Goal: Task Accomplishment & Management: Use online tool/utility

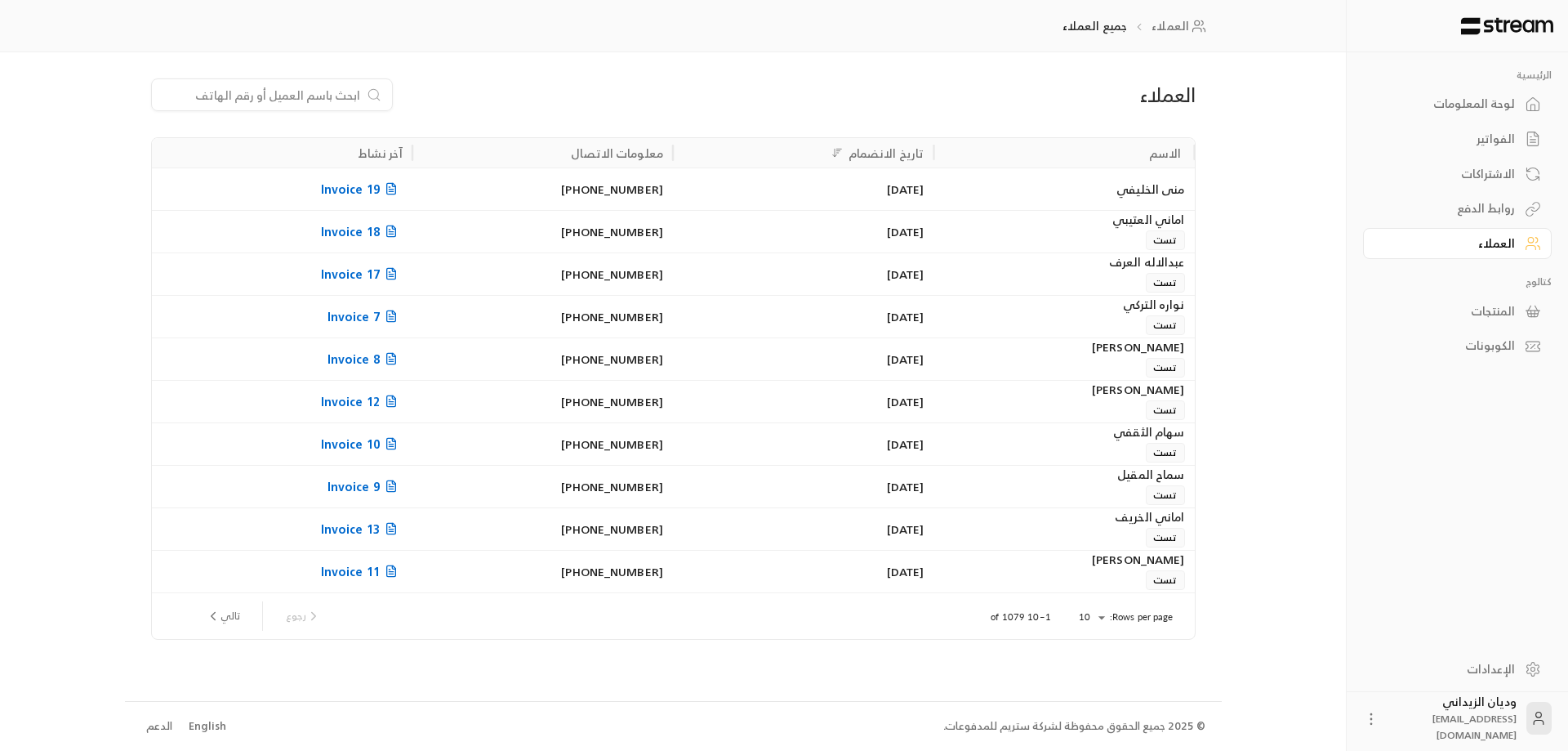
click at [314, 95] on input at bounding box center [261, 95] width 199 height 18
paste input "966549577727"
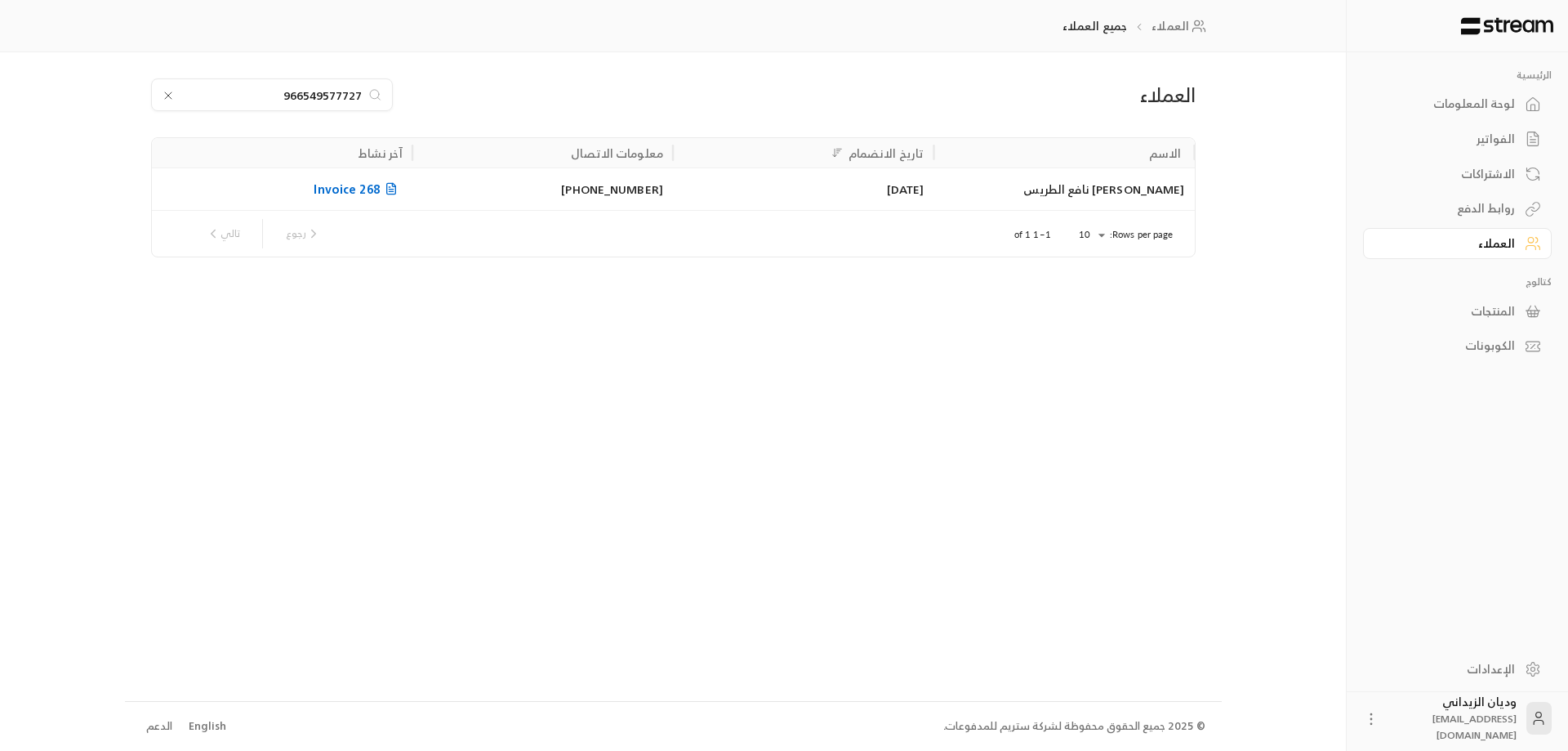
type input "966549577727"
click at [1082, 197] on div "[PERSON_NAME] نافع الطريس" at bounding box center [1063, 189] width 241 height 42
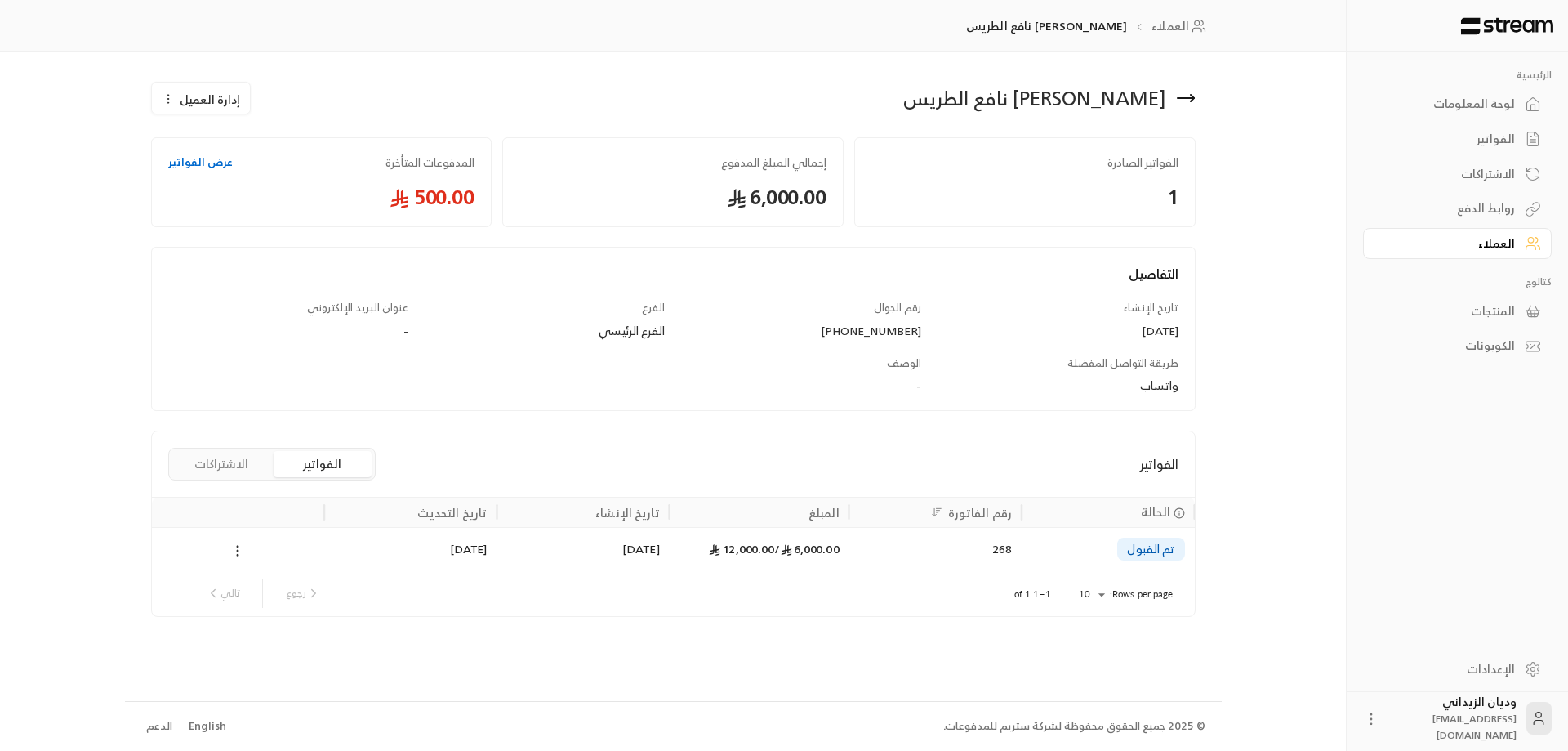
click at [849, 547] on div "6,000.00 / 12,000.00" at bounding box center [759, 548] width 179 height 43
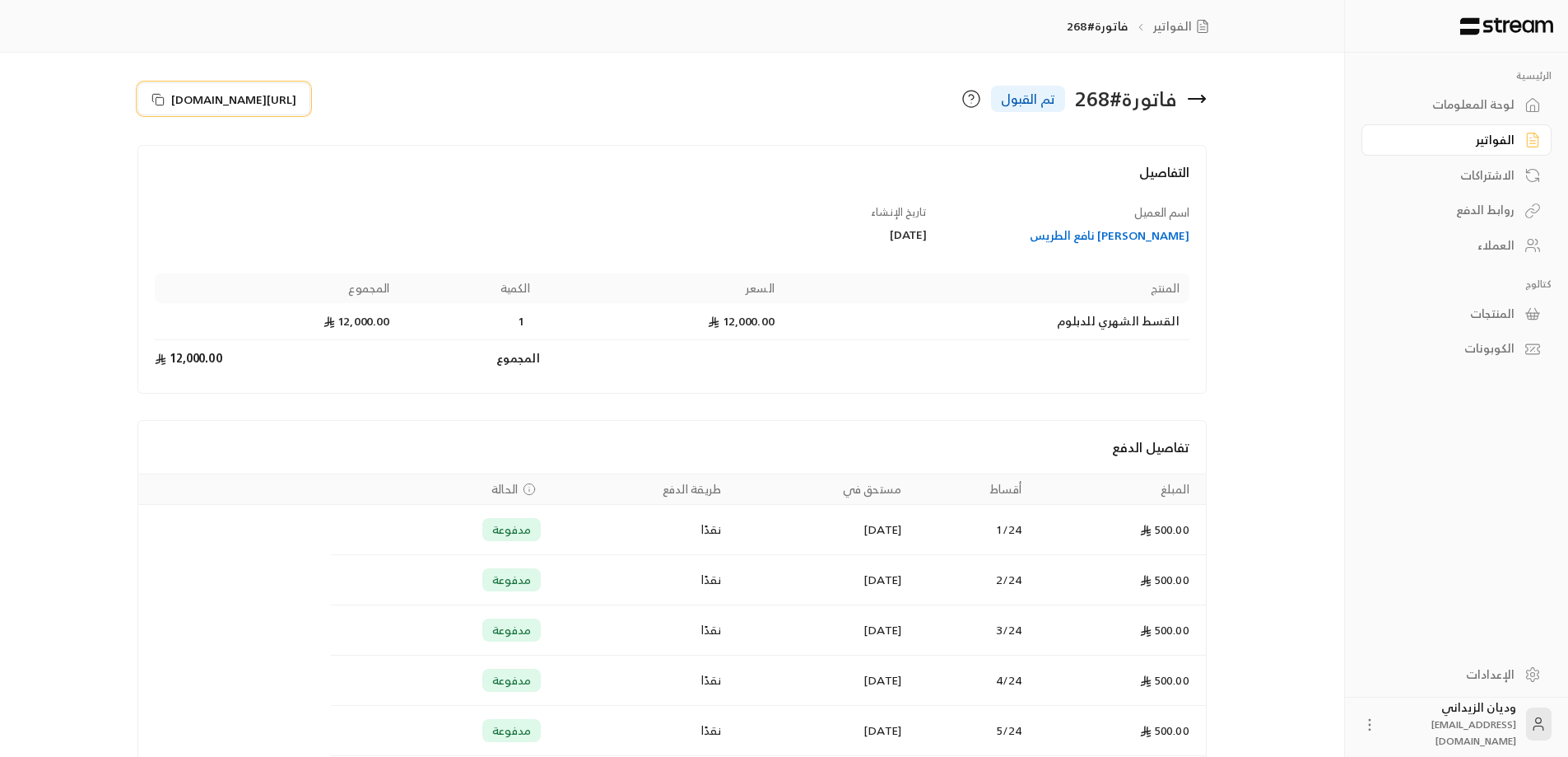
click at [153, 96] on icon at bounding box center [156, 97] width 7 height 7
click at [1523, 234] on link "العملاء" at bounding box center [1456, 246] width 190 height 32
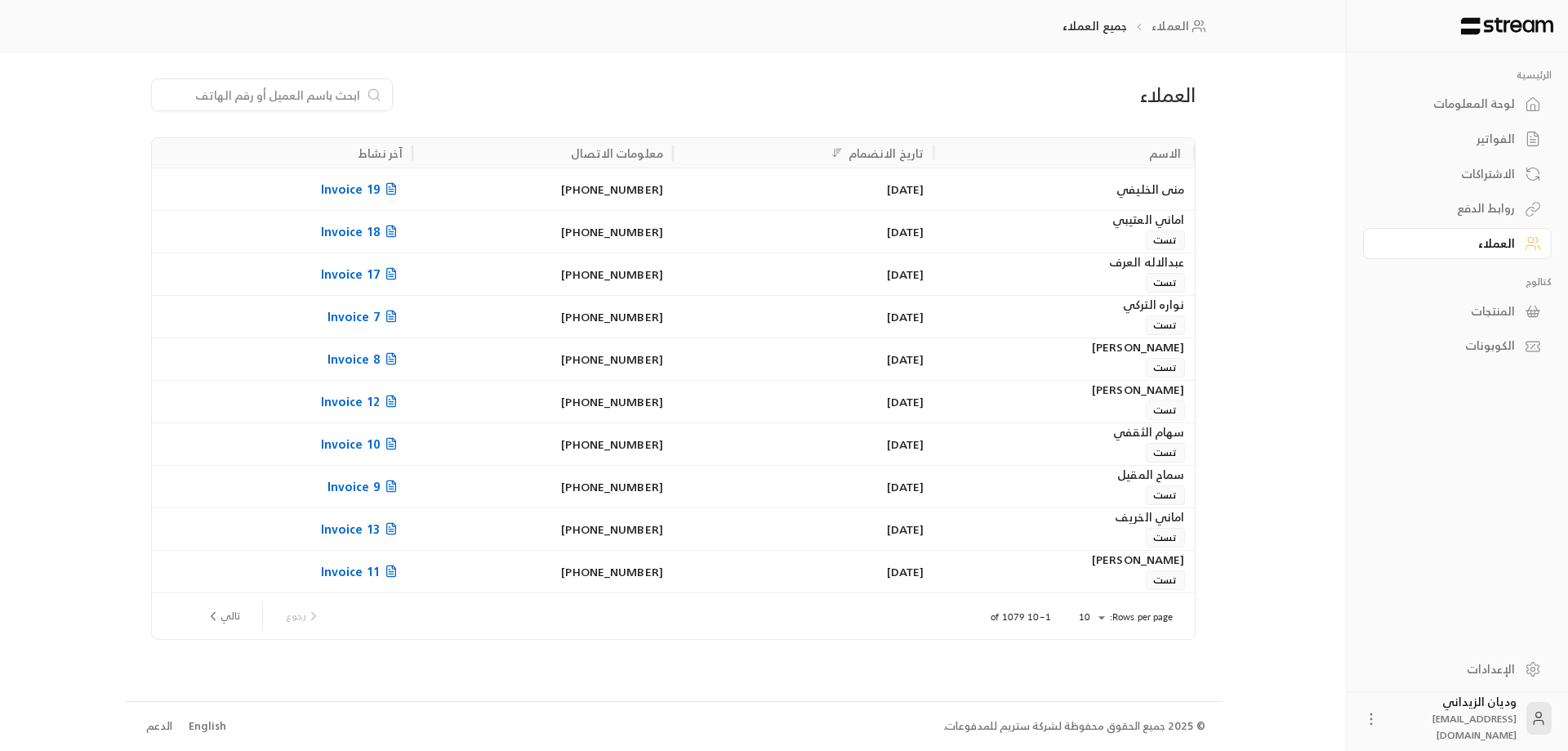
paste input "966532225628"
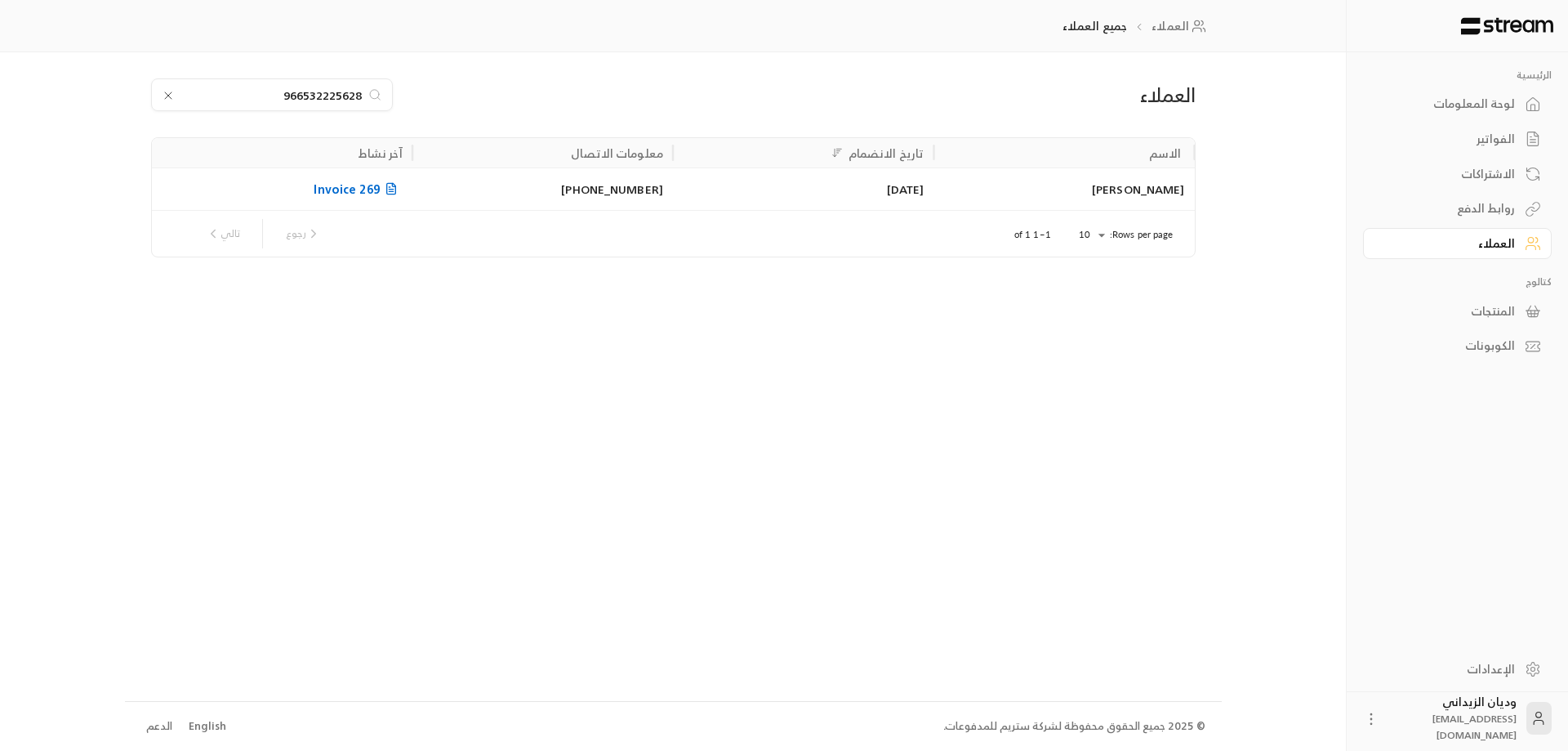
type input "966532225628"
click at [1063, 197] on div "[PERSON_NAME]" at bounding box center [1063, 189] width 241 height 42
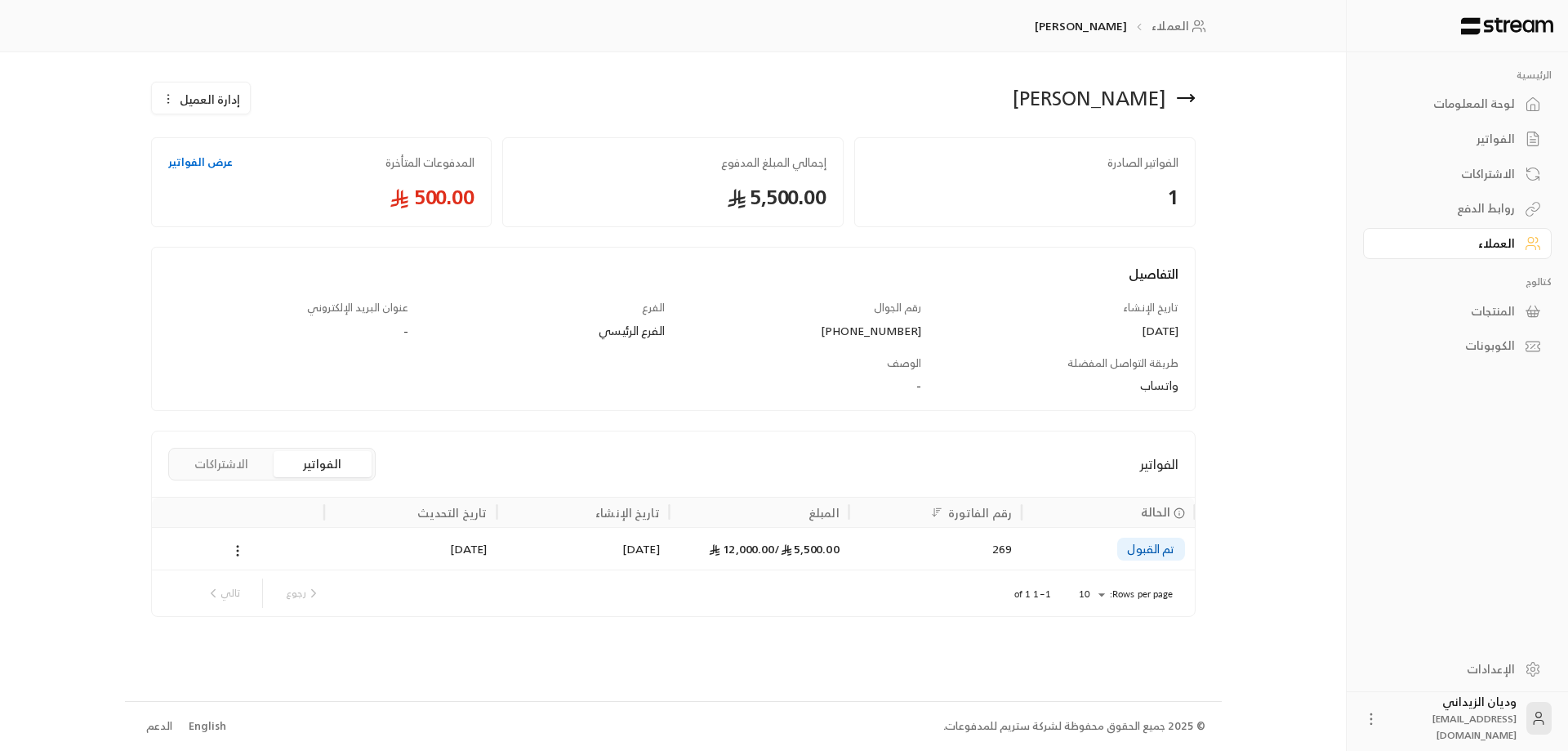
click at [932, 545] on div "269" at bounding box center [935, 549] width 153 height 42
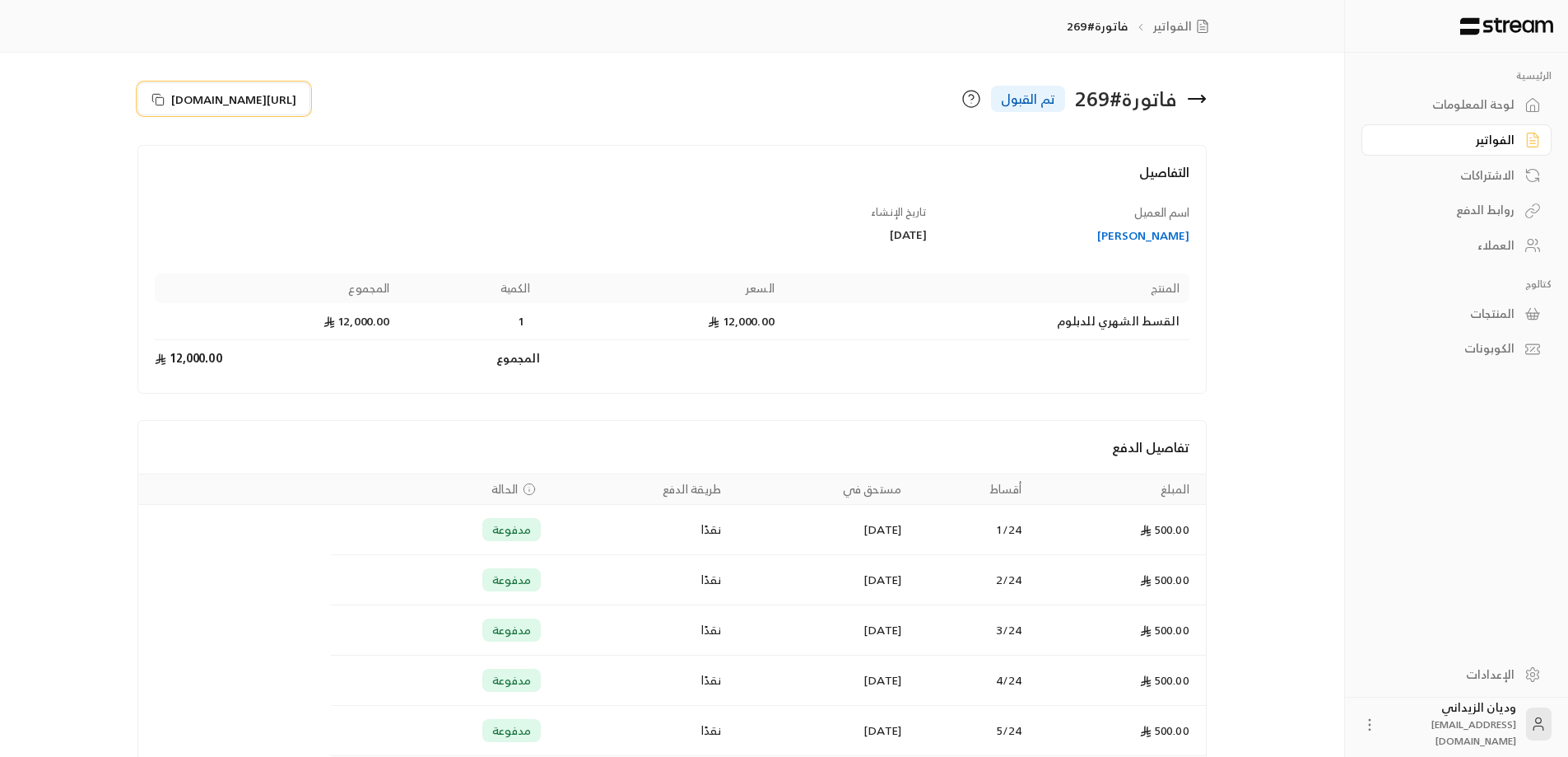
click at [157, 96] on icon at bounding box center [158, 99] width 13 height 13
click at [1496, 248] on div "العملاء" at bounding box center [1448, 245] width 133 height 16
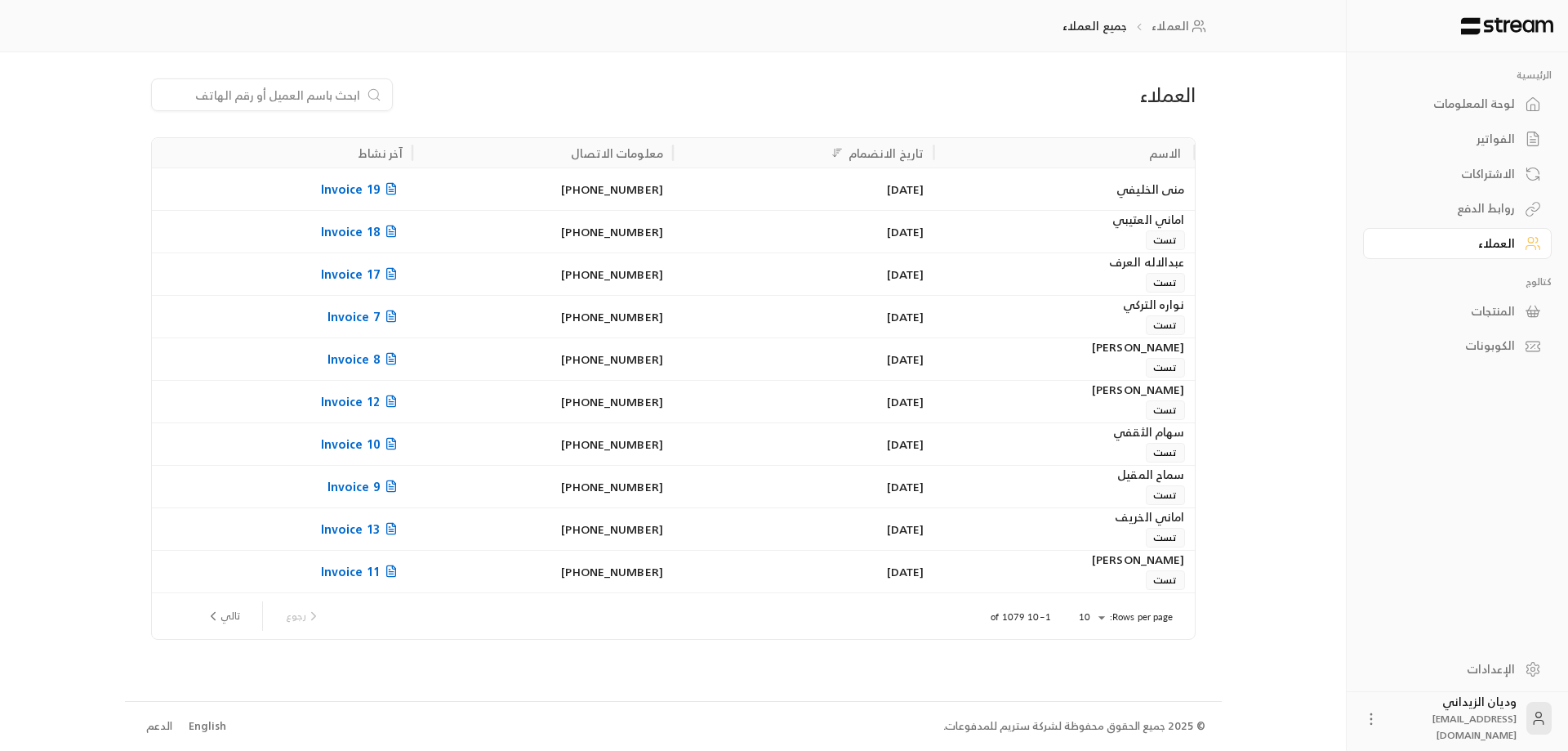
click at [323, 92] on input at bounding box center [261, 95] width 199 height 18
paste input "966506419969"
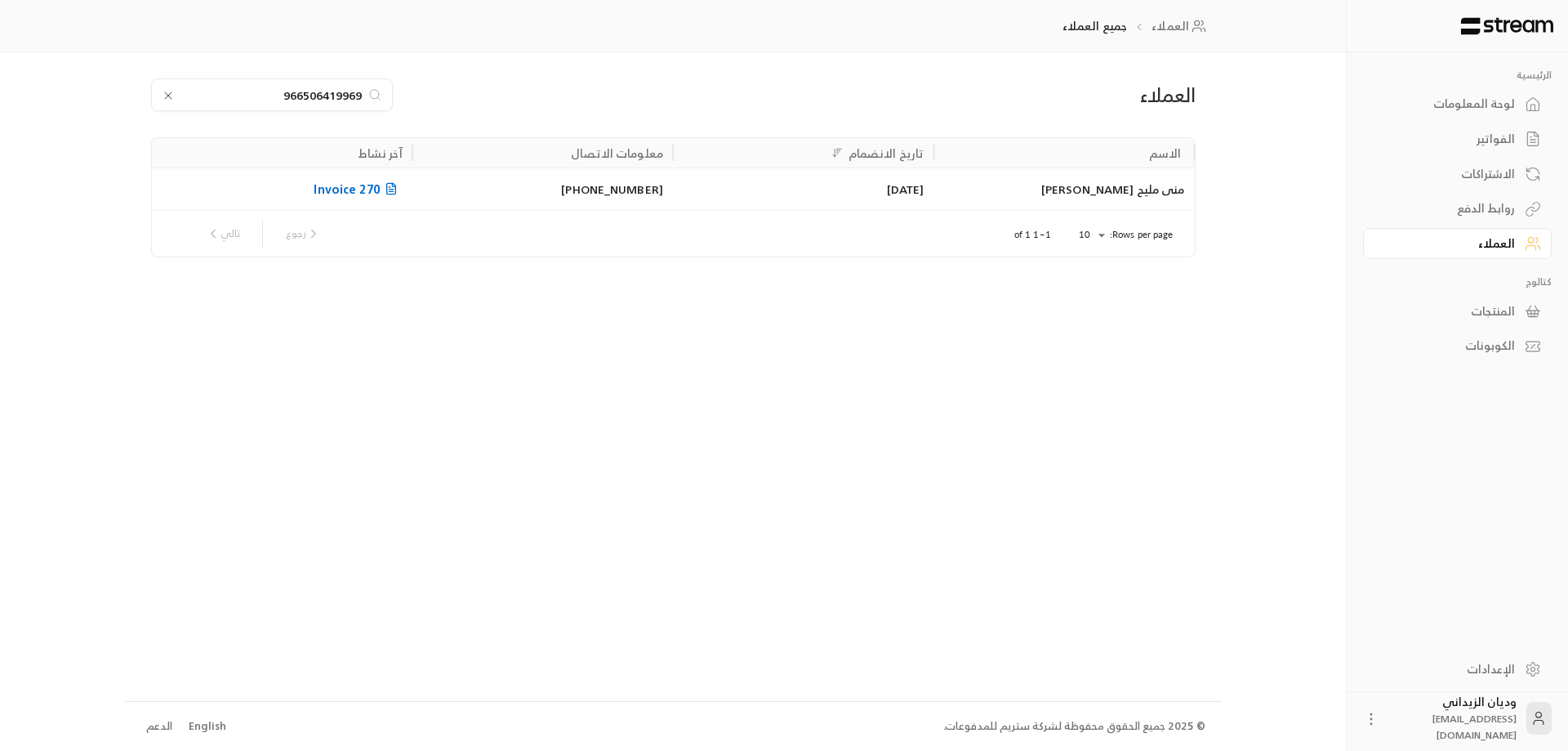
type input "966506419969"
click at [1025, 193] on div "منى مليح [PERSON_NAME]" at bounding box center [1063, 189] width 241 height 42
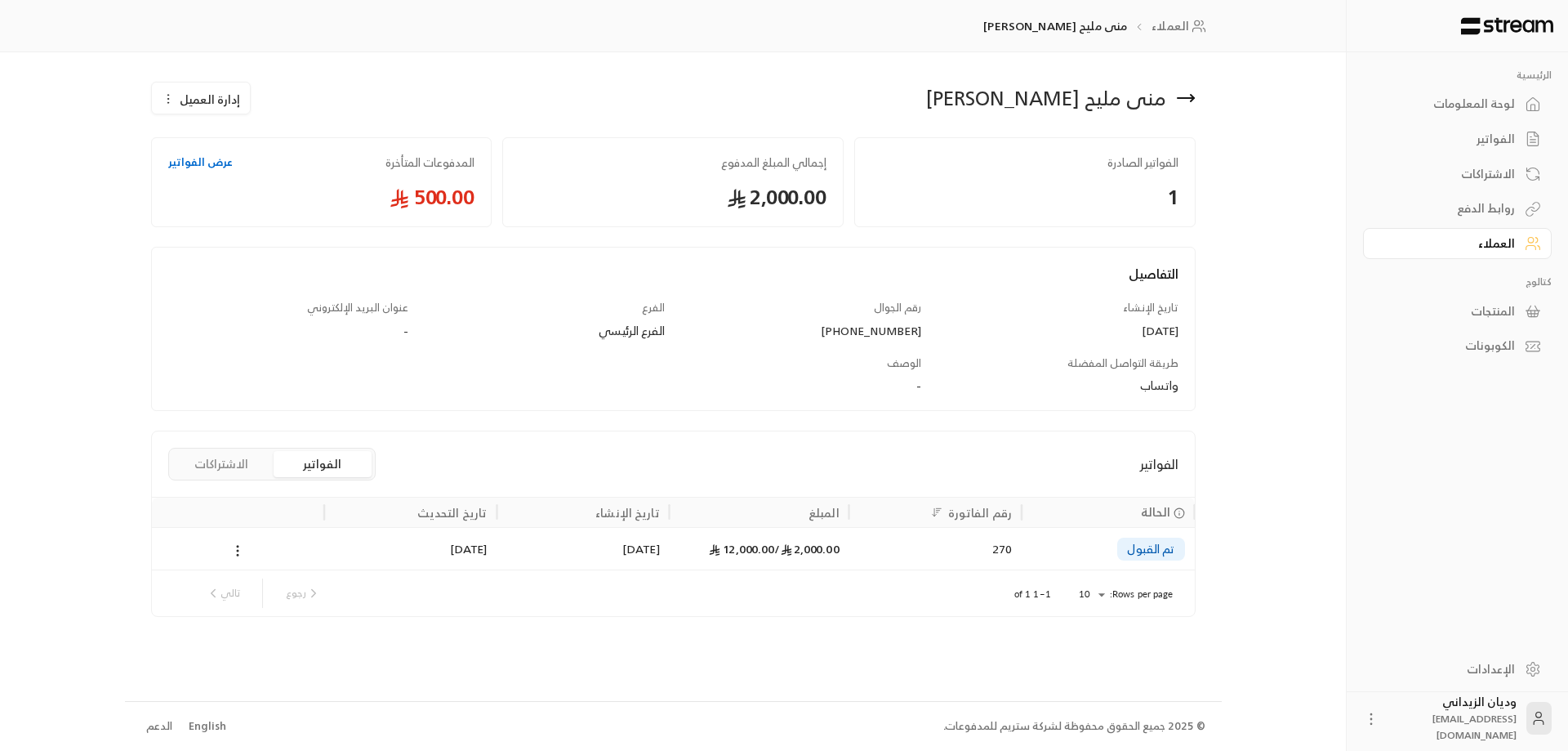
click at [844, 544] on div "2,000.00 / 12,000.00" at bounding box center [759, 548] width 179 height 43
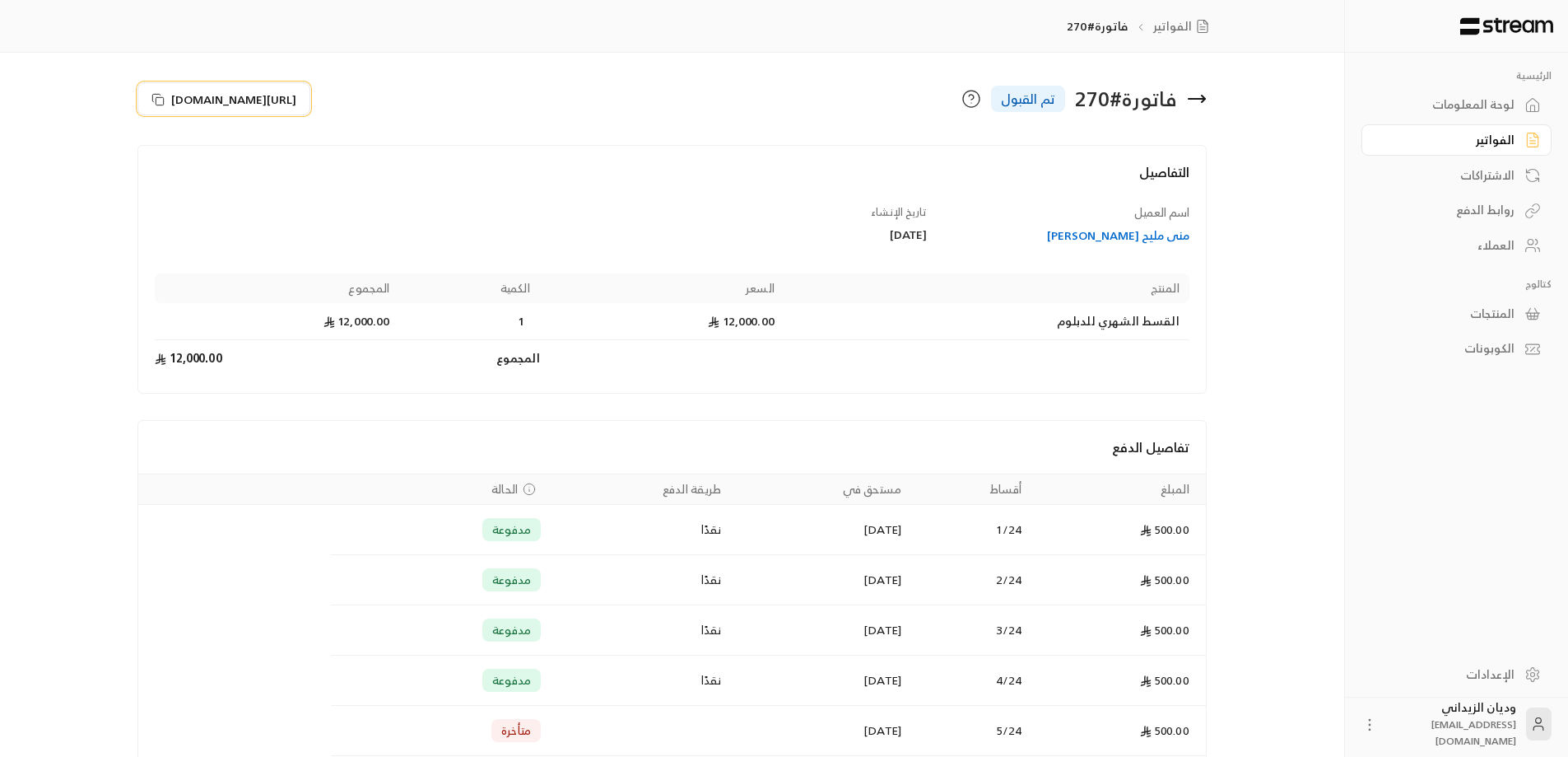
click at [156, 101] on icon at bounding box center [158, 99] width 13 height 13
click at [1487, 246] on div "العملاء" at bounding box center [1448, 245] width 133 height 16
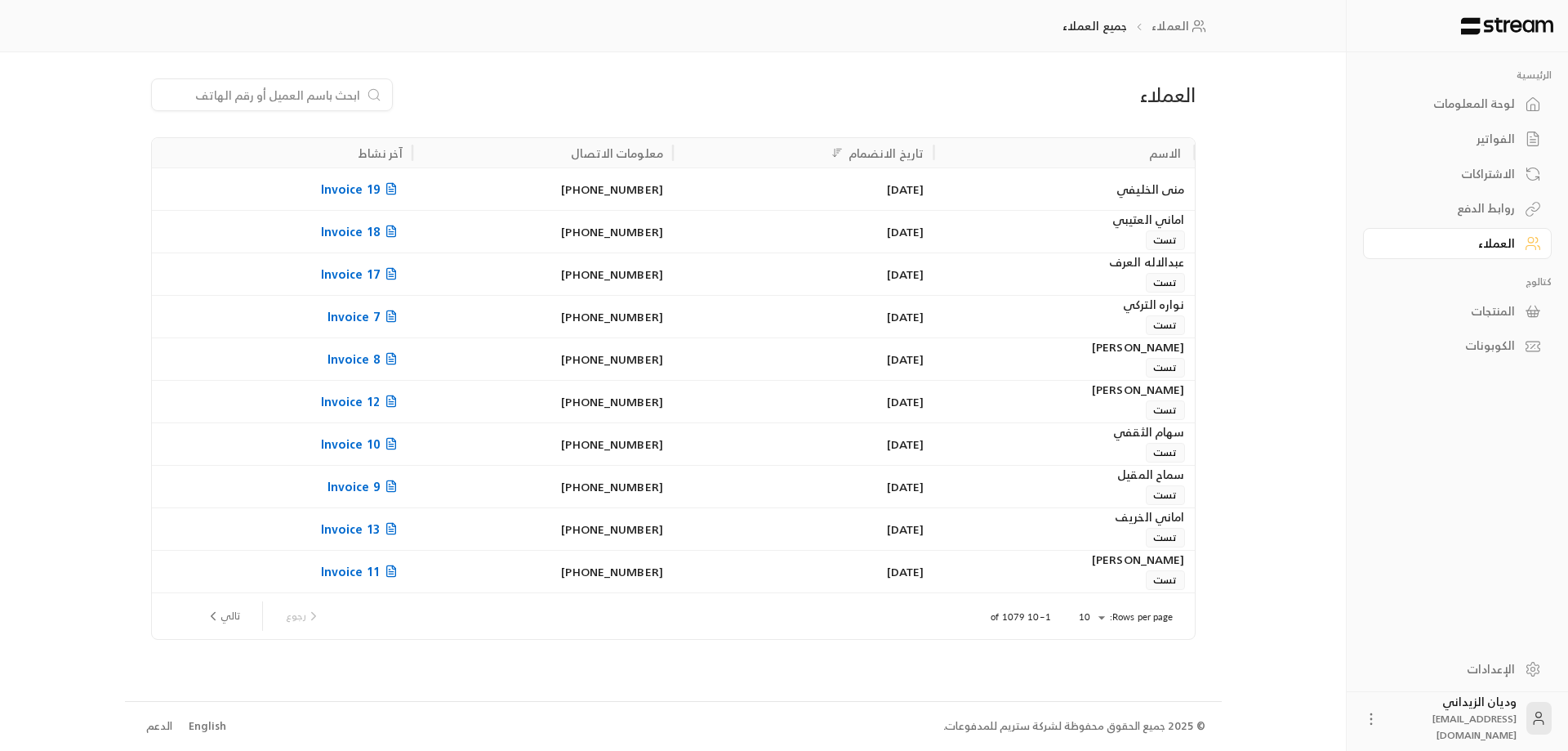
paste input "966557921538"
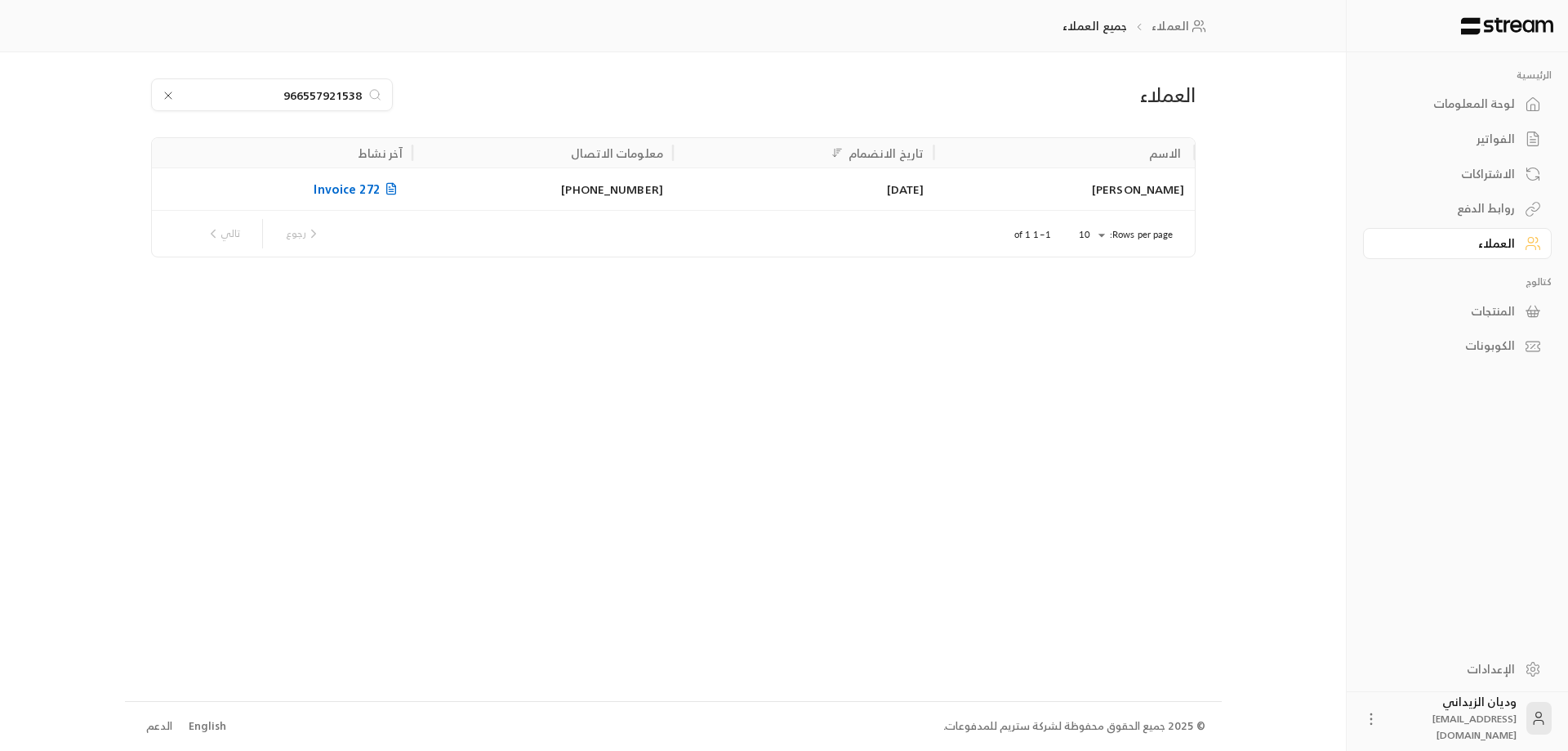
type input "966557921538"
click at [1077, 178] on div "[PERSON_NAME]" at bounding box center [1063, 189] width 241 height 42
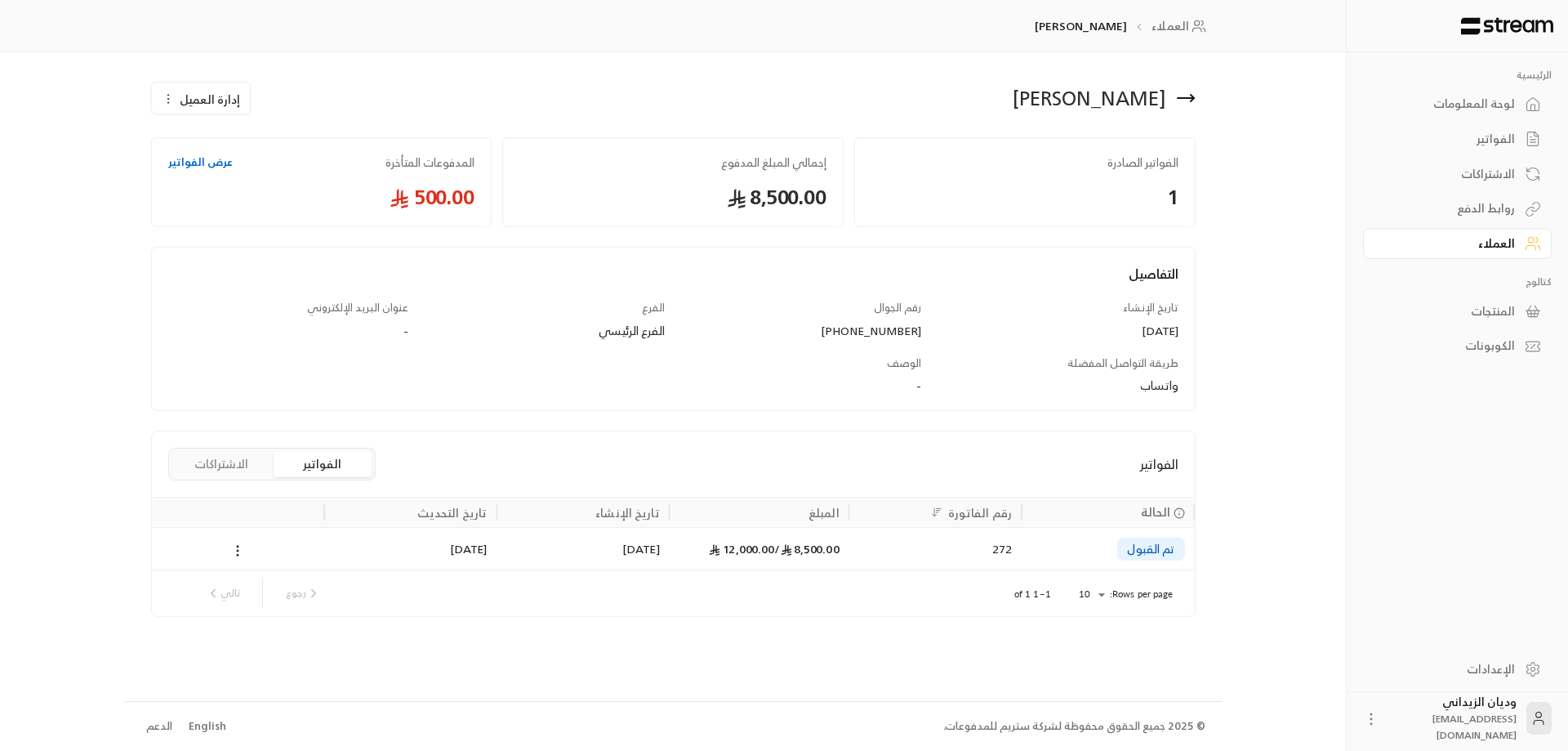
click at [1010, 557] on div "272" at bounding box center [935, 549] width 153 height 42
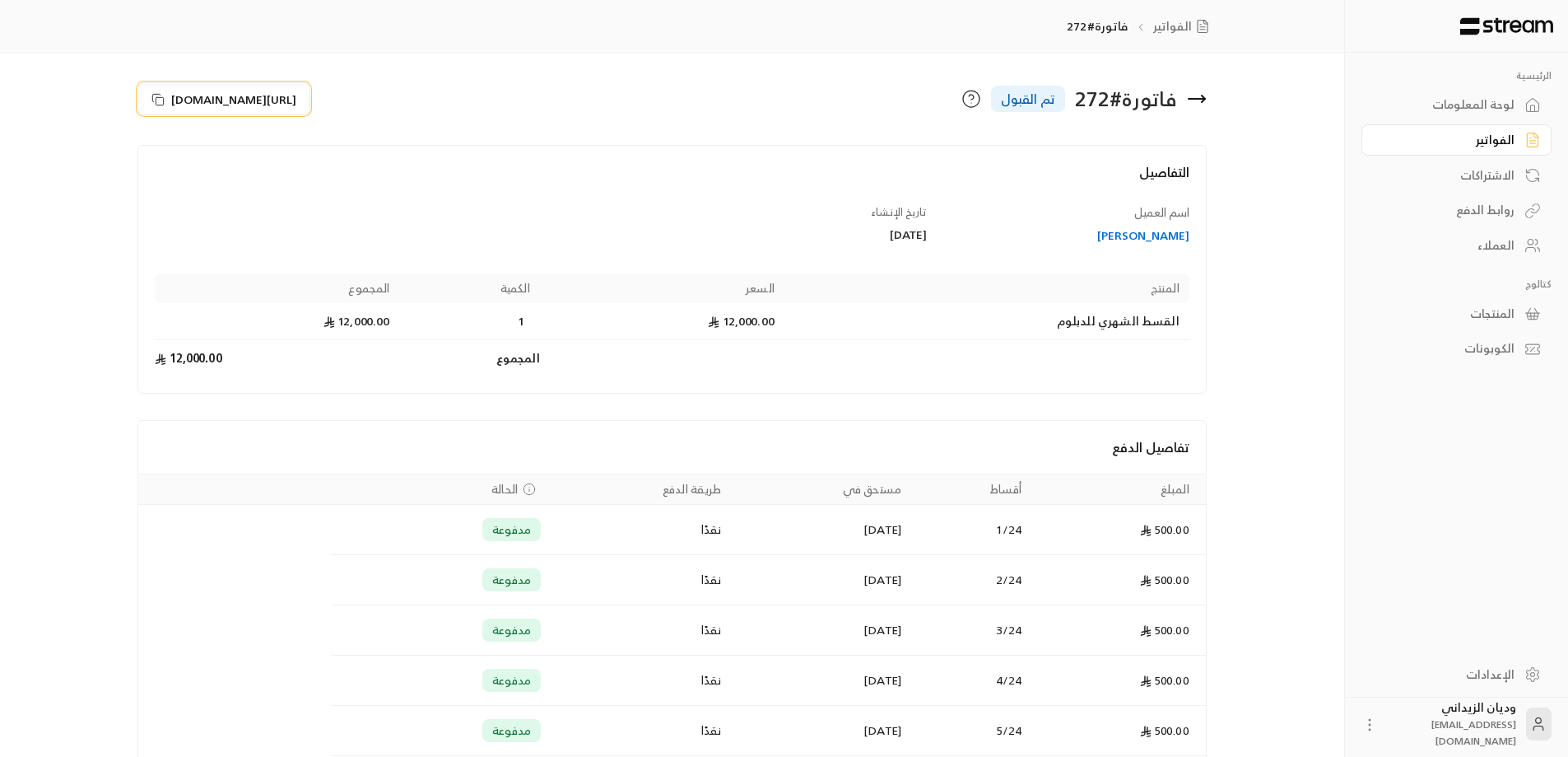
click at [150, 98] on button "[URL][DOMAIN_NAME]" at bounding box center [224, 98] width 173 height 33
click at [1516, 242] on link "العملاء" at bounding box center [1456, 246] width 190 height 32
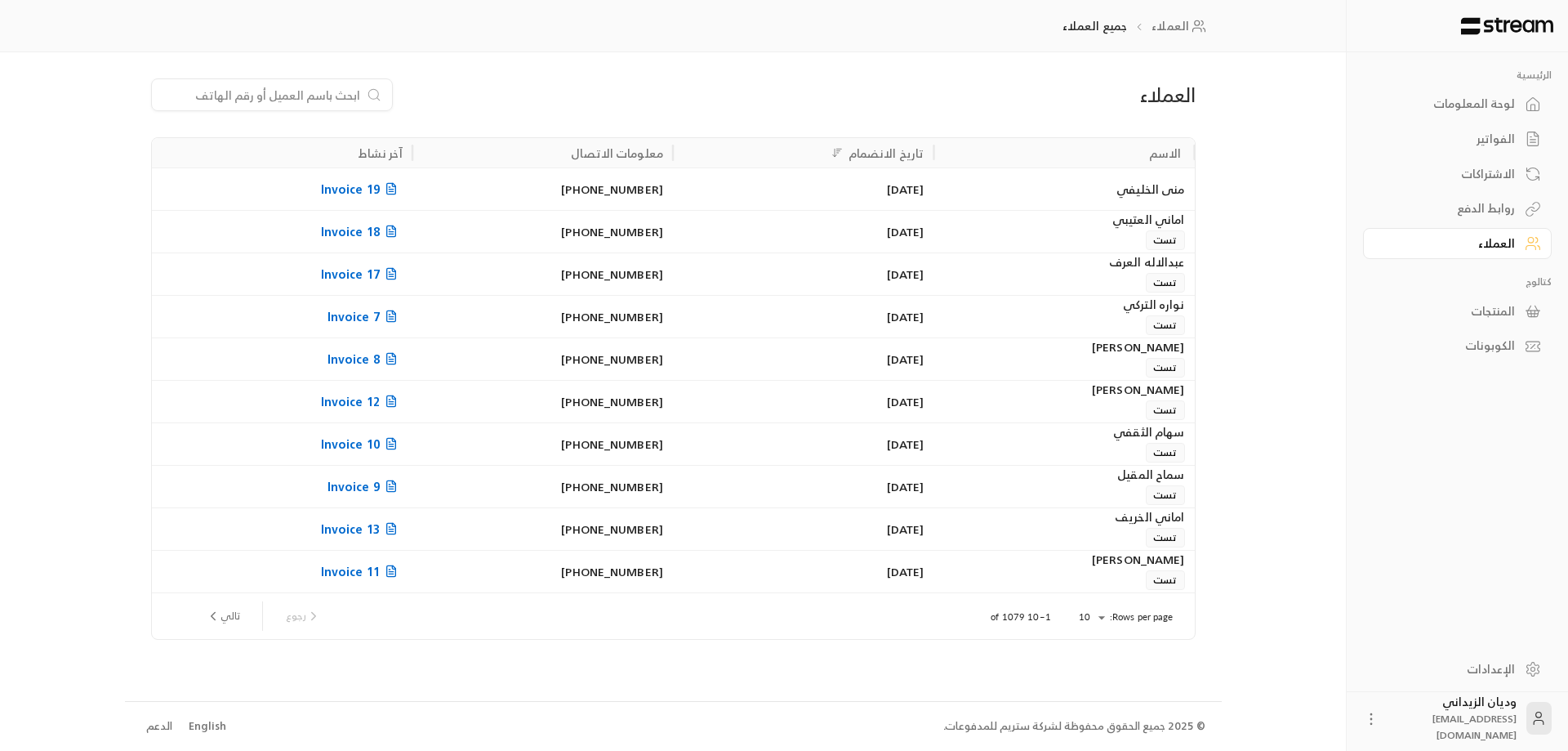
click at [281, 94] on input at bounding box center [261, 95] width 199 height 18
paste input "966533322059"
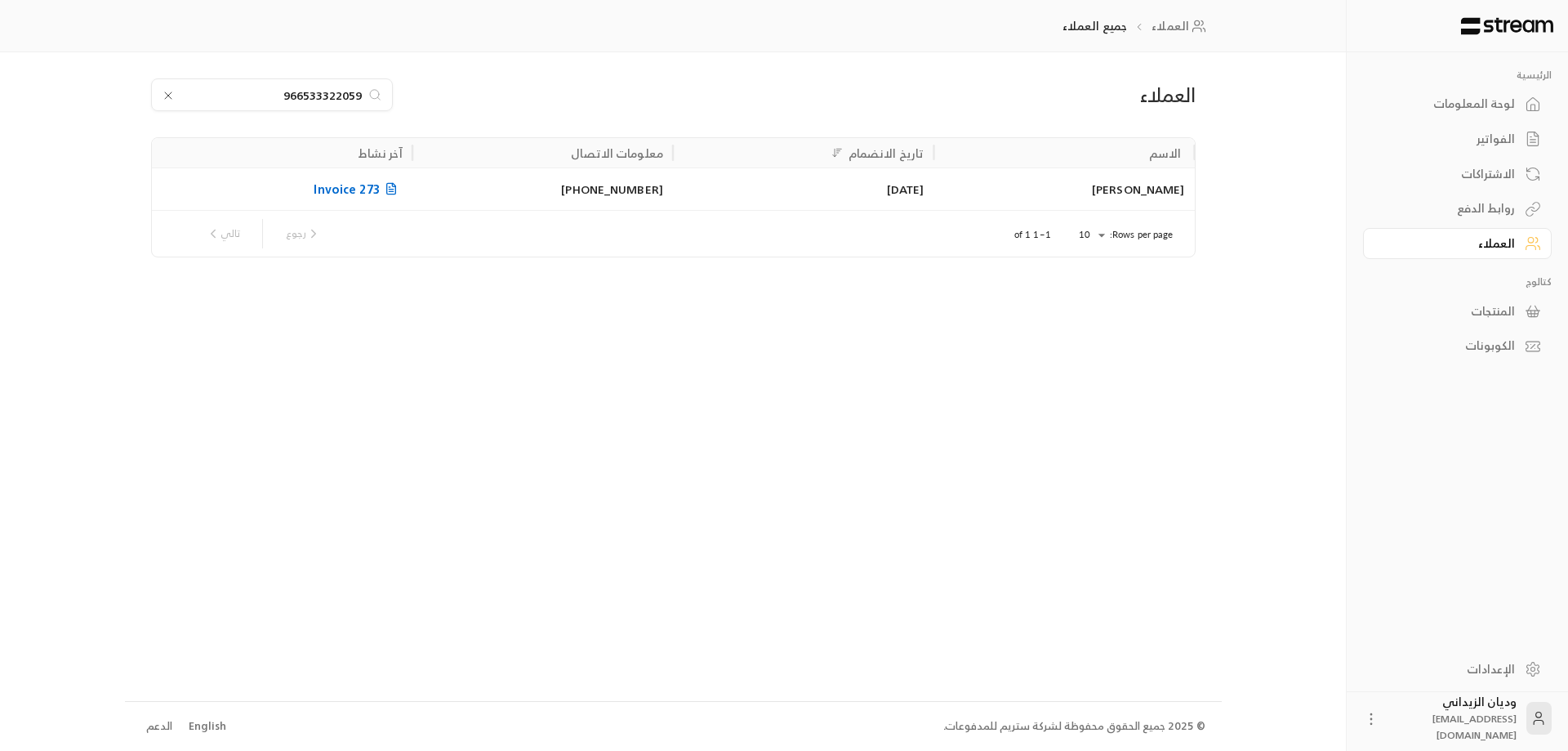
type input "966533322059"
click at [1062, 200] on div "[PERSON_NAME]" at bounding box center [1063, 189] width 241 height 42
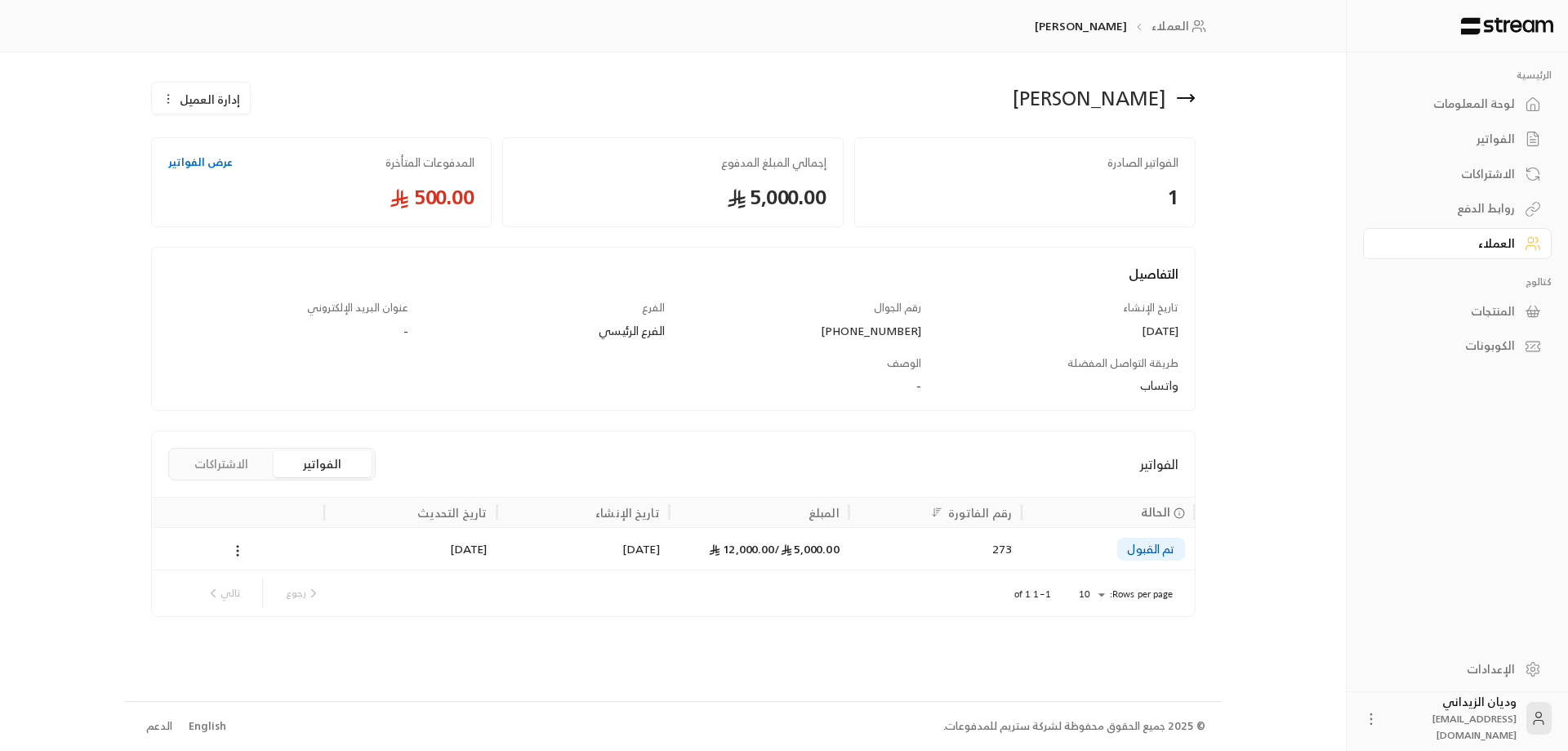
click at [946, 560] on div "273" at bounding box center [935, 549] width 153 height 42
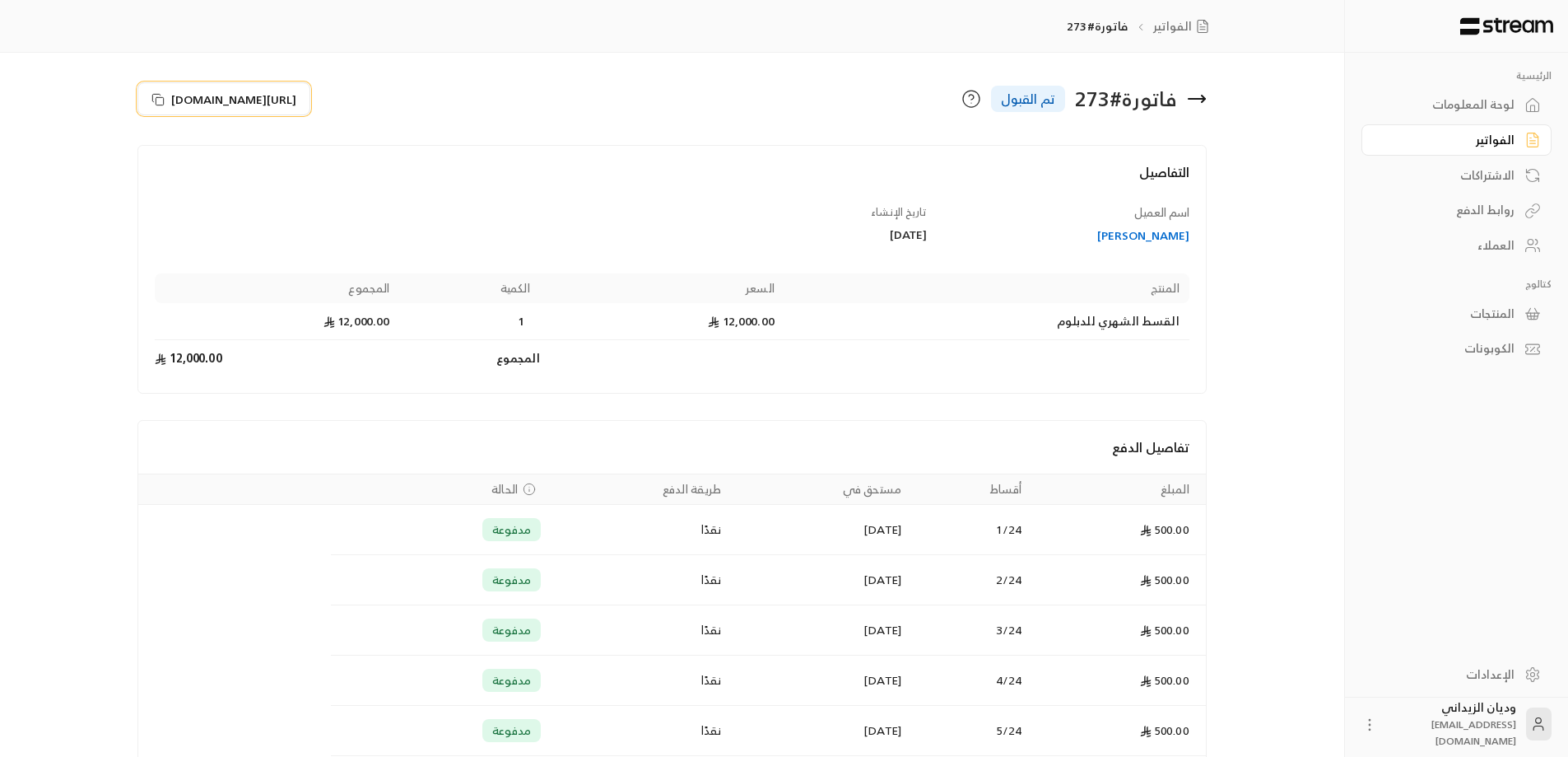
click at [157, 96] on icon at bounding box center [158, 99] width 13 height 13
click at [1479, 250] on div "العملاء" at bounding box center [1448, 245] width 133 height 16
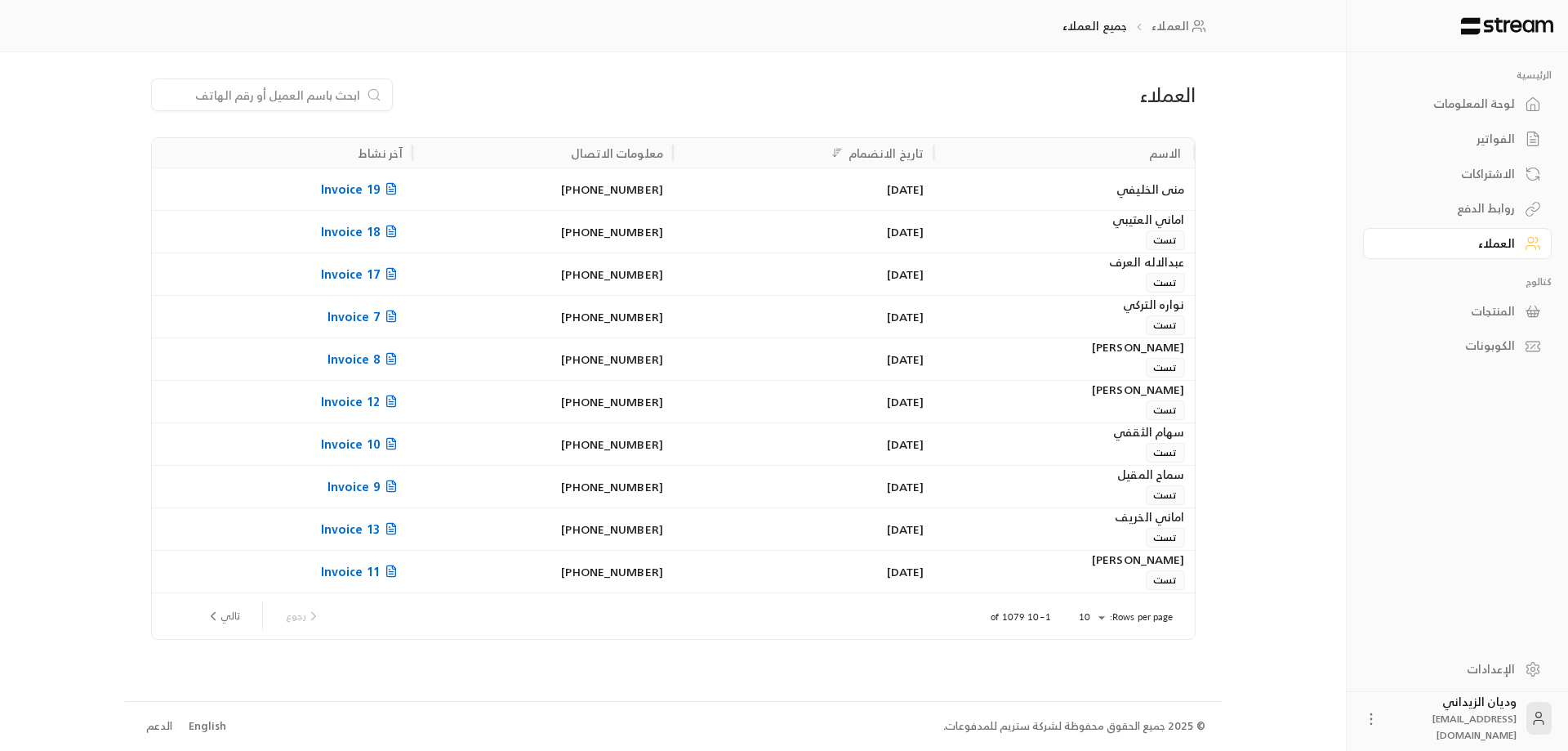
click at [319, 101] on input at bounding box center [261, 95] width 199 height 18
paste input "966506934439"
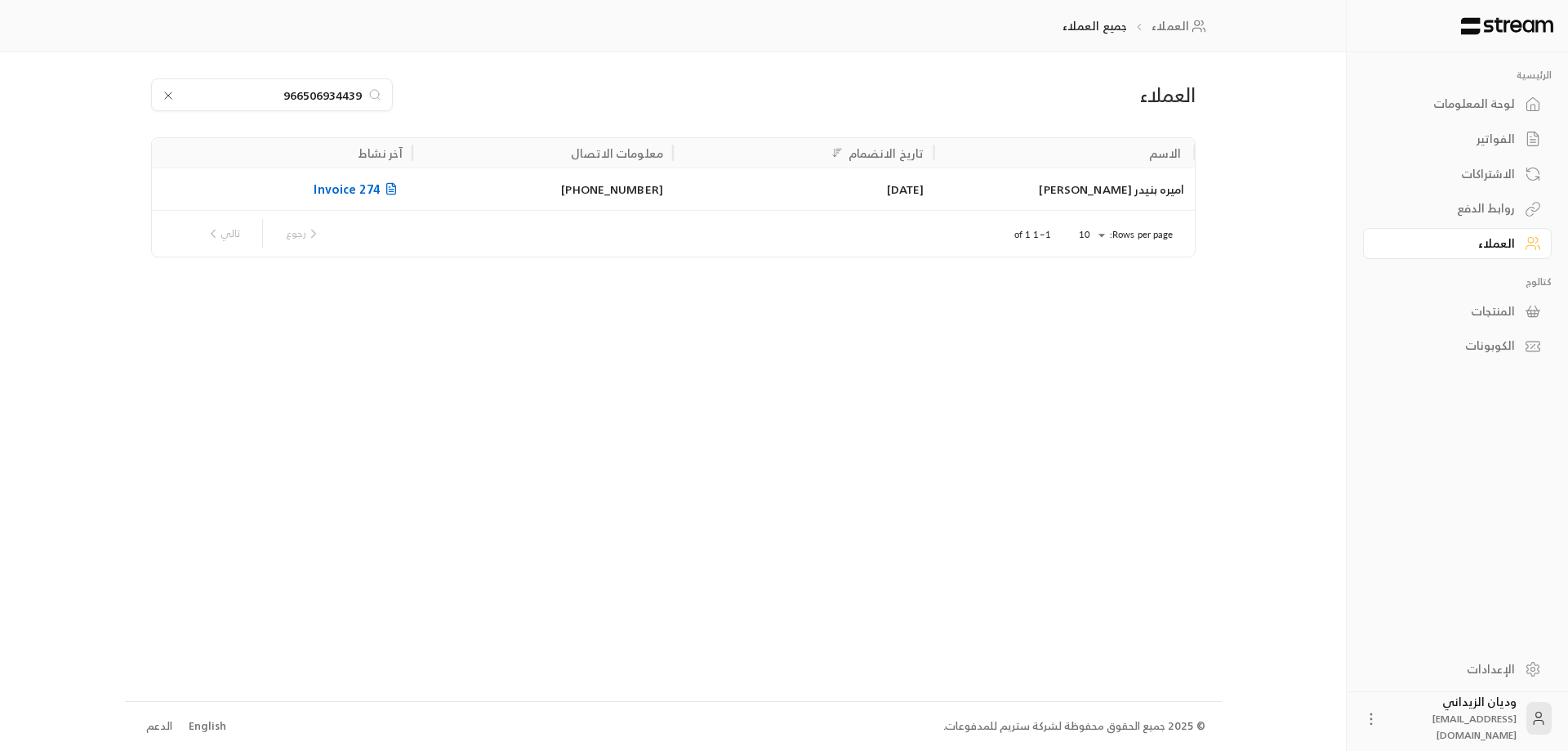
type input "966506934439"
click at [1127, 195] on div "اميره بنيدر [PERSON_NAME]" at bounding box center [1063, 189] width 241 height 42
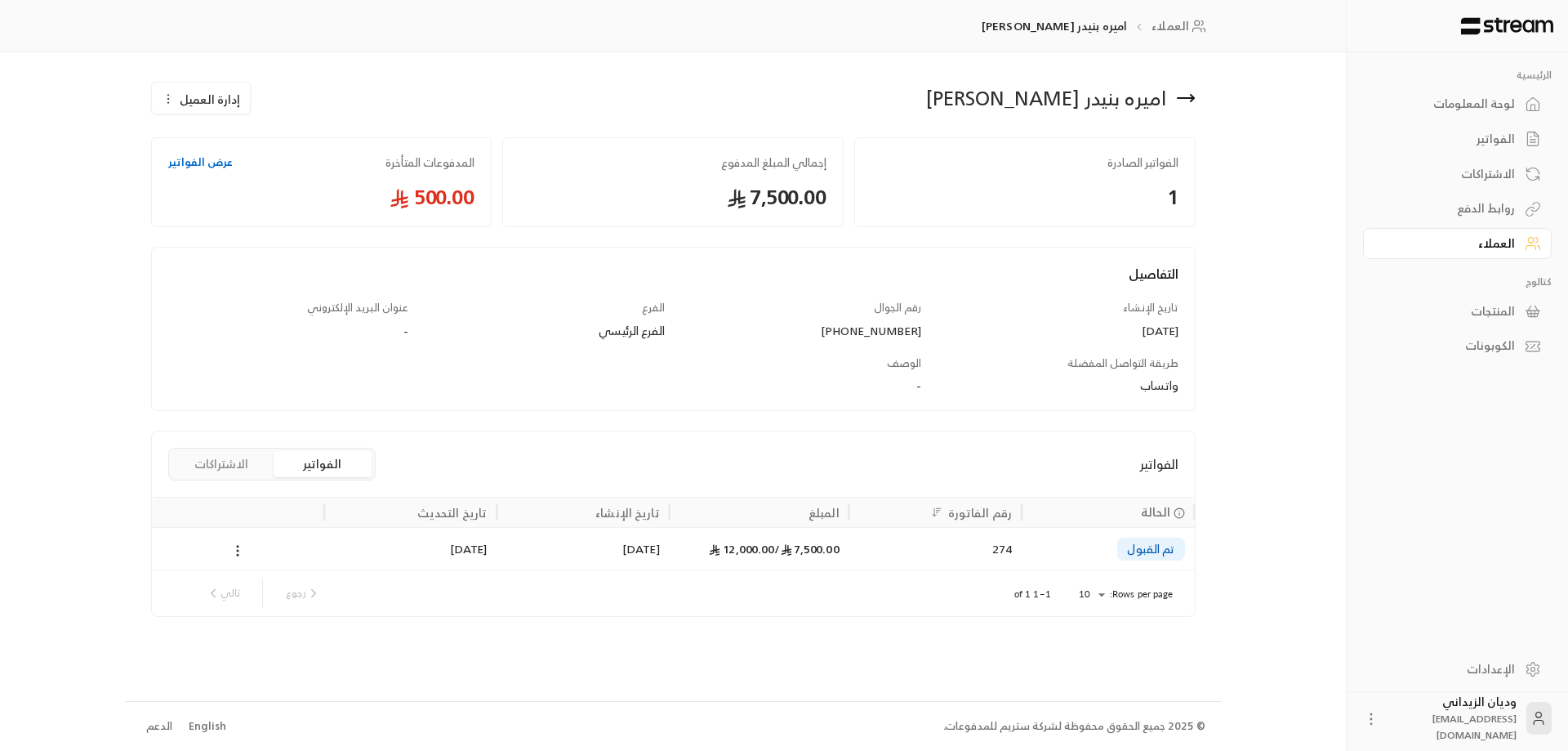
click at [928, 547] on div "274" at bounding box center [935, 549] width 153 height 42
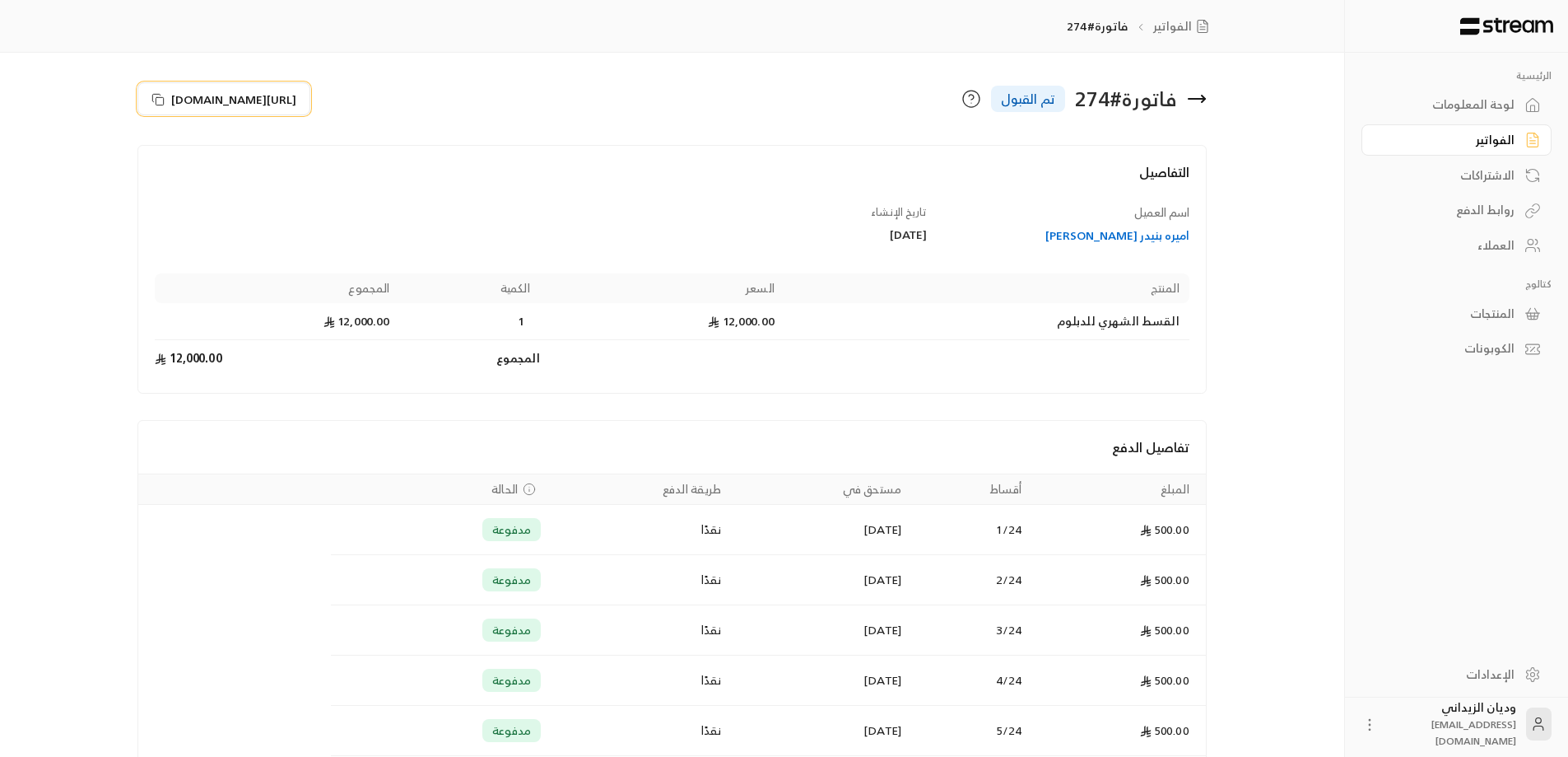
click at [153, 99] on icon at bounding box center [156, 97] width 7 height 7
click at [1512, 242] on div "العملاء" at bounding box center [1448, 245] width 133 height 16
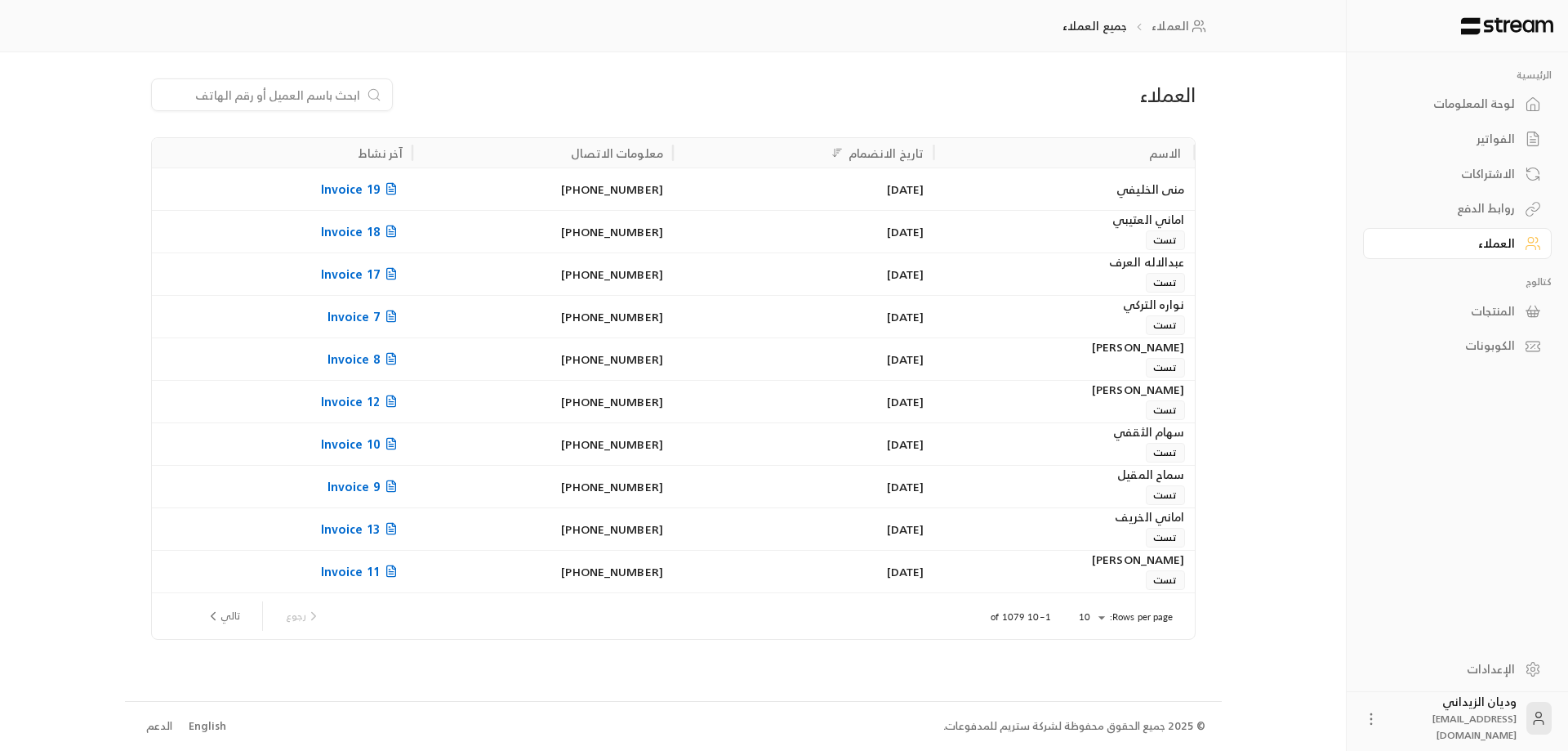
paste input "966553487206"
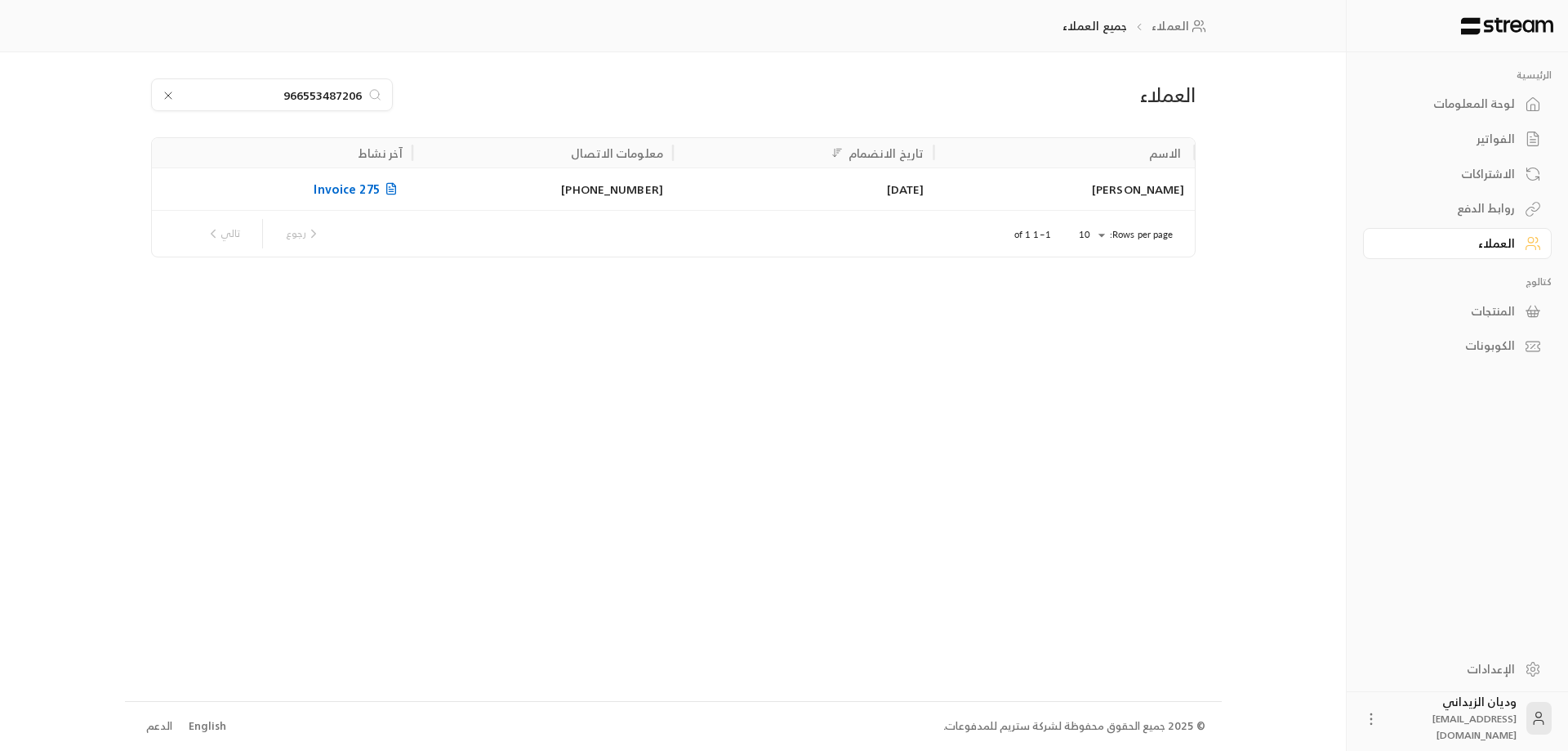
type input "966553487206"
click at [999, 182] on div "[PERSON_NAME]" at bounding box center [1063, 189] width 241 height 42
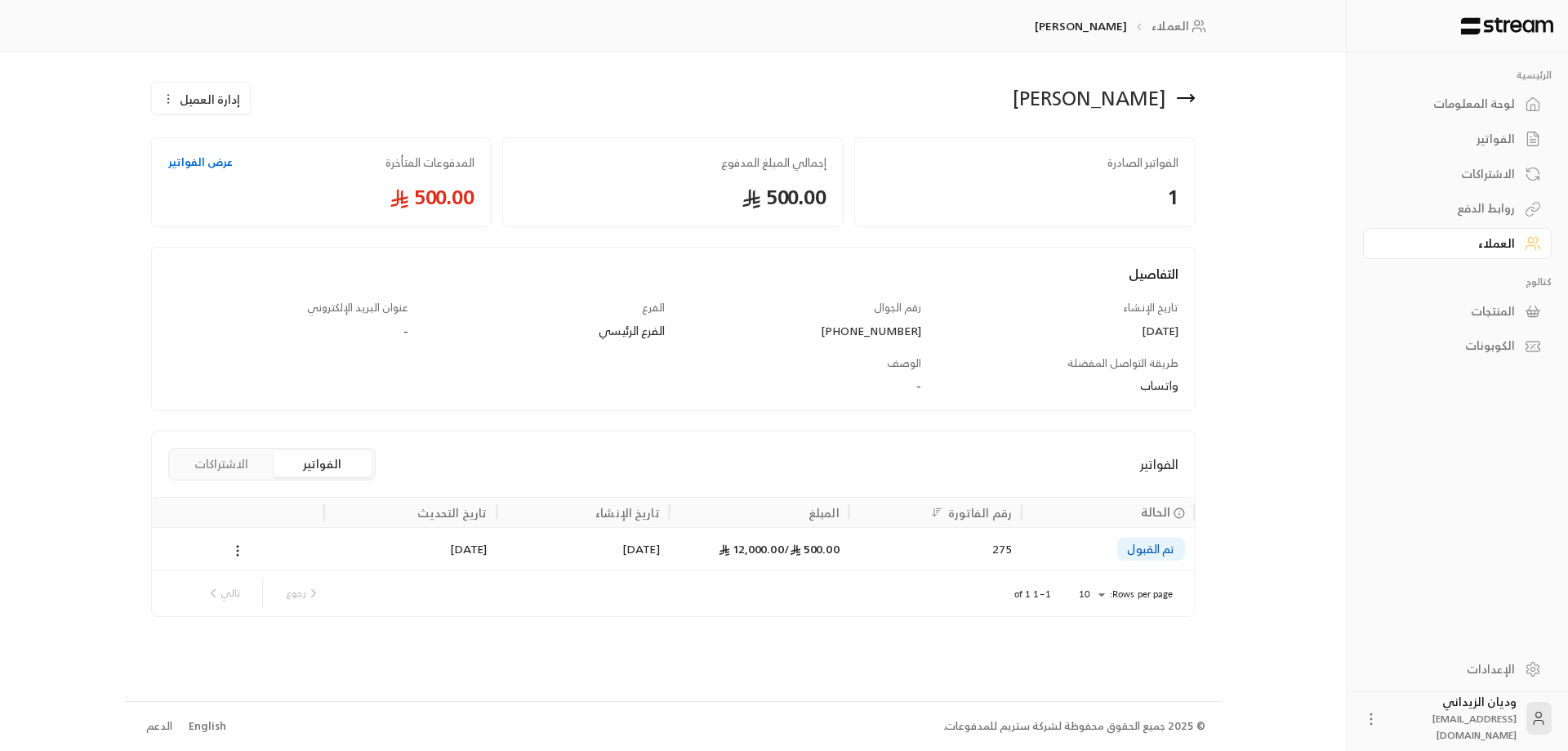
click at [993, 553] on div "275" at bounding box center [935, 549] width 153 height 42
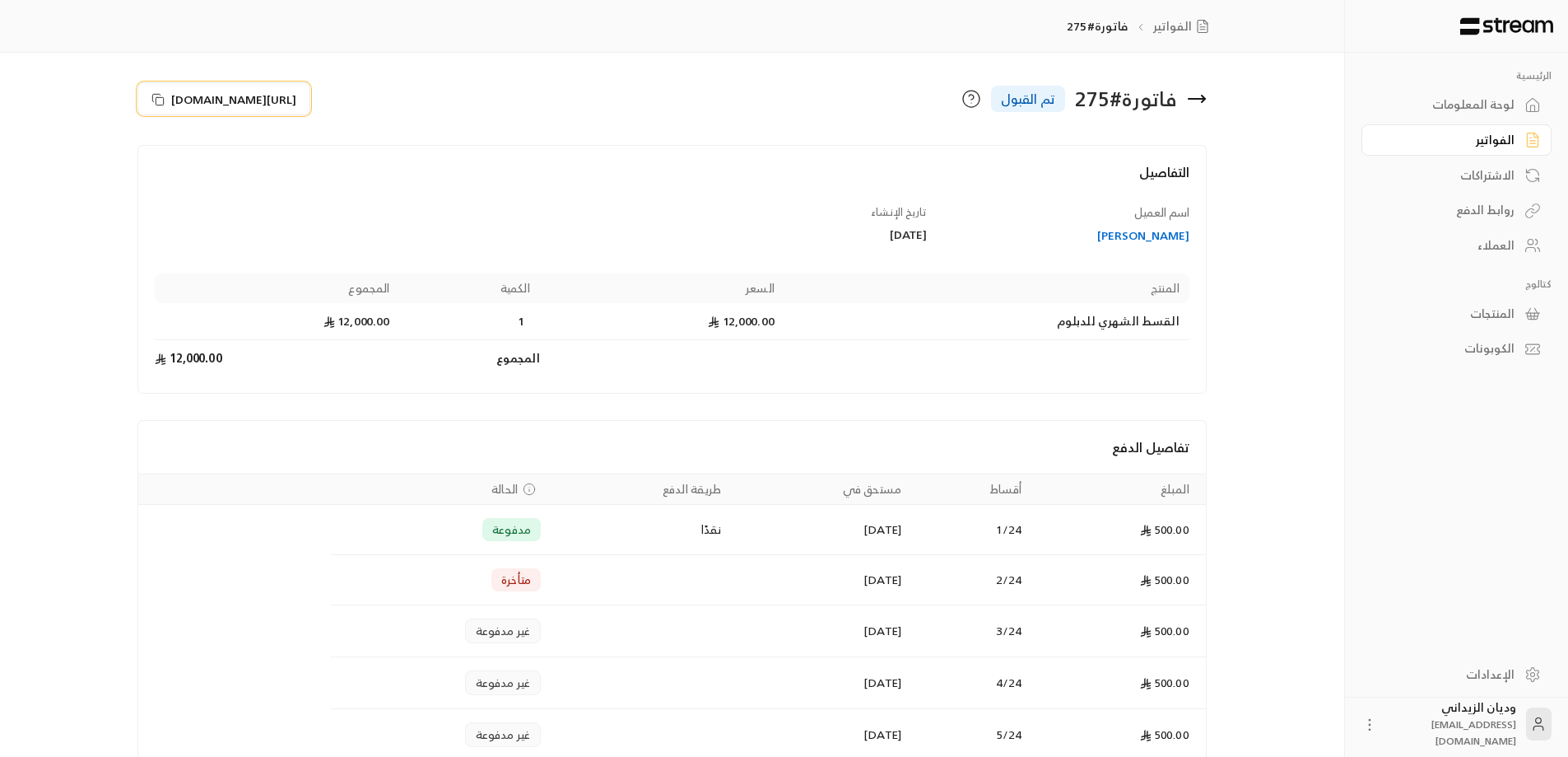
click at [154, 98] on icon at bounding box center [158, 99] width 13 height 13
click at [1535, 246] on icon at bounding box center [1533, 245] width 16 height 16
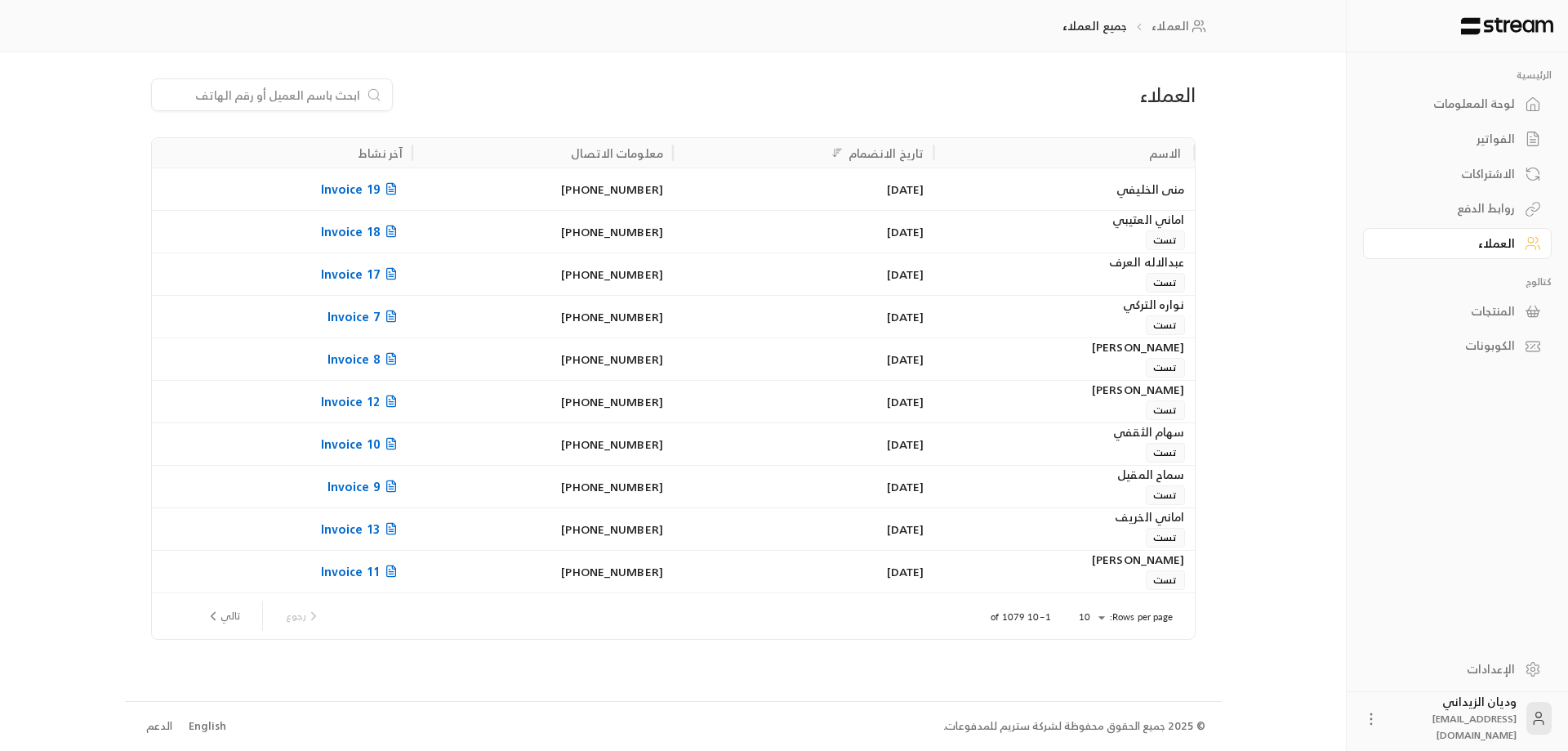
paste input "966556984768"
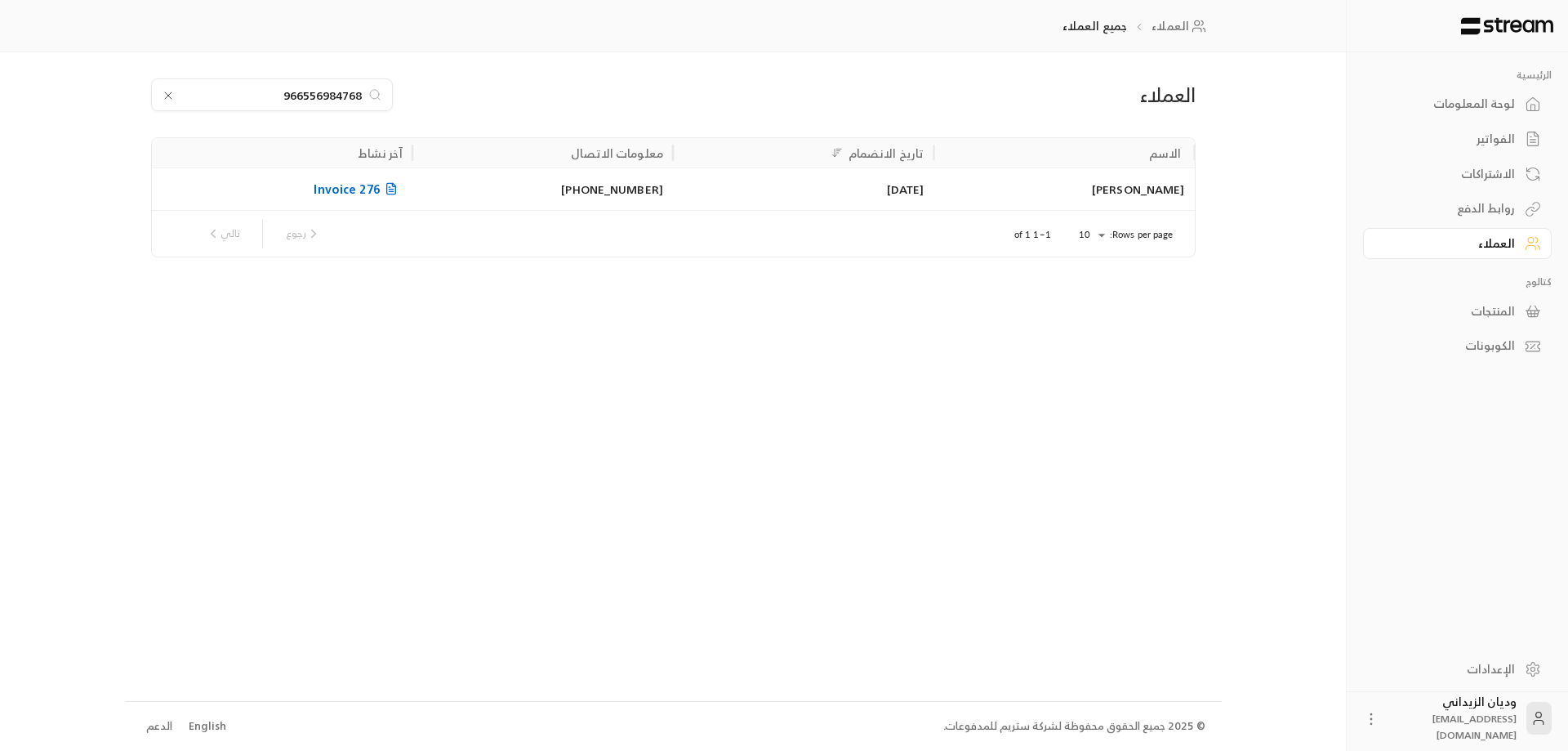
type input "966556984768"
drag, startPoint x: 931, startPoint y: 184, endPoint x: 965, endPoint y: 239, distance: 64.7
click at [932, 184] on div "[DATE]" at bounding box center [802, 188] width 261 height 43
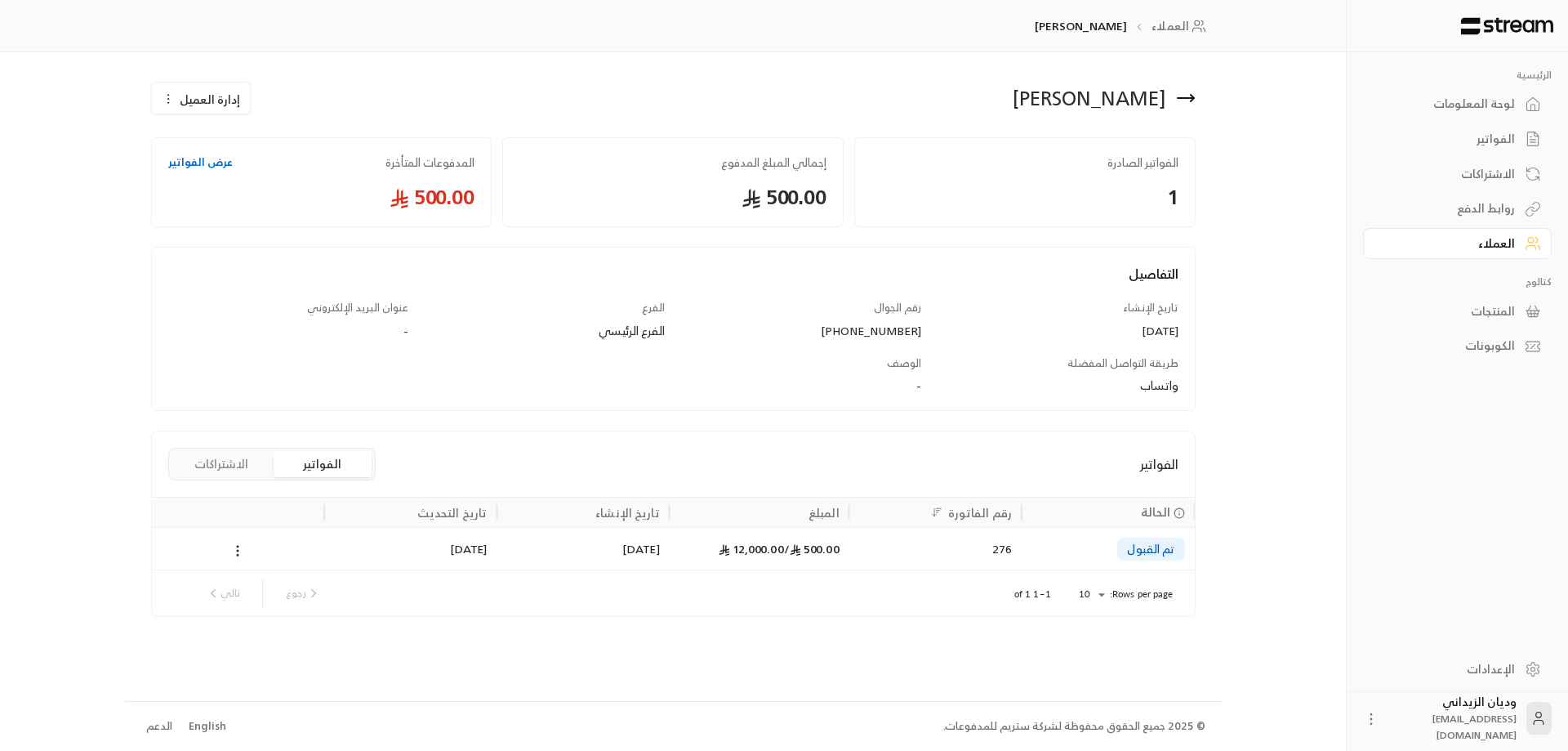
click at [839, 545] on span "500.00 /" at bounding box center [811, 548] width 55 height 21
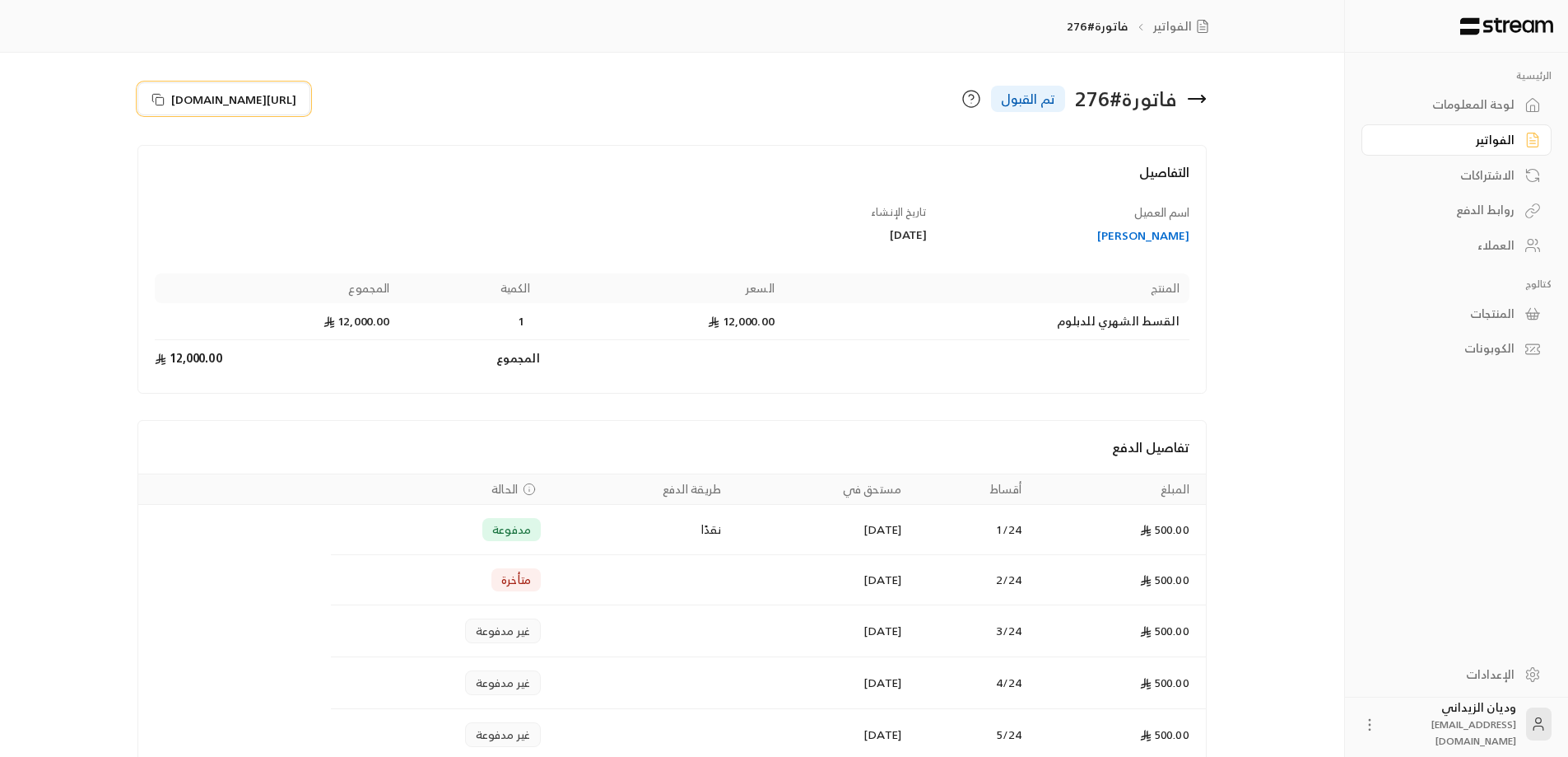
click at [157, 99] on rect at bounding box center [160, 100] width 7 height 7
click at [1494, 239] on div "العملاء" at bounding box center [1448, 245] width 133 height 16
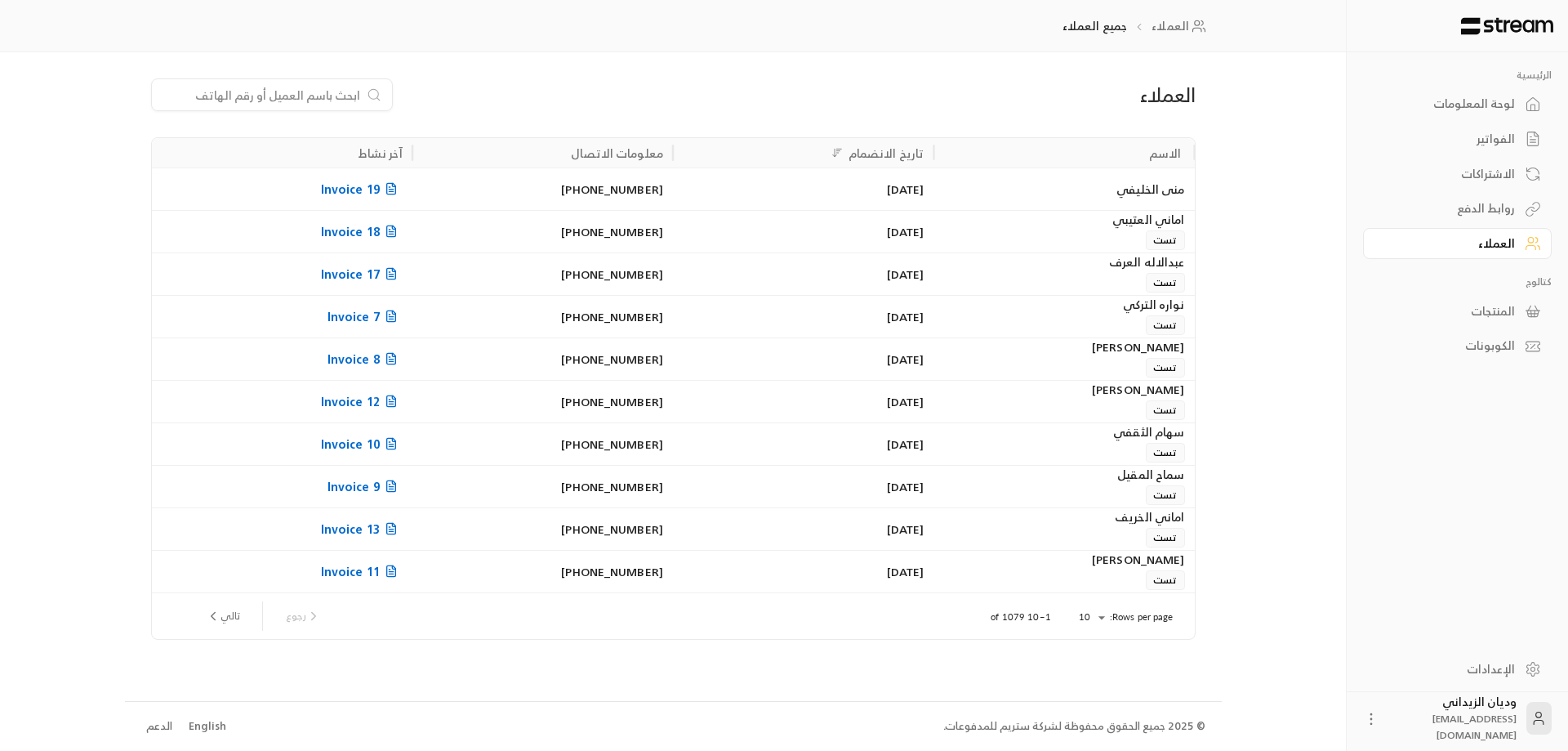
paste input "966551008347"
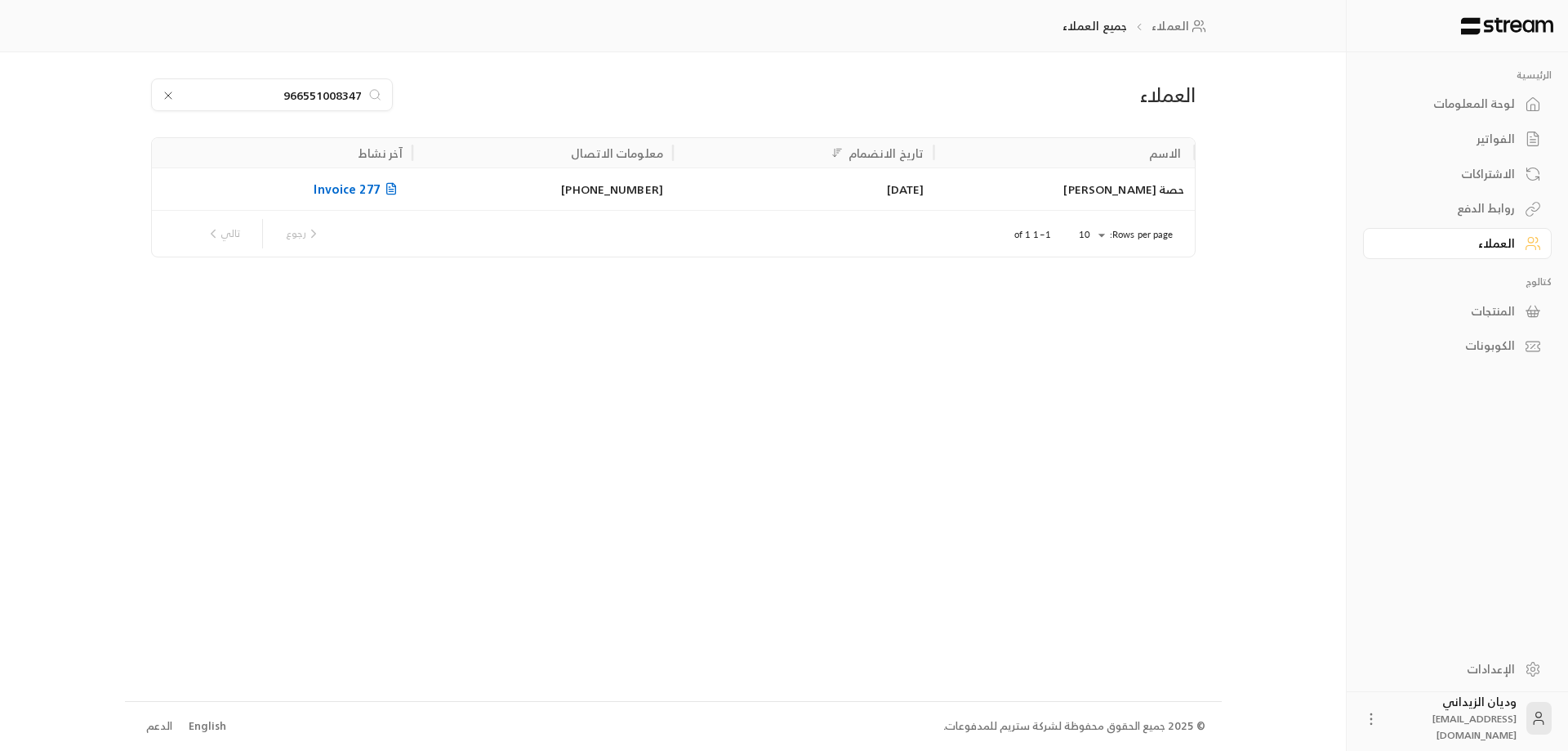
type input "966551008347"
click at [787, 192] on div "[DATE]" at bounding box center [802, 189] width 241 height 42
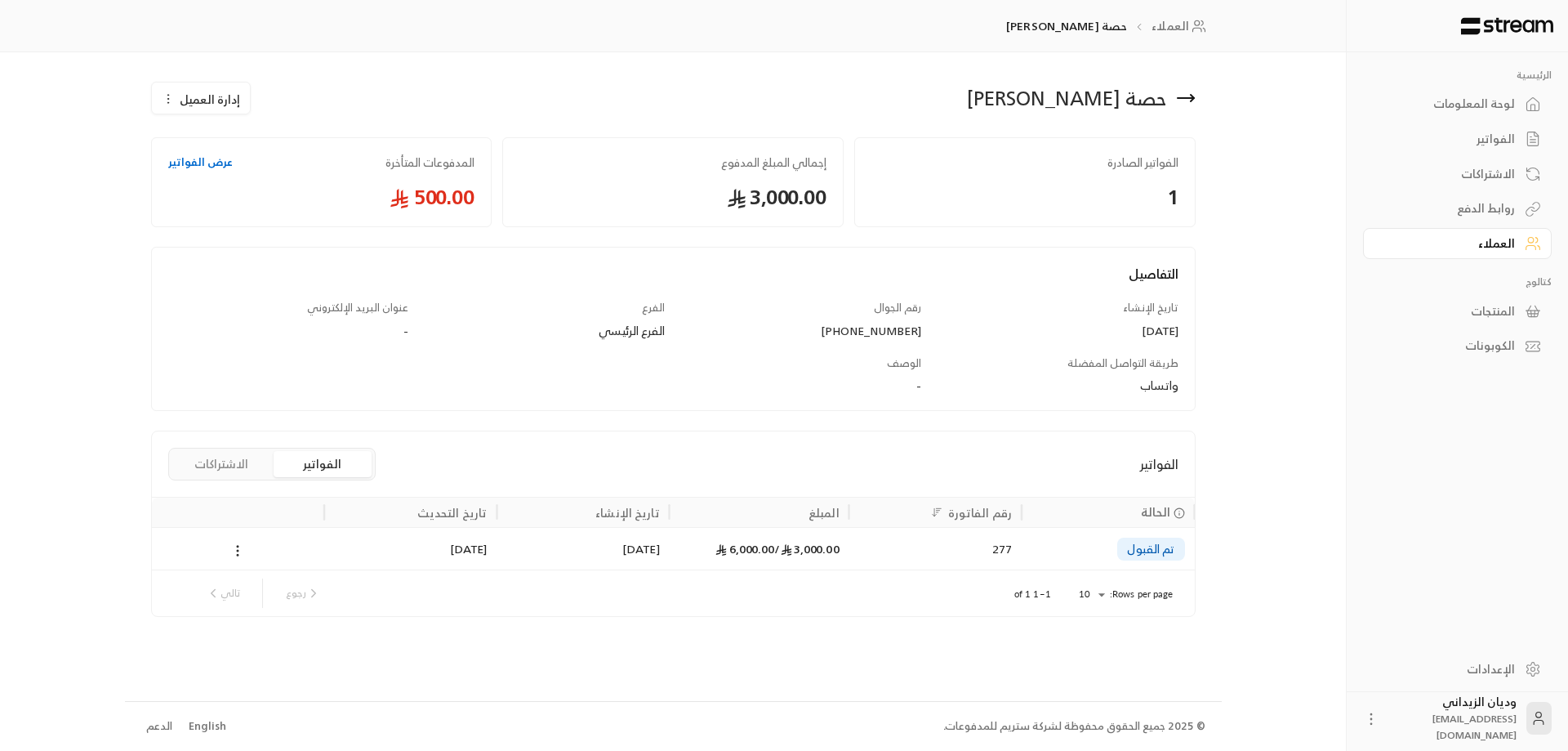
click at [772, 556] on div "3,000.00 / 6,000.00" at bounding box center [760, 549] width 160 height 42
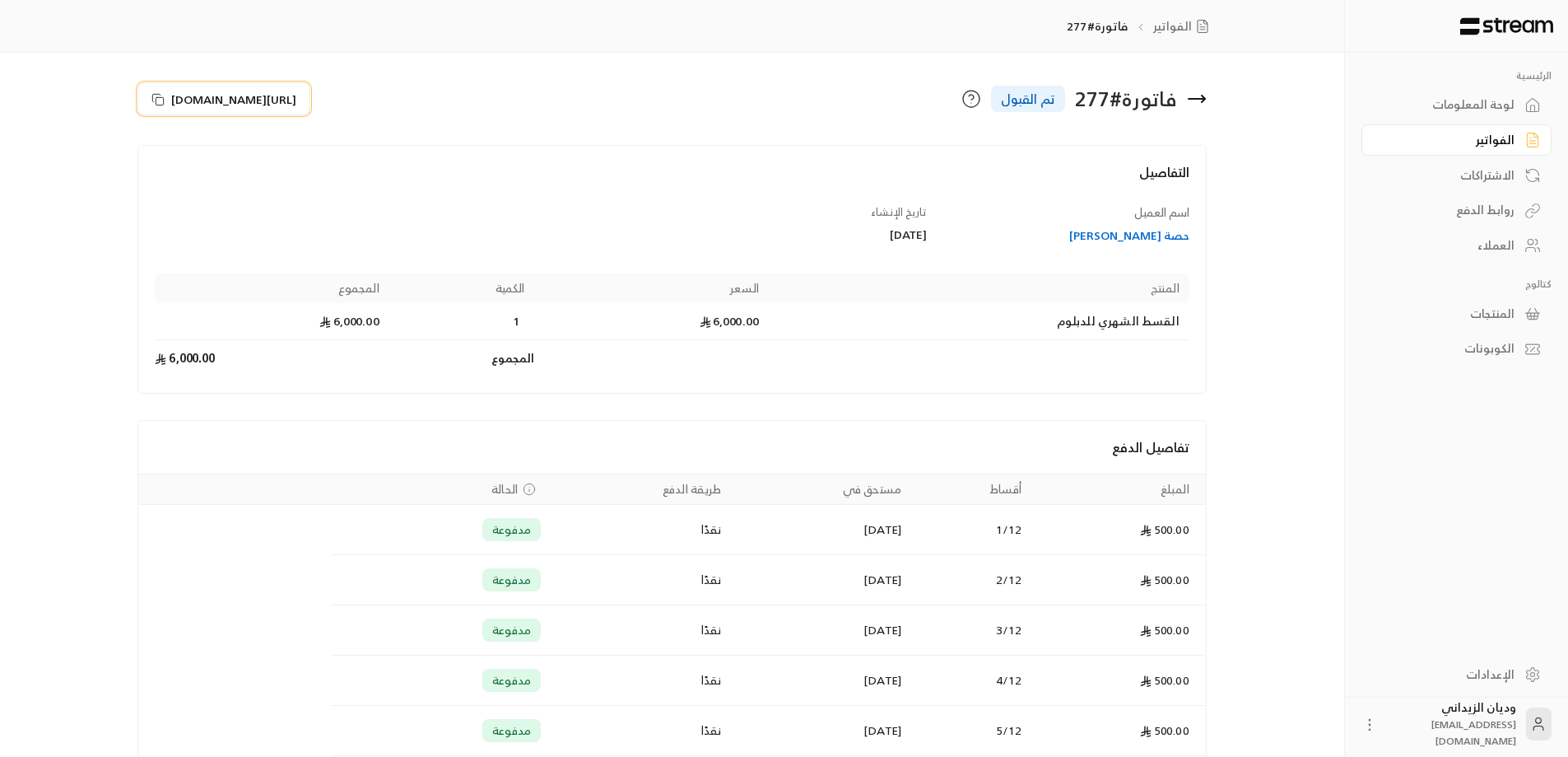
click at [161, 102] on icon at bounding box center [158, 99] width 13 height 13
click at [1493, 240] on div "العملاء" at bounding box center [1448, 245] width 133 height 16
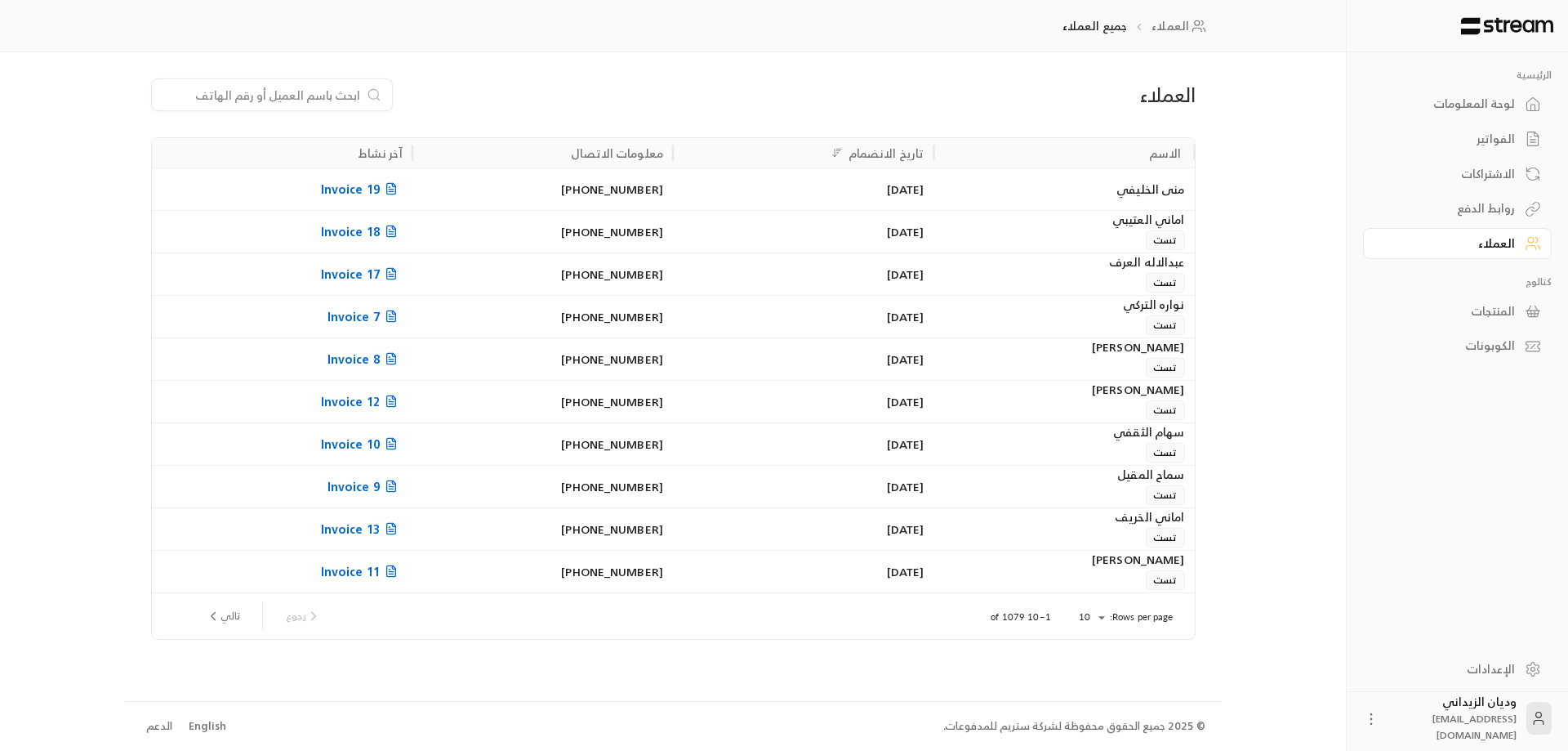
paste input "966505855278"
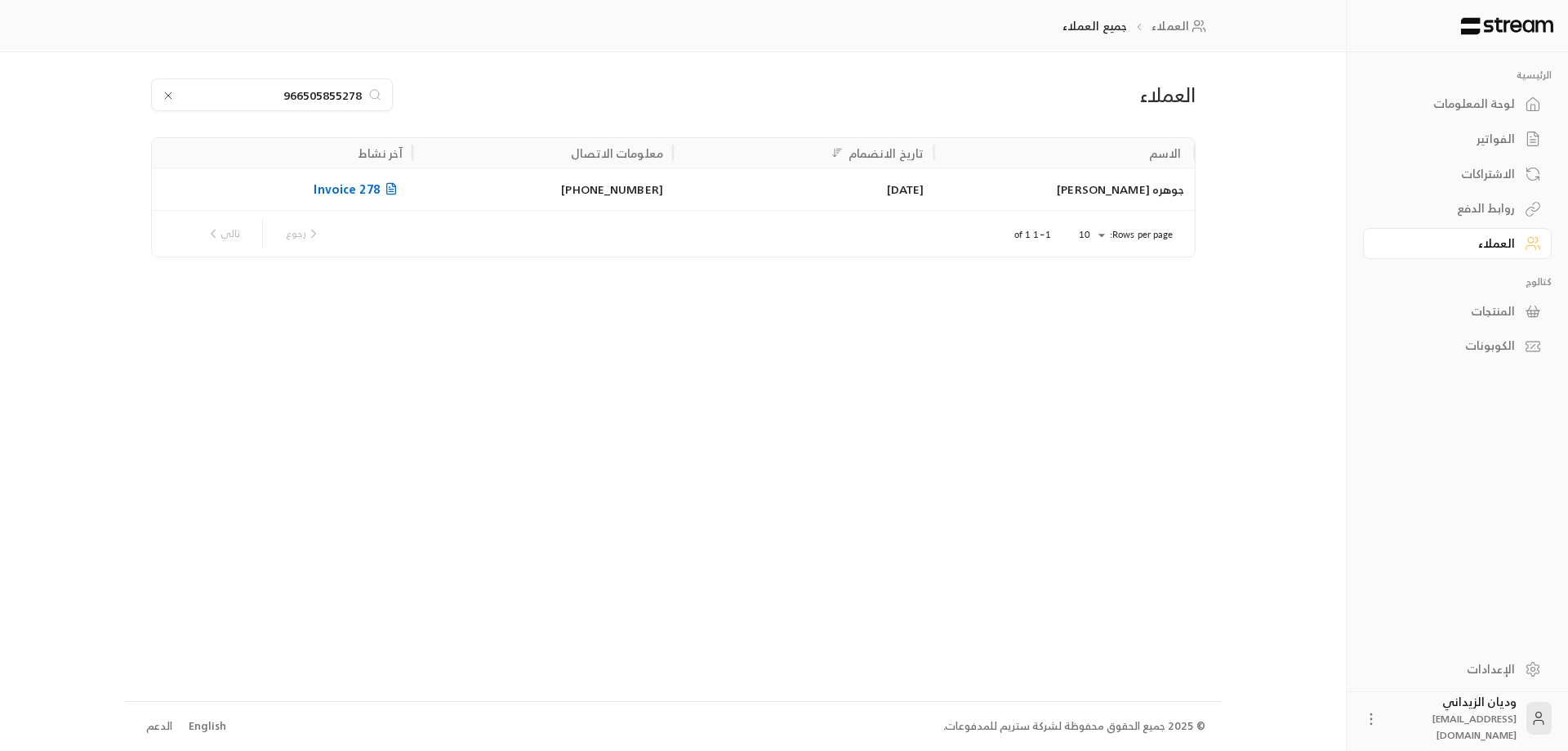
type input "966505855278"
click at [779, 183] on div "[DATE]" at bounding box center [802, 189] width 241 height 42
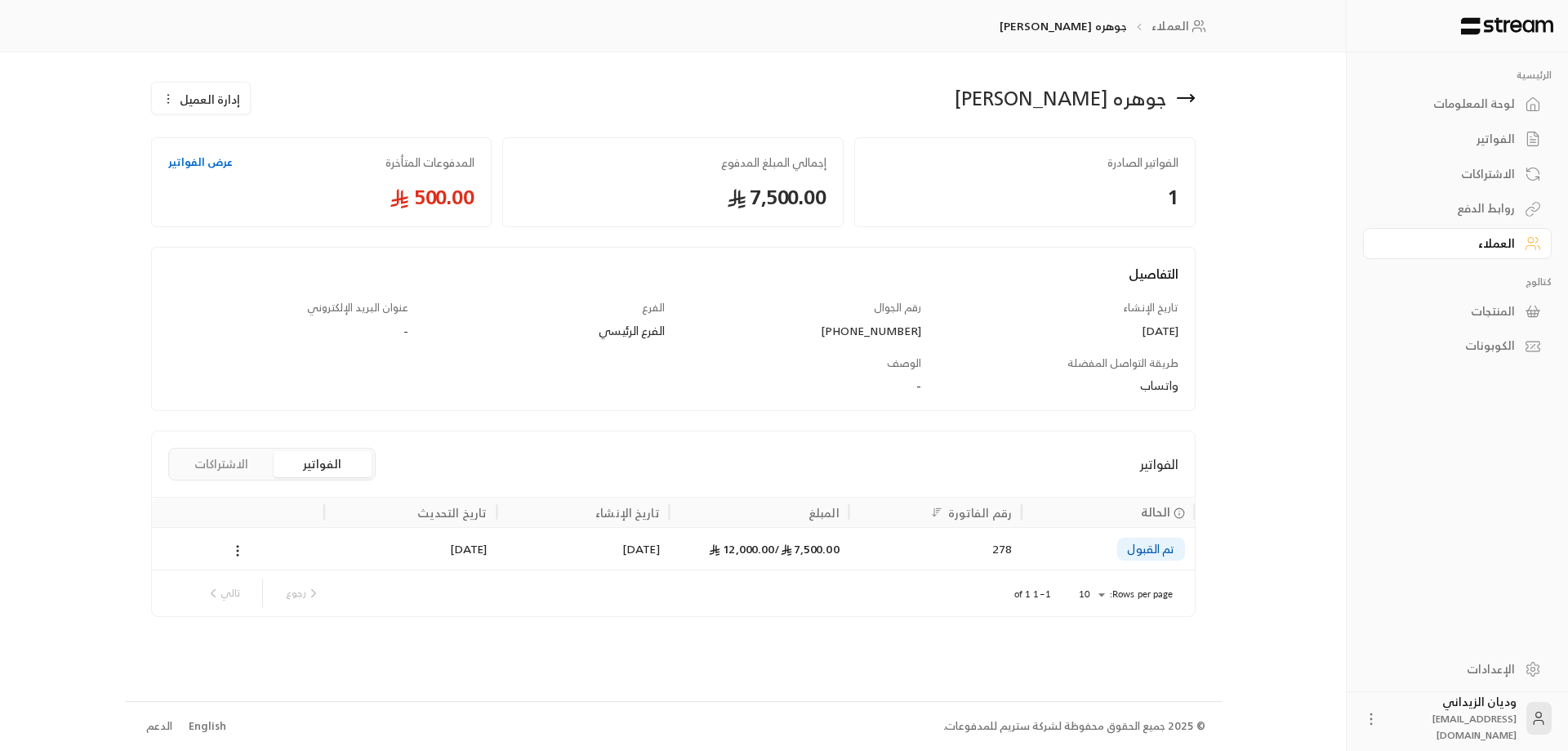
click at [834, 556] on span "7,500.00 /" at bounding box center [805, 548] width 64 height 21
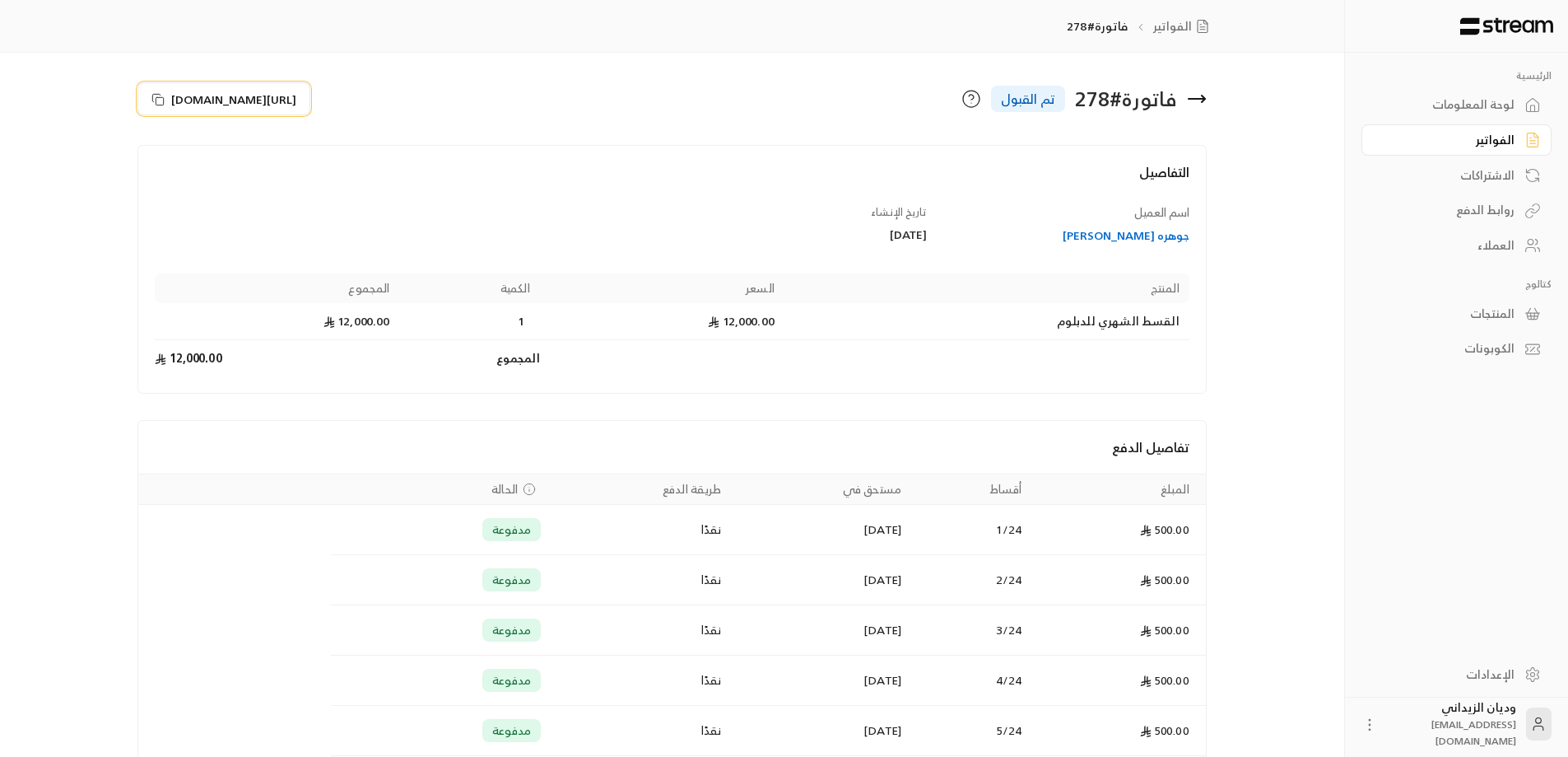
click at [158, 97] on rect at bounding box center [160, 100] width 7 height 7
click at [1505, 241] on div "العملاء" at bounding box center [1448, 245] width 133 height 16
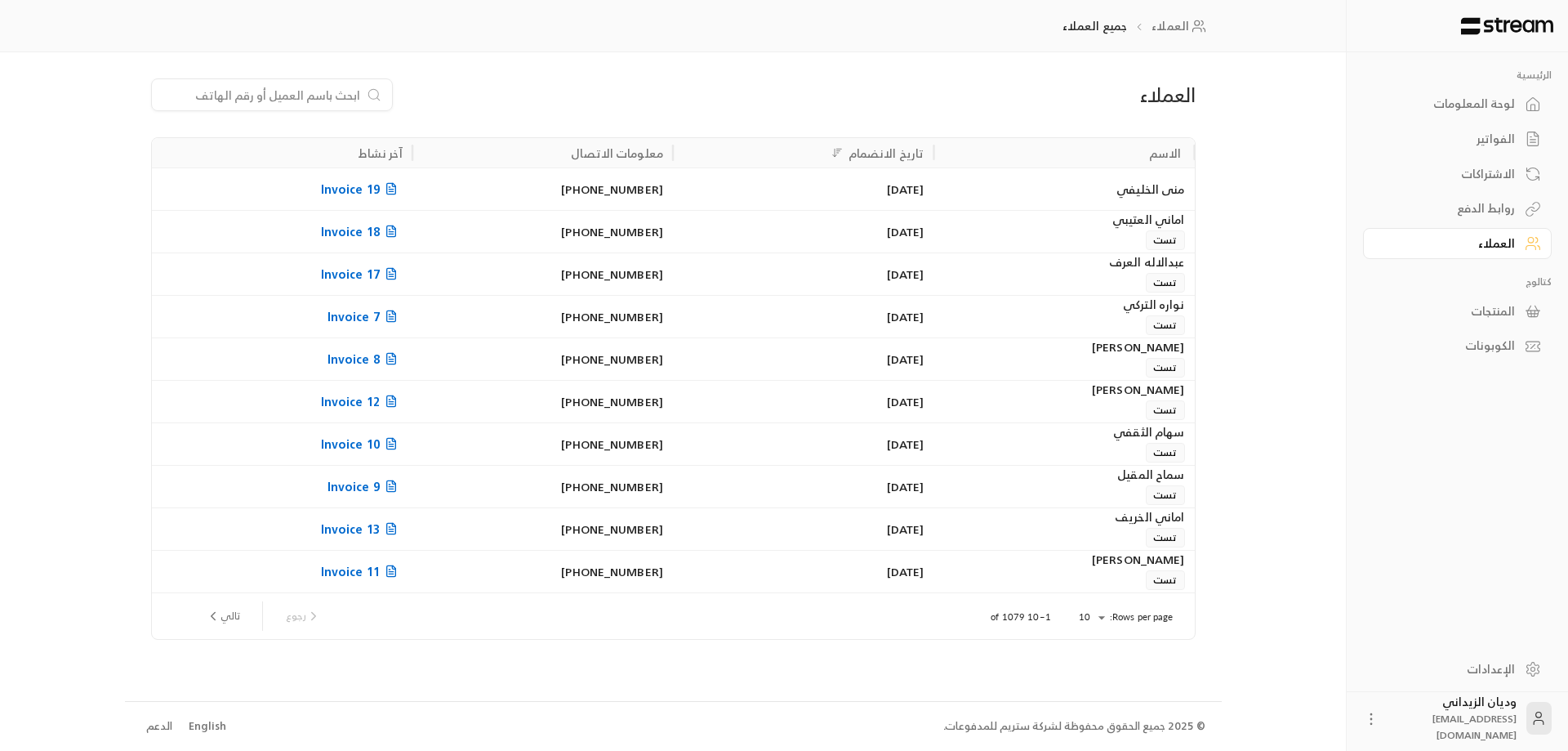
paste input "966593355016"
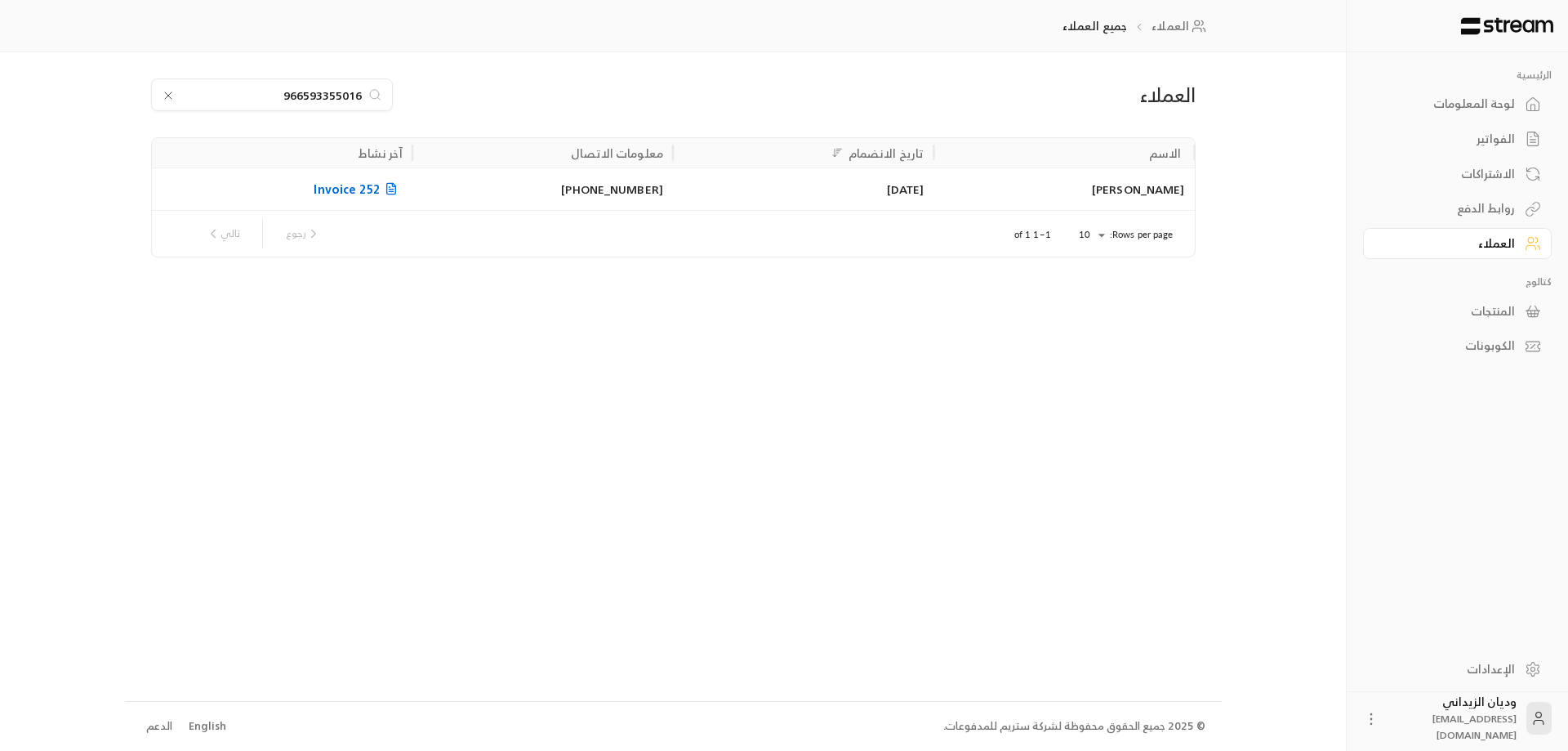
type input "966593355016"
click at [868, 196] on div "[DATE]" at bounding box center [802, 189] width 241 height 42
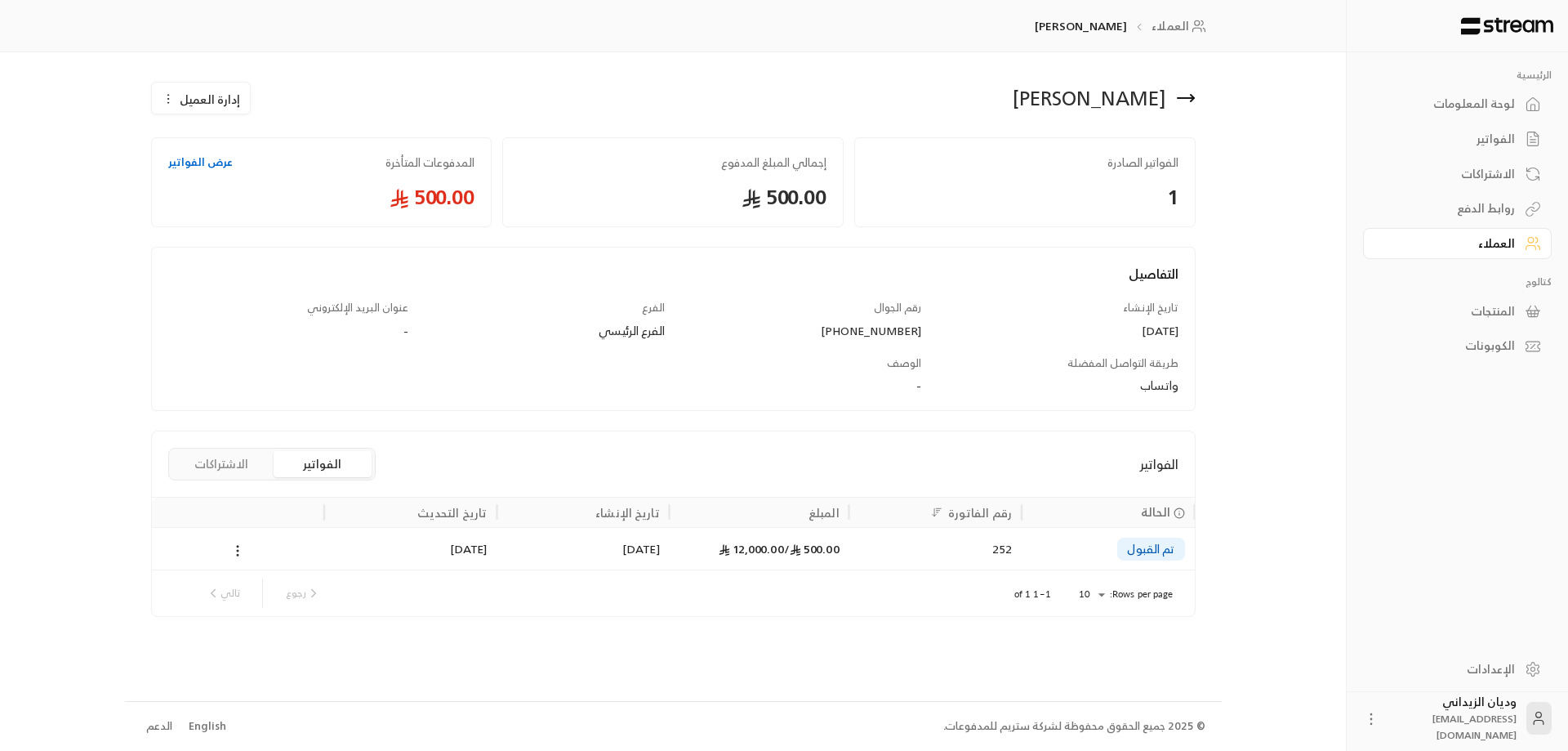
click at [1497, 239] on div "العملاء" at bounding box center [1448, 243] width 132 height 16
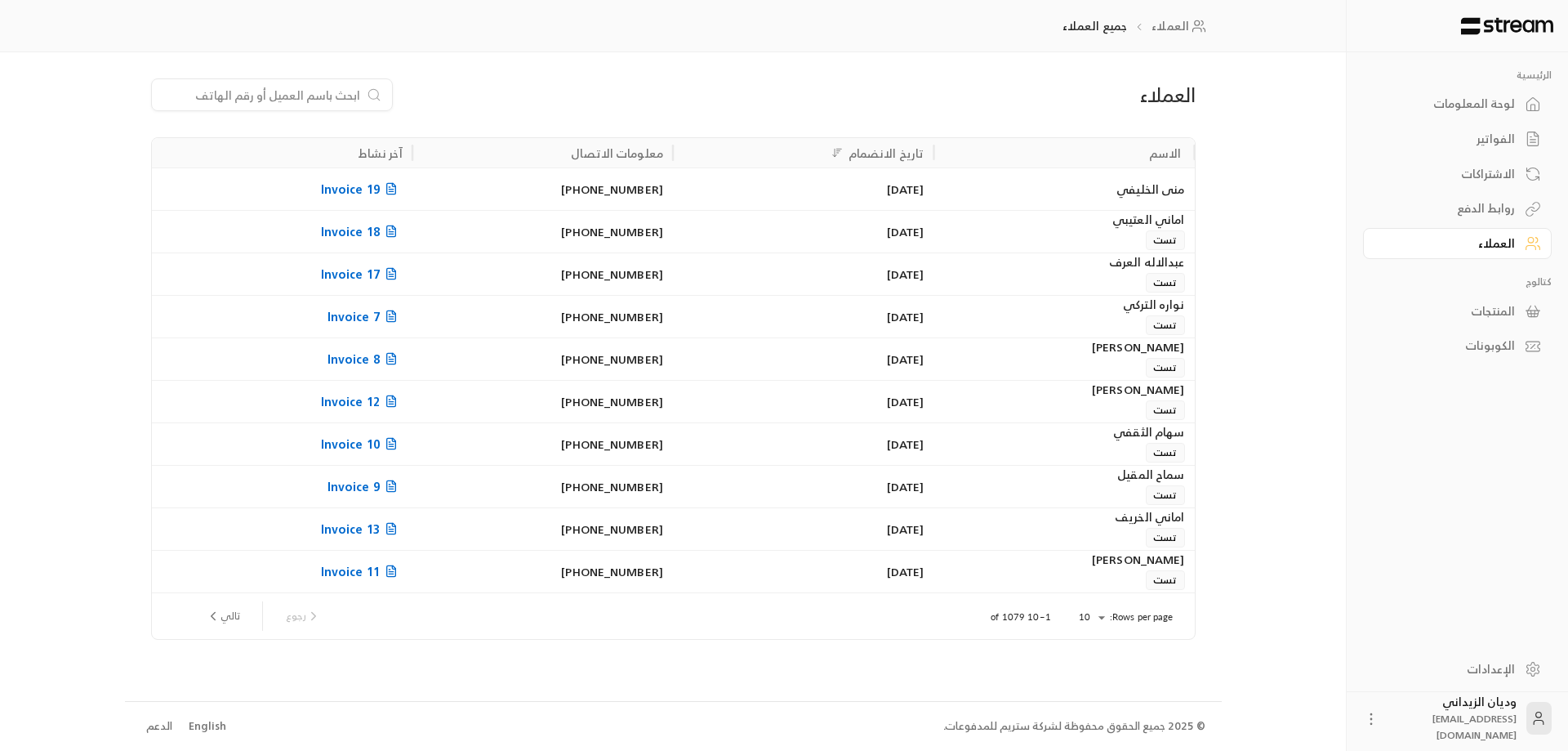
click at [240, 102] on input at bounding box center [261, 95] width 199 height 18
paste input "966567333018"
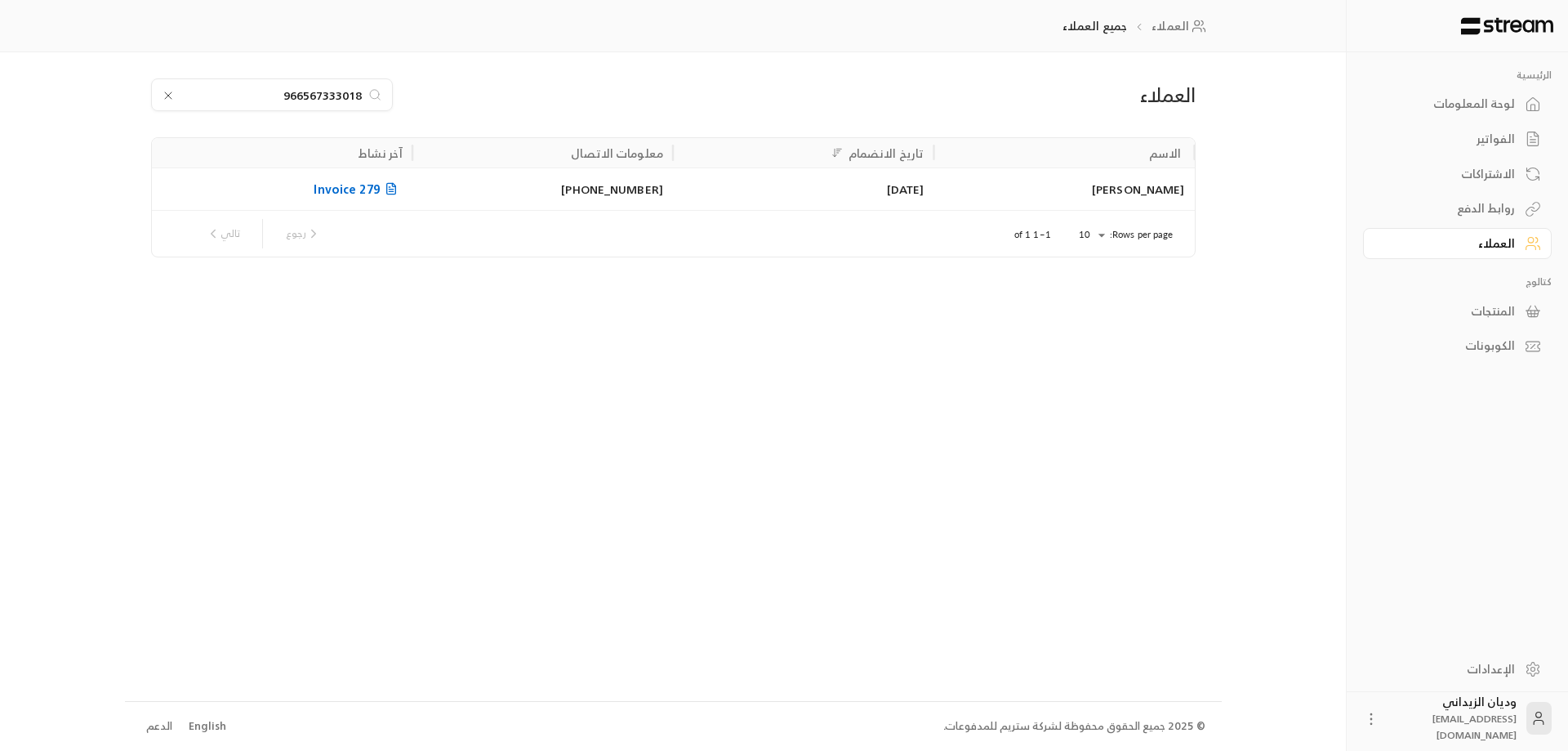
type input "966567333018"
click at [926, 197] on div "[DATE]" at bounding box center [802, 188] width 261 height 43
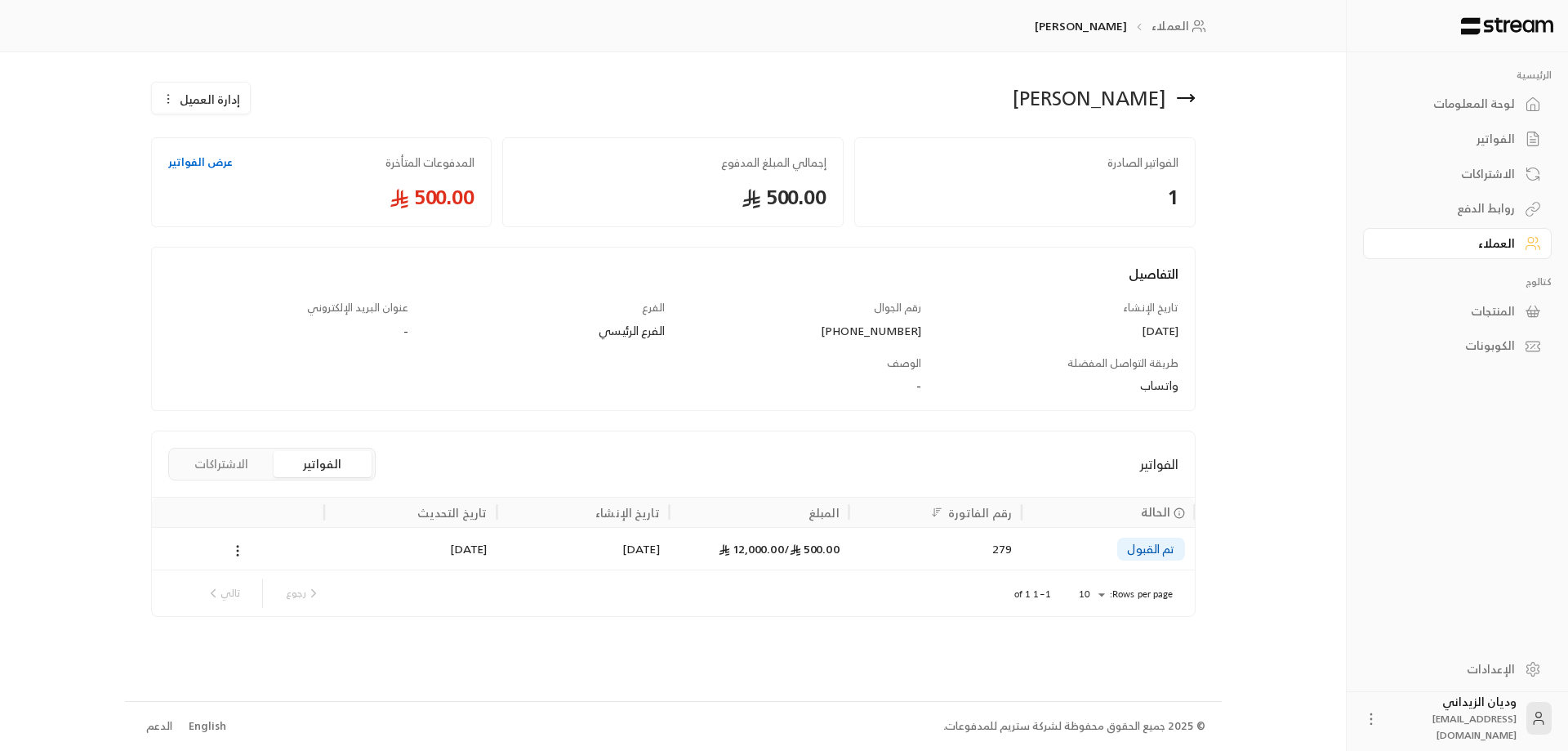
click at [908, 554] on div "279" at bounding box center [935, 549] width 153 height 42
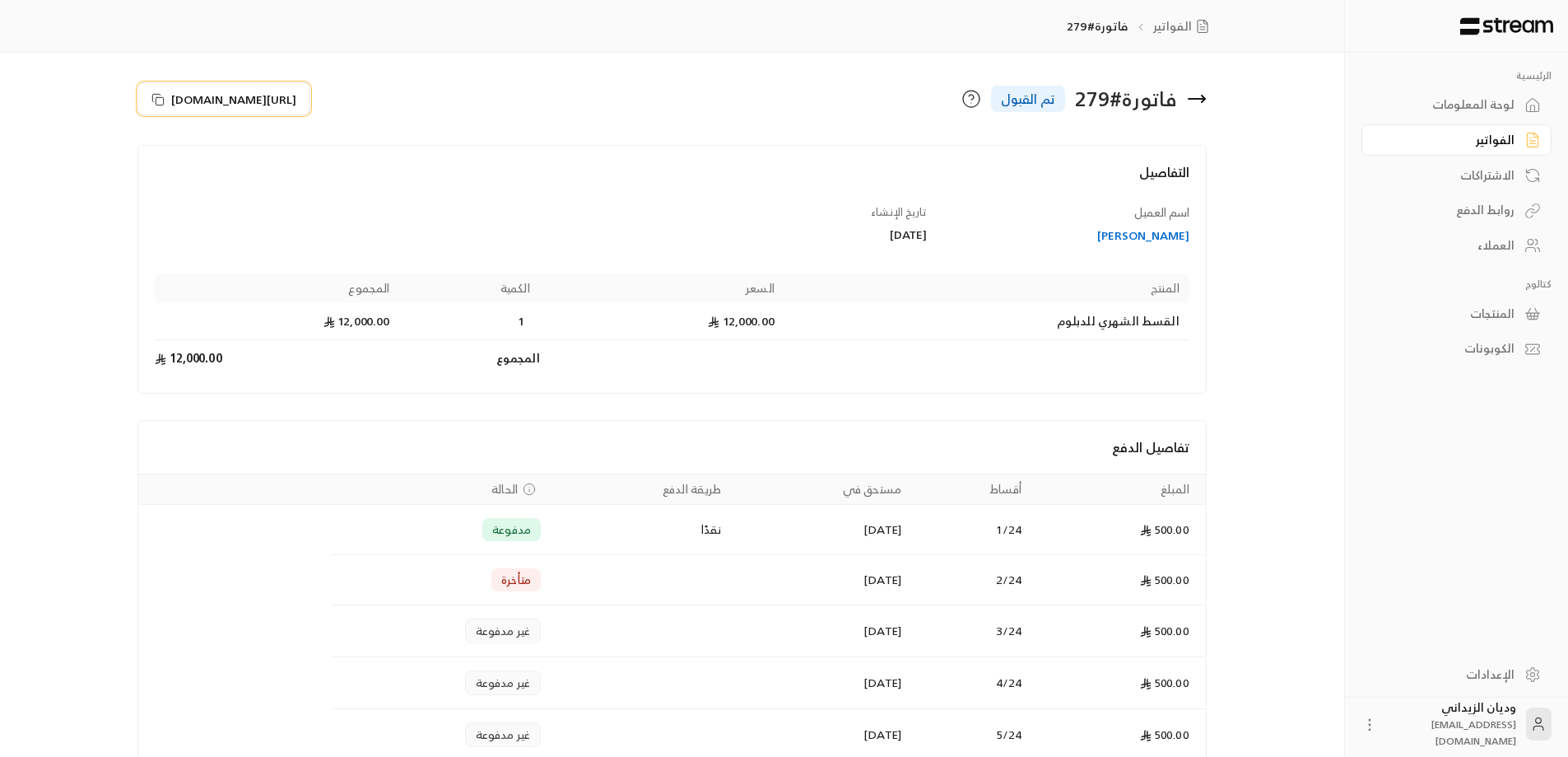
click at [158, 93] on icon at bounding box center [158, 99] width 13 height 13
click at [1511, 250] on div "العملاء" at bounding box center [1448, 245] width 133 height 16
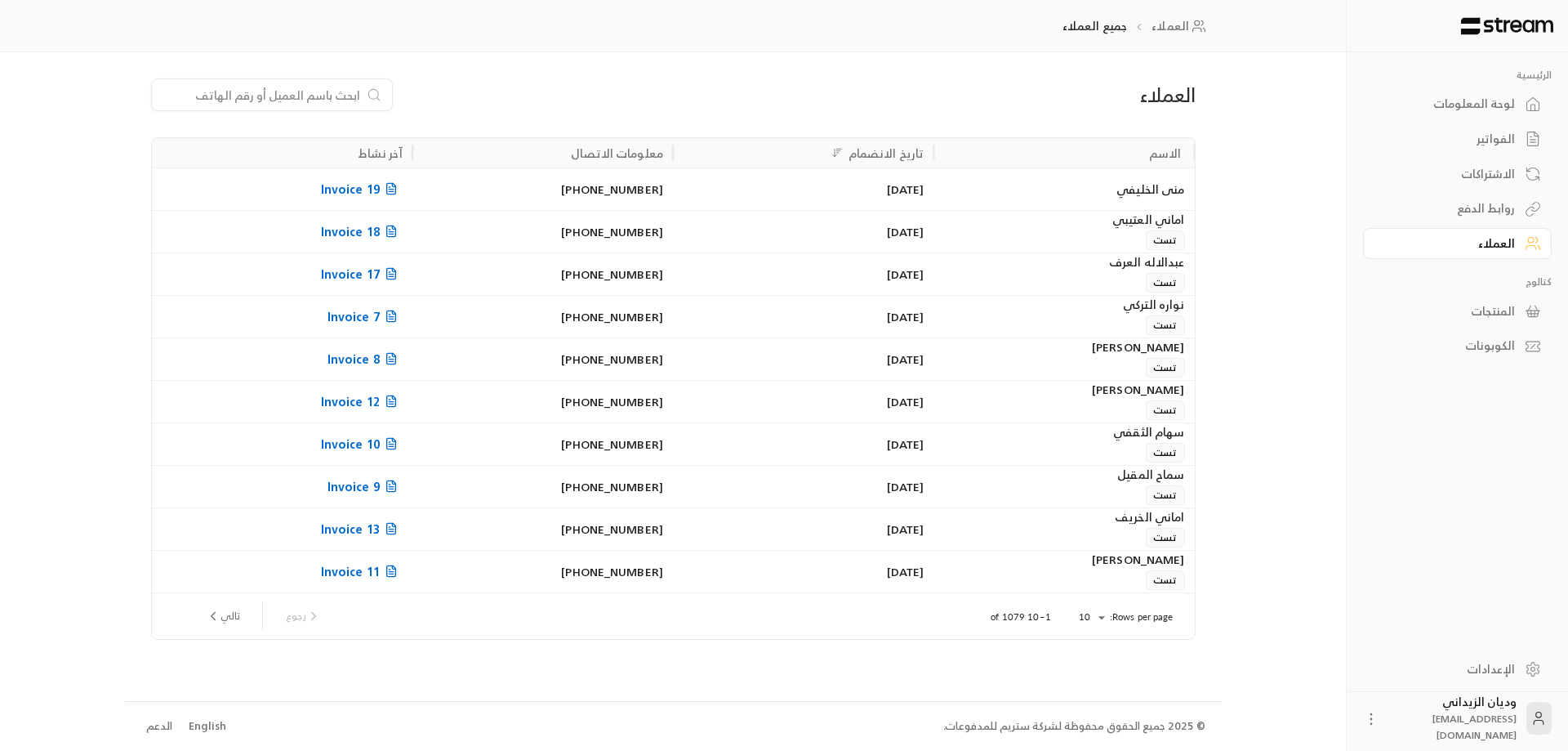
paste input "966500287063"
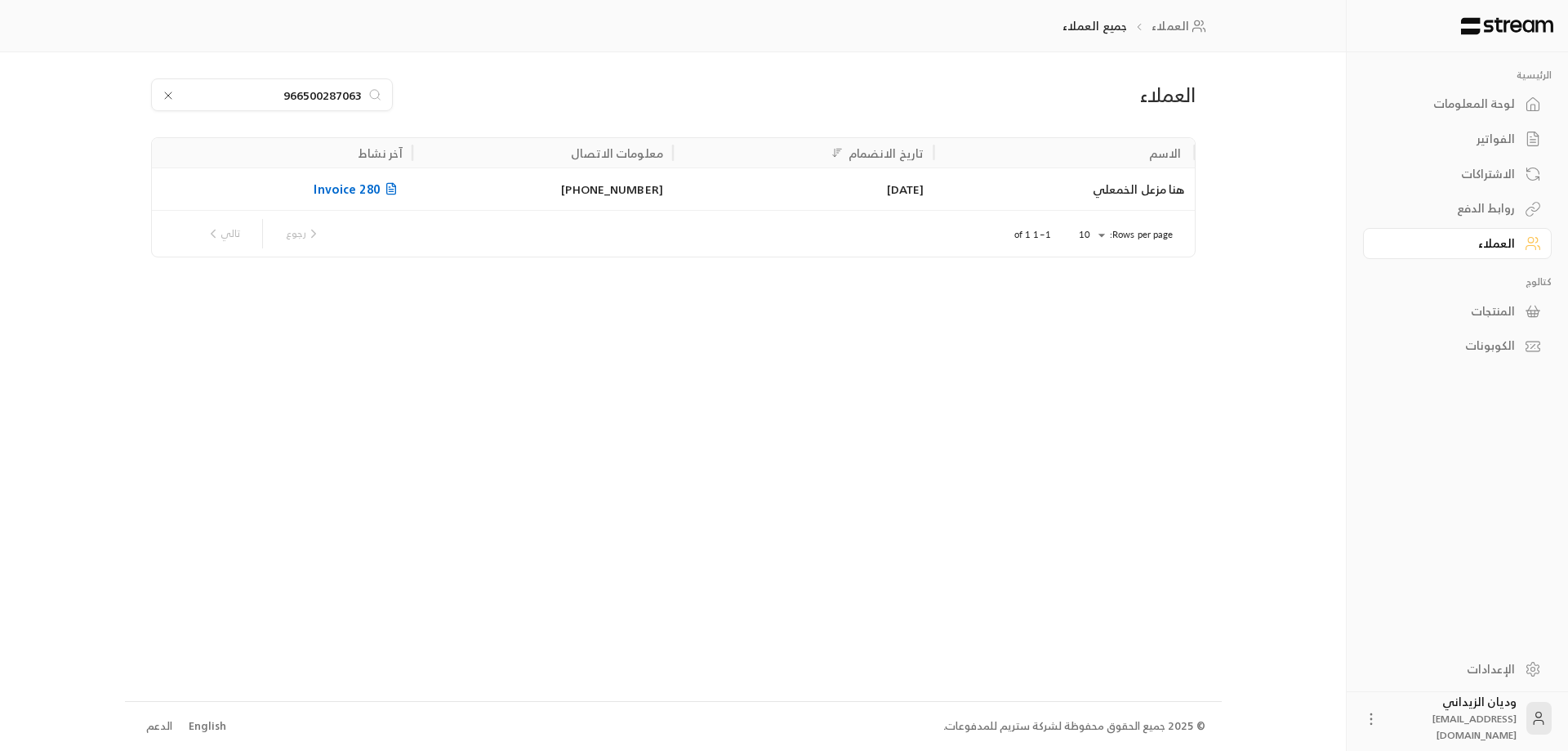
type input "966500287063"
click at [834, 178] on div "[DATE]" at bounding box center [802, 189] width 241 height 42
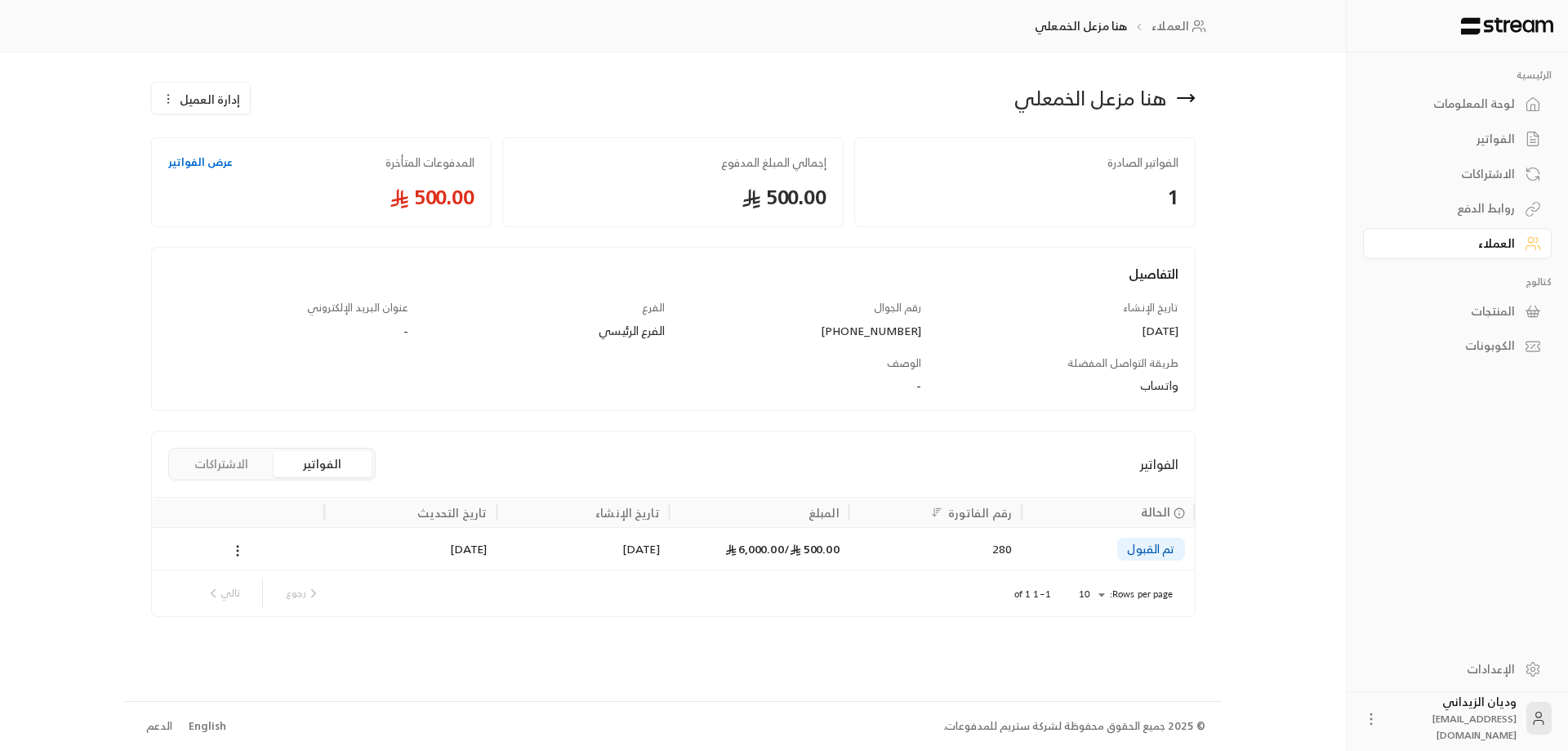
click at [795, 553] on icon at bounding box center [795, 550] width 12 height 12
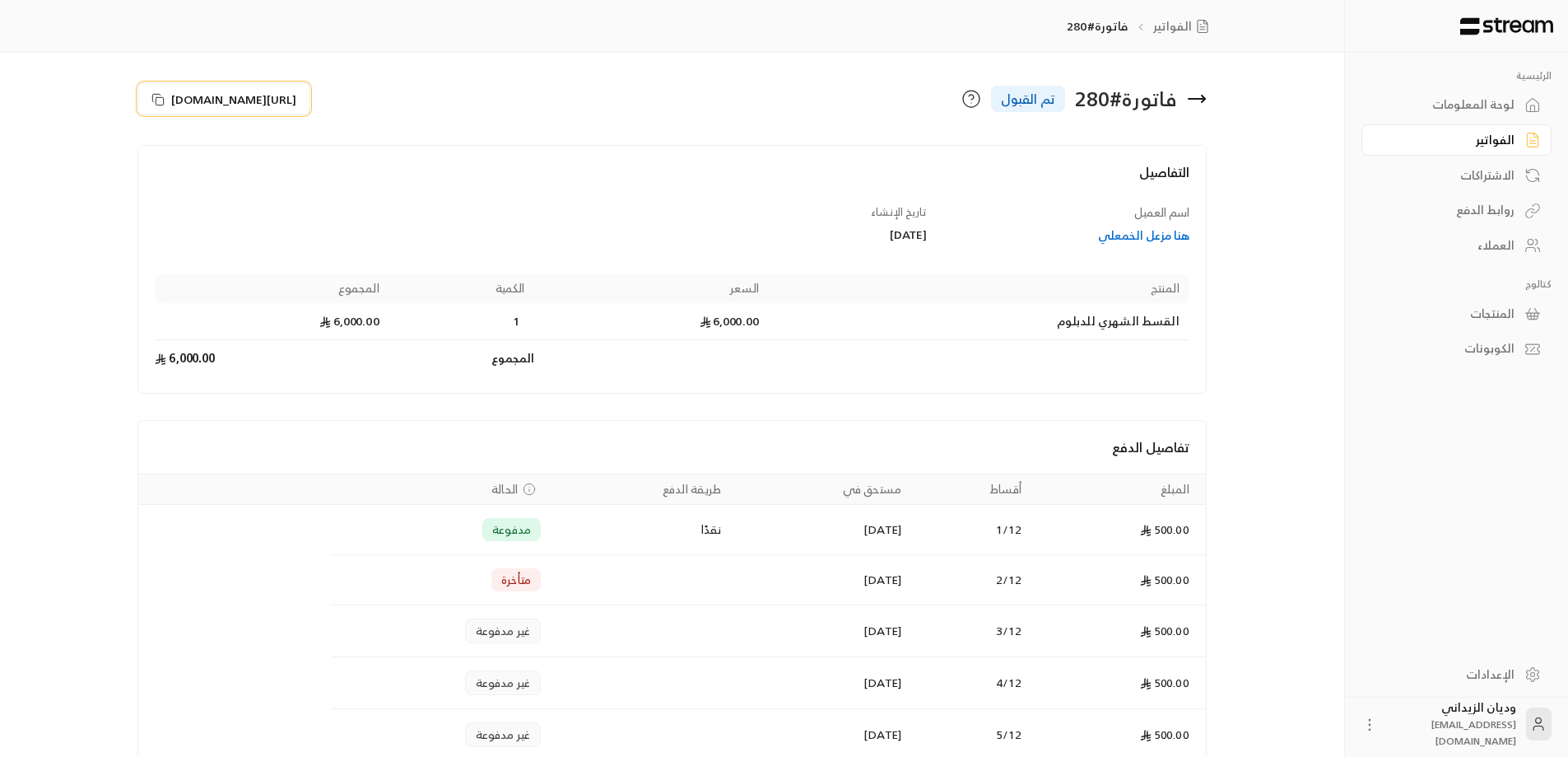
click at [157, 97] on rect at bounding box center [160, 100] width 7 height 7
click at [1512, 251] on div "العملاء" at bounding box center [1448, 245] width 133 height 16
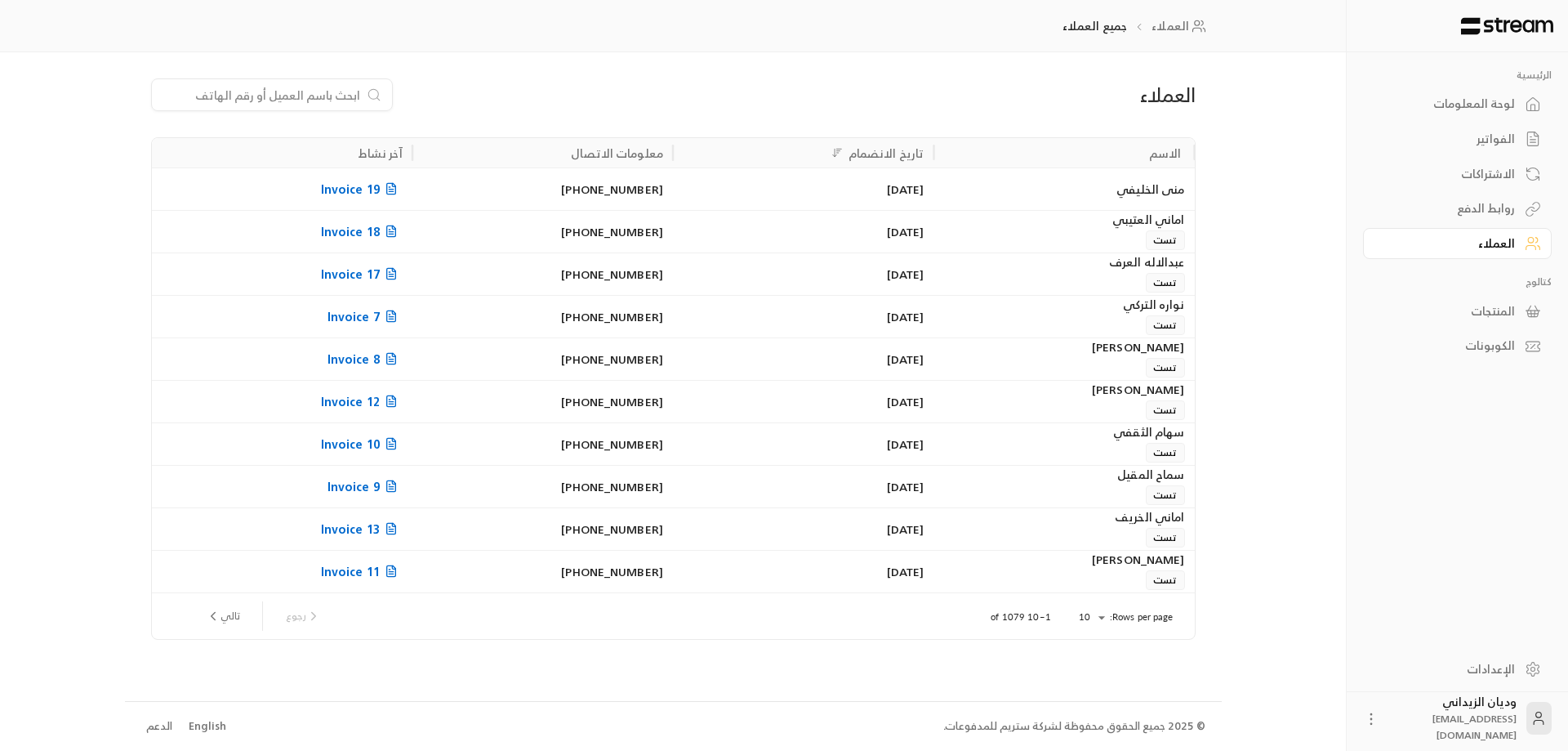
paste input "966502246834"
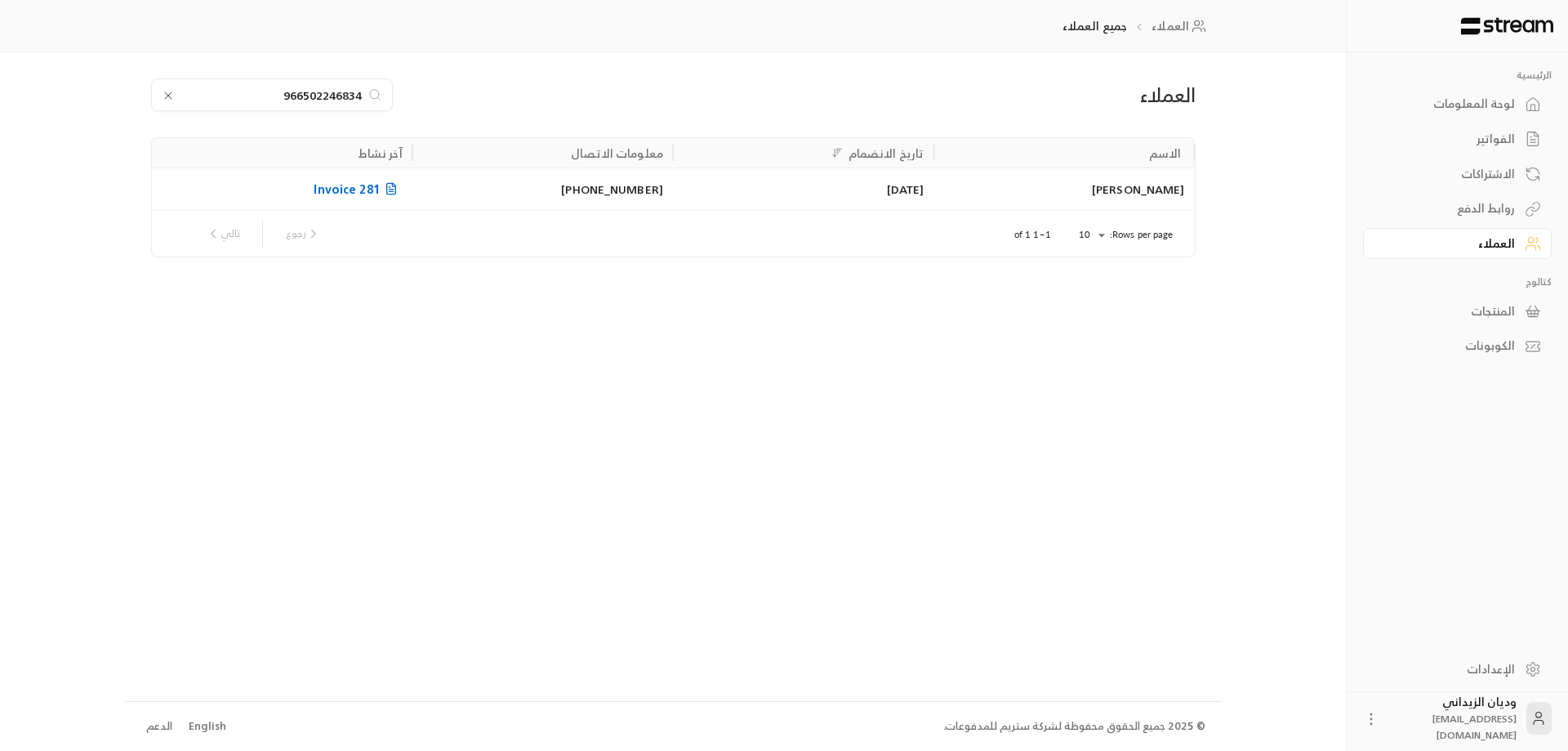
type input "966502246834"
click at [1126, 191] on div "[PERSON_NAME]" at bounding box center [1063, 189] width 241 height 42
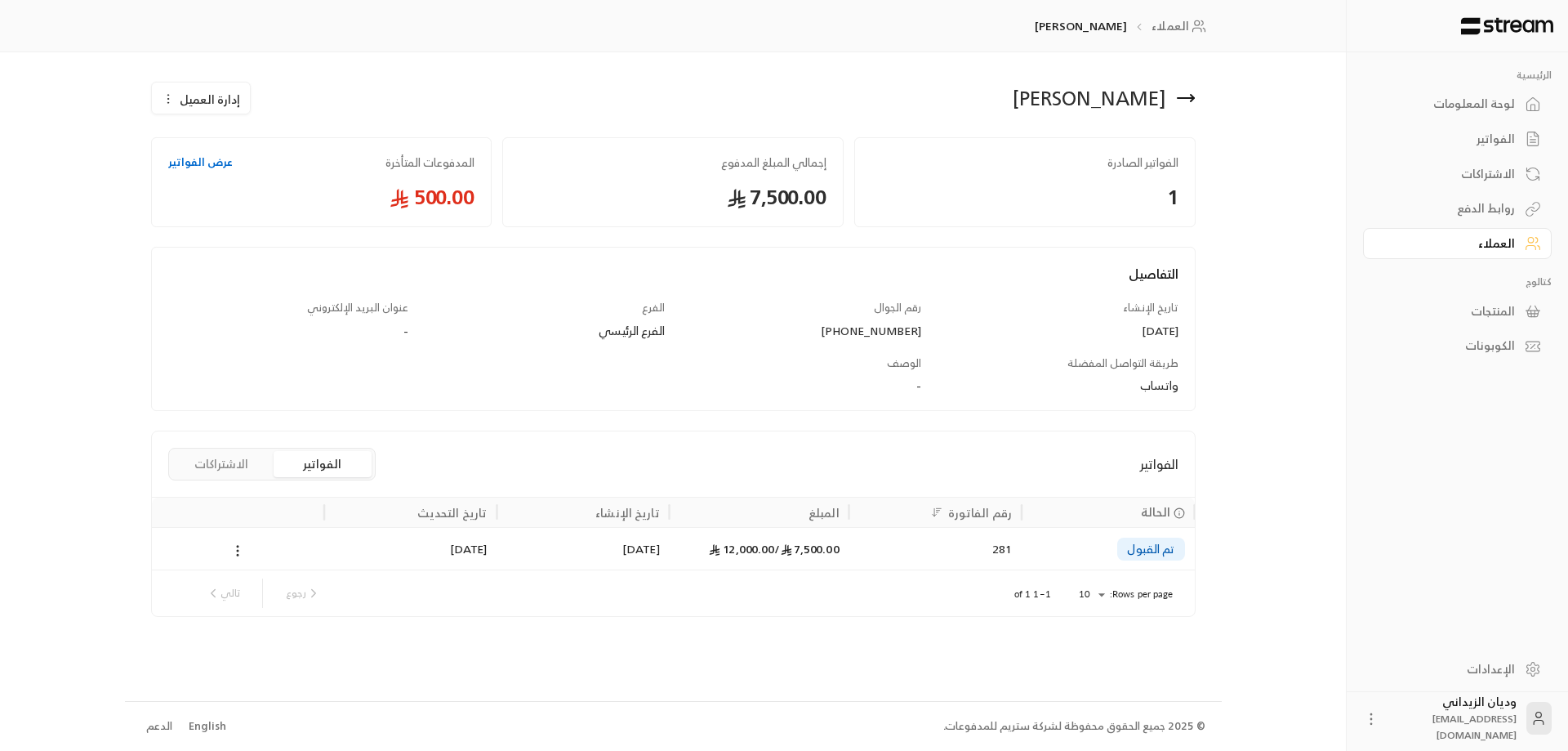
click at [842, 560] on div "7,500.00 / 12,000.00" at bounding box center [759, 548] width 179 height 43
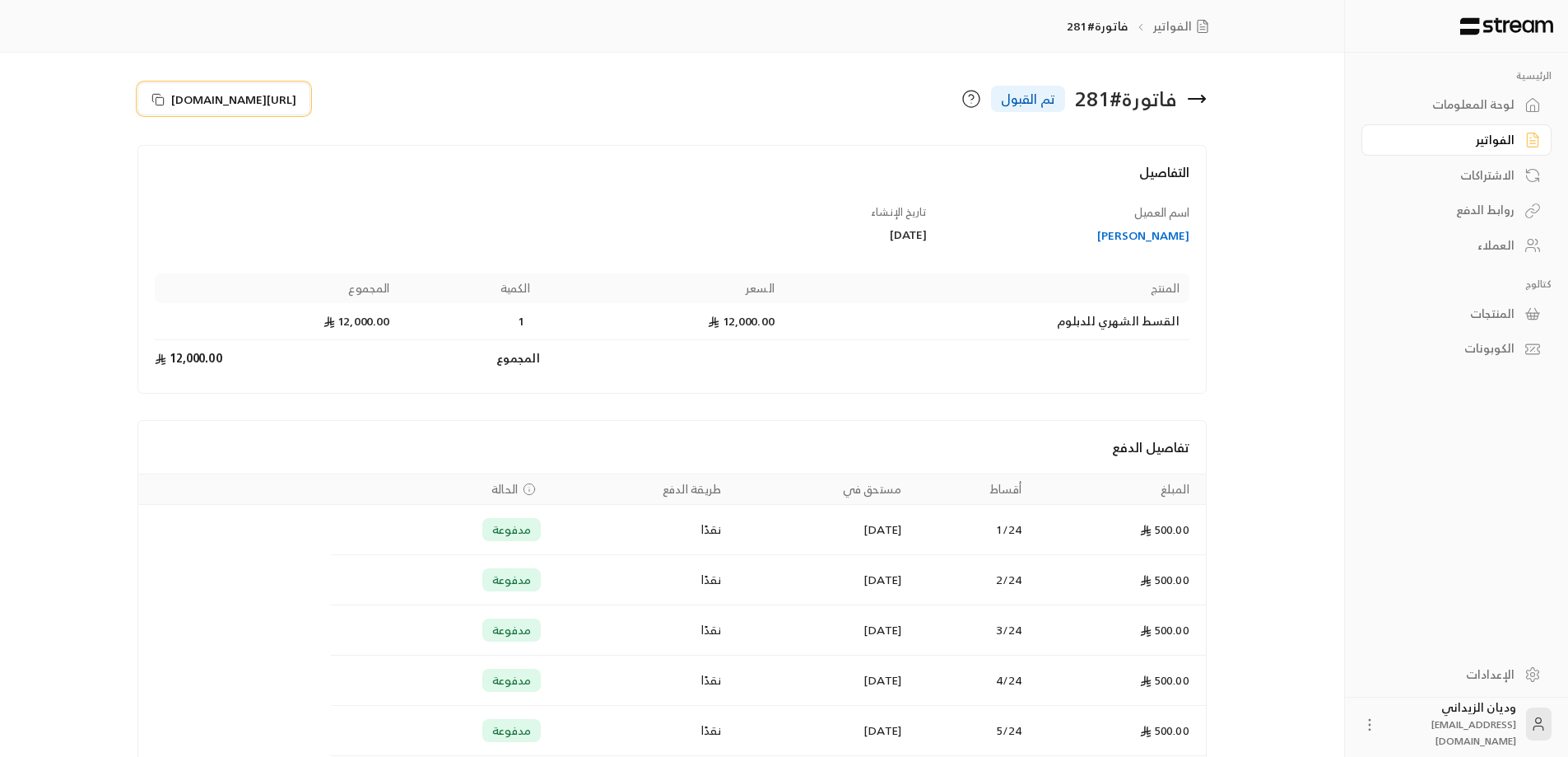
click at [155, 95] on icon at bounding box center [158, 99] width 13 height 13
click at [1526, 246] on icon at bounding box center [1533, 245] width 16 height 16
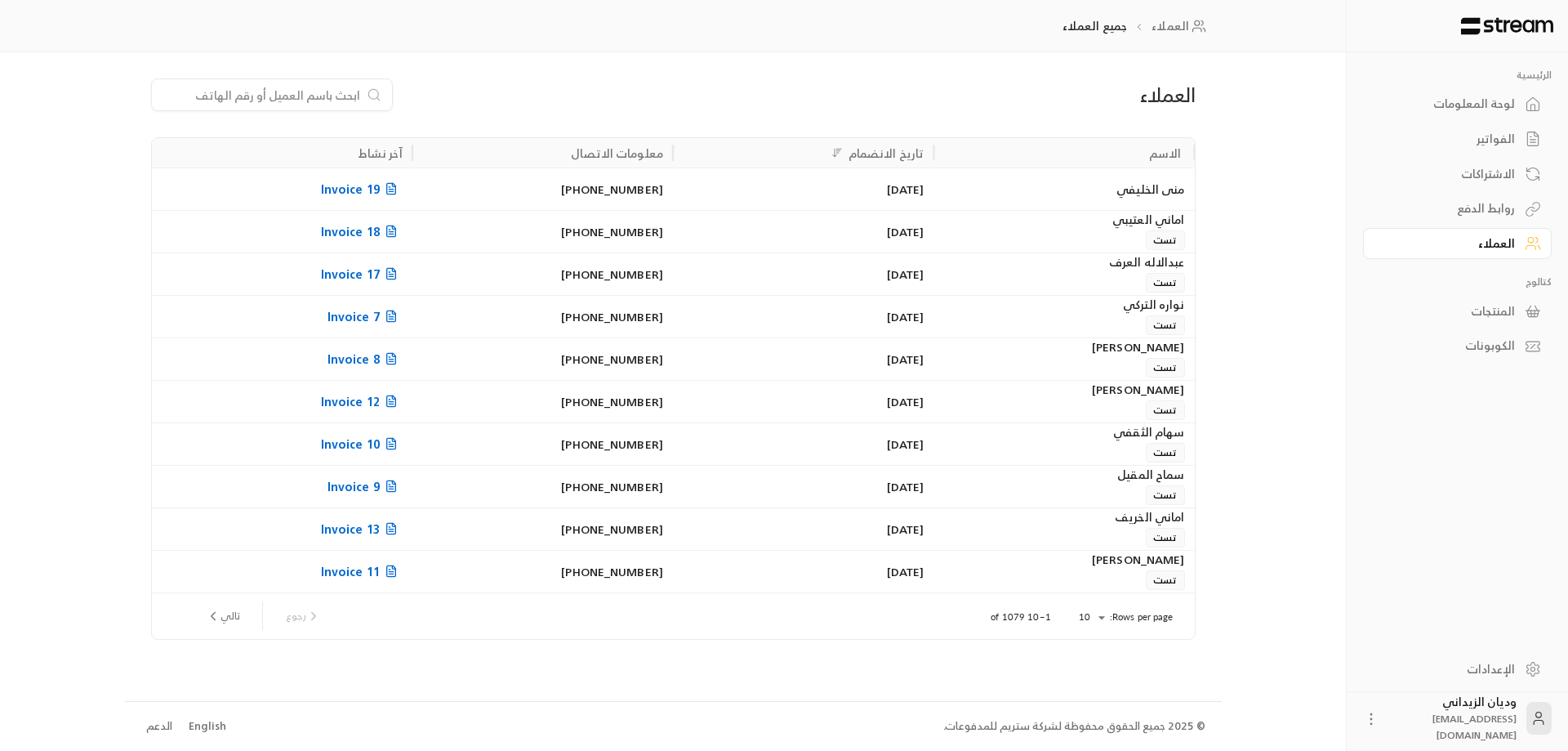
paste input "966541414717"
type input "966541414717"
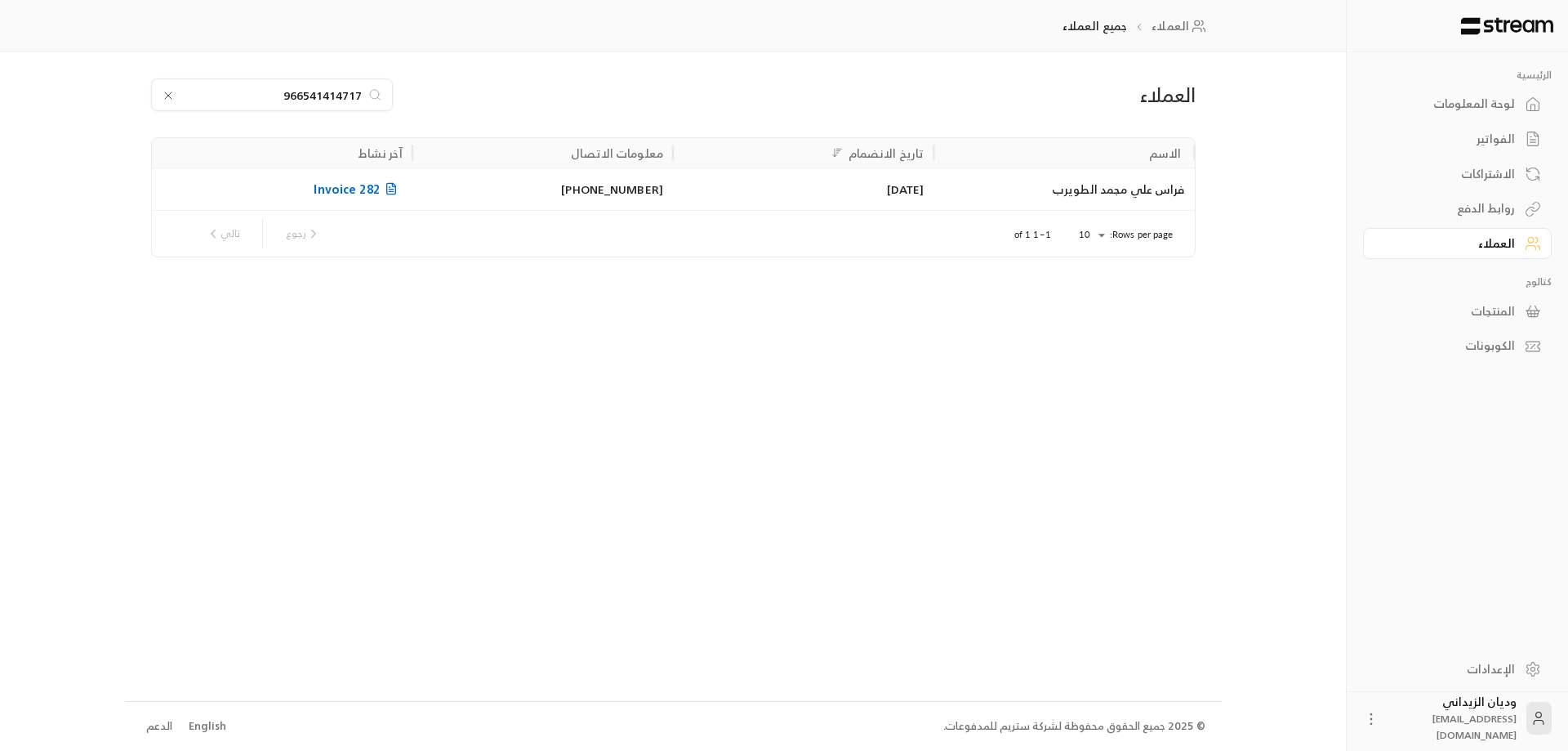
click at [1098, 201] on div "فراس علي مجمد الطويرب" at bounding box center [1063, 189] width 241 height 42
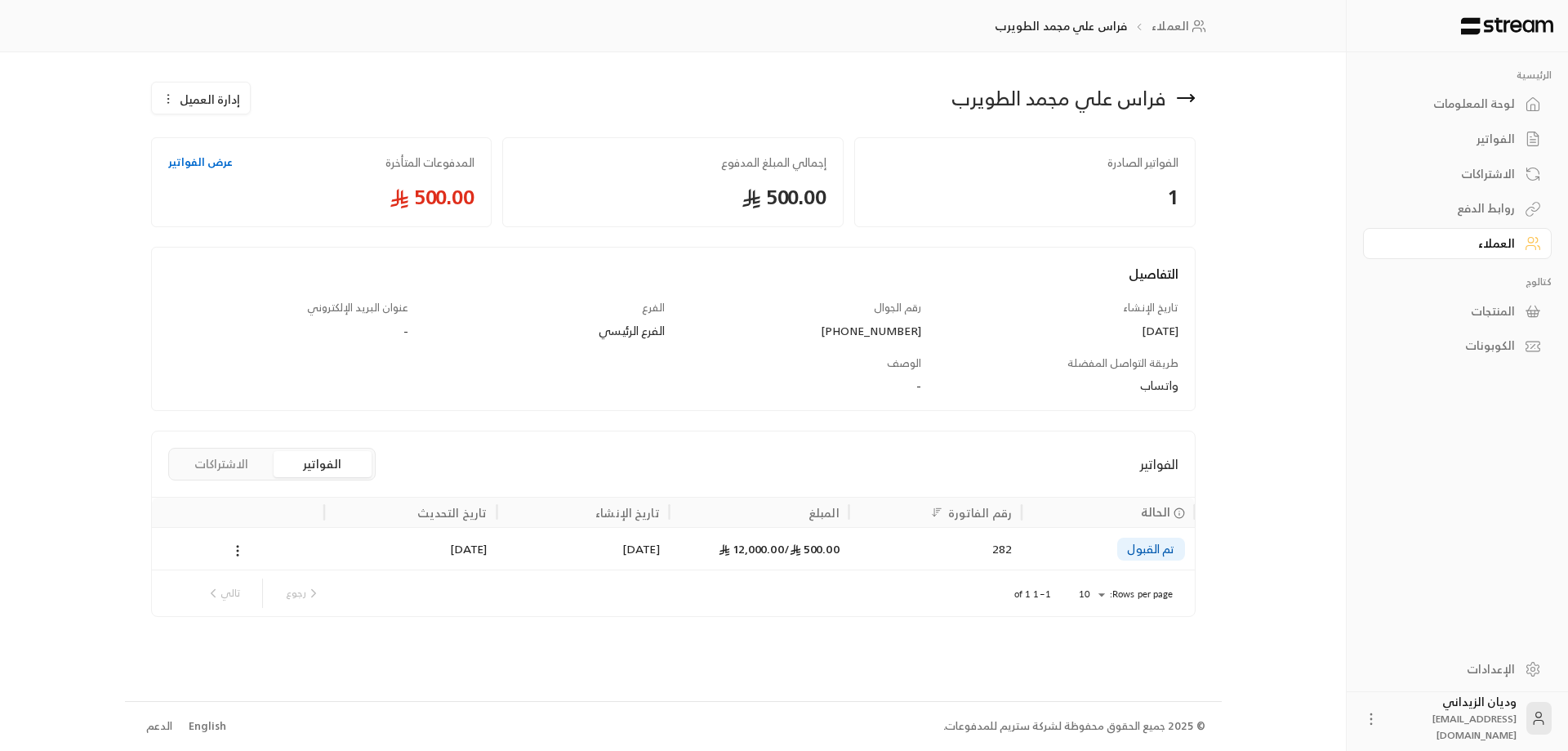
click at [794, 554] on icon at bounding box center [795, 550] width 12 height 12
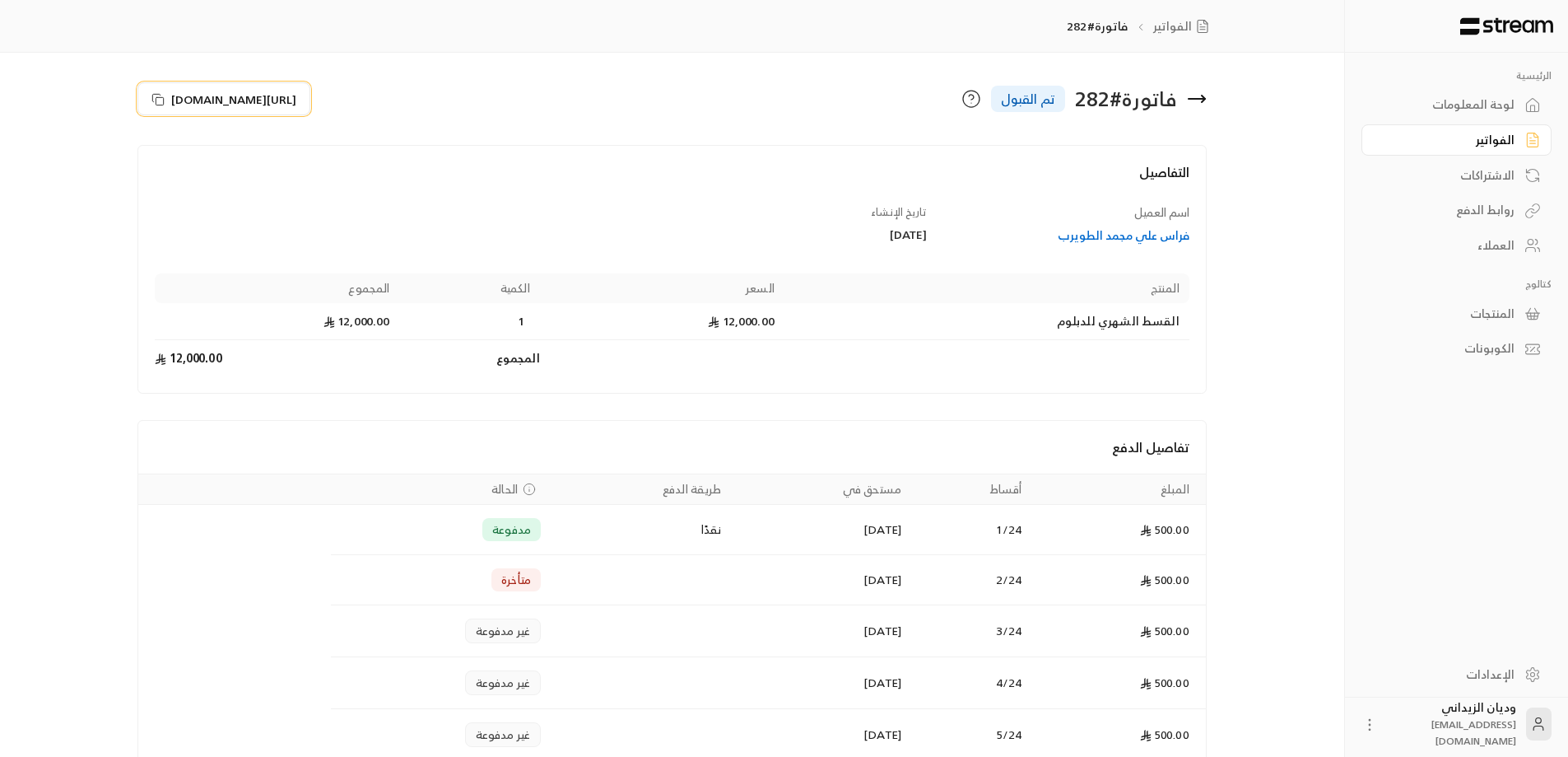
click at [163, 97] on rect at bounding box center [160, 100] width 7 height 7
click at [1477, 237] on div "العملاء" at bounding box center [1448, 245] width 133 height 16
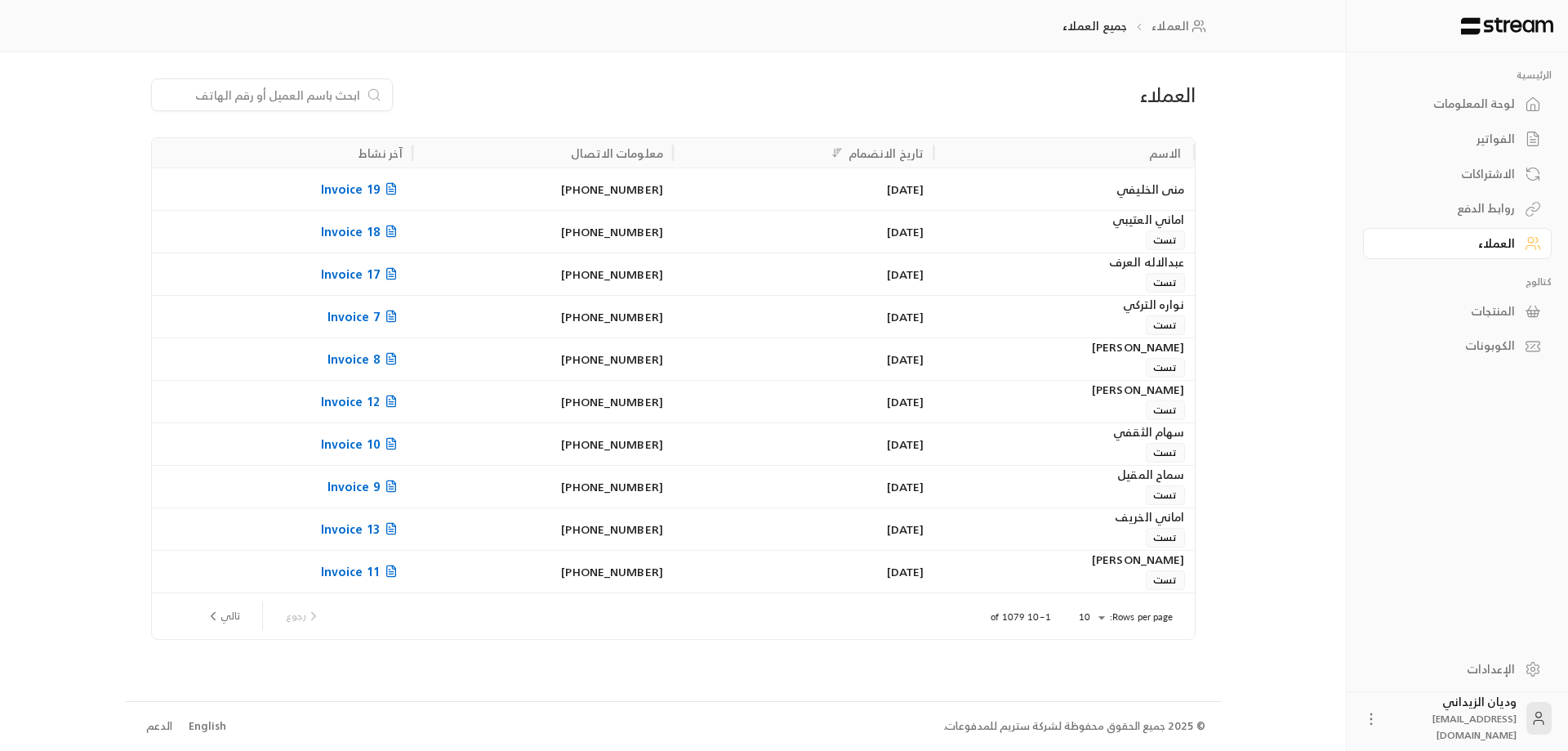
click at [334, 94] on input at bounding box center [261, 95] width 199 height 18
paste input "966536082267"
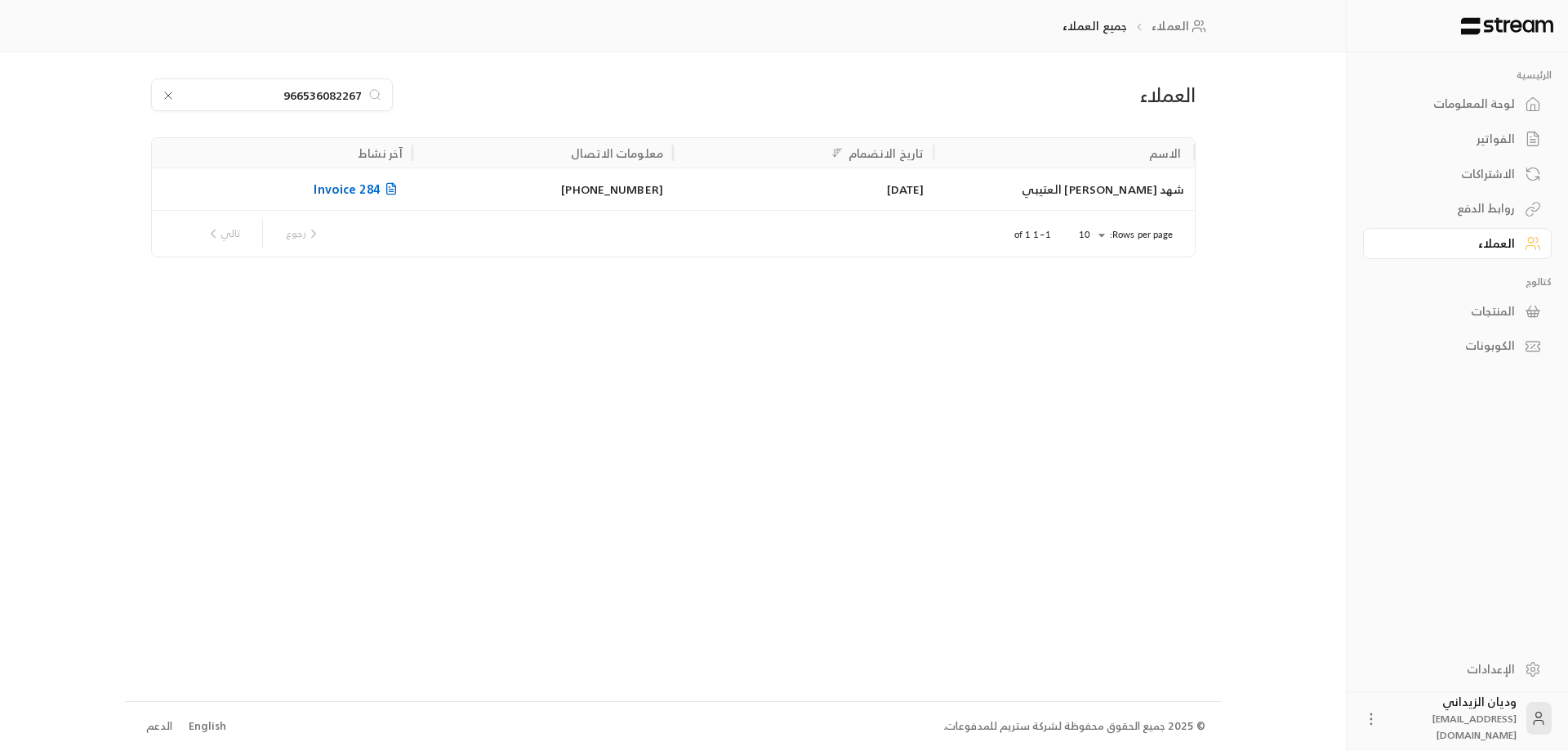
type input "966536082267"
click at [1020, 200] on div "شهد [PERSON_NAME] العتيبي" at bounding box center [1063, 189] width 241 height 42
click at [1020, 200] on div "العملاء 966536082267 الاسم تاريخ الانضمام معلومات الاتصال آخر نشاط شهد [PERSON_…" at bounding box center [673, 376] width 1097 height 648
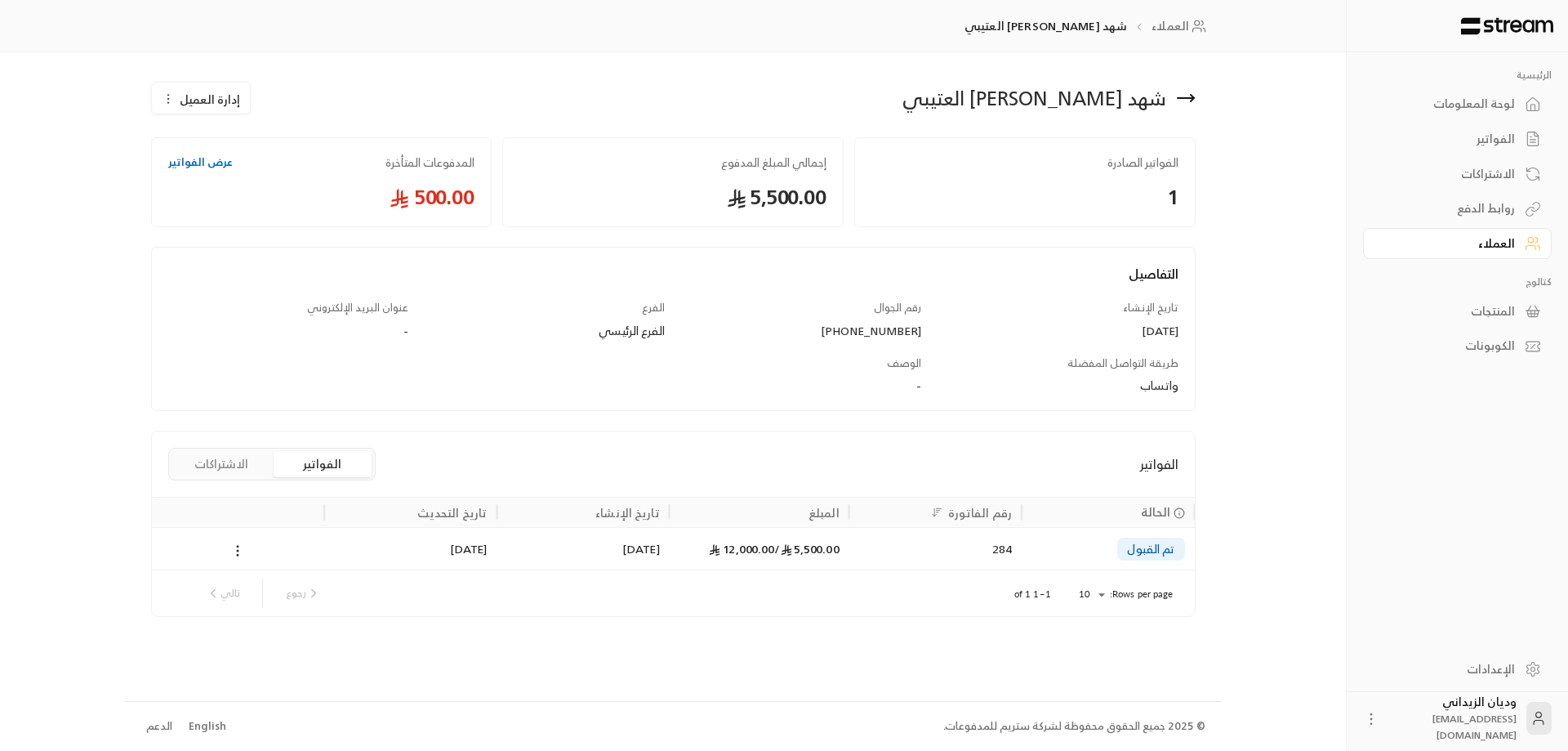
click at [913, 552] on div "284" at bounding box center [935, 549] width 153 height 42
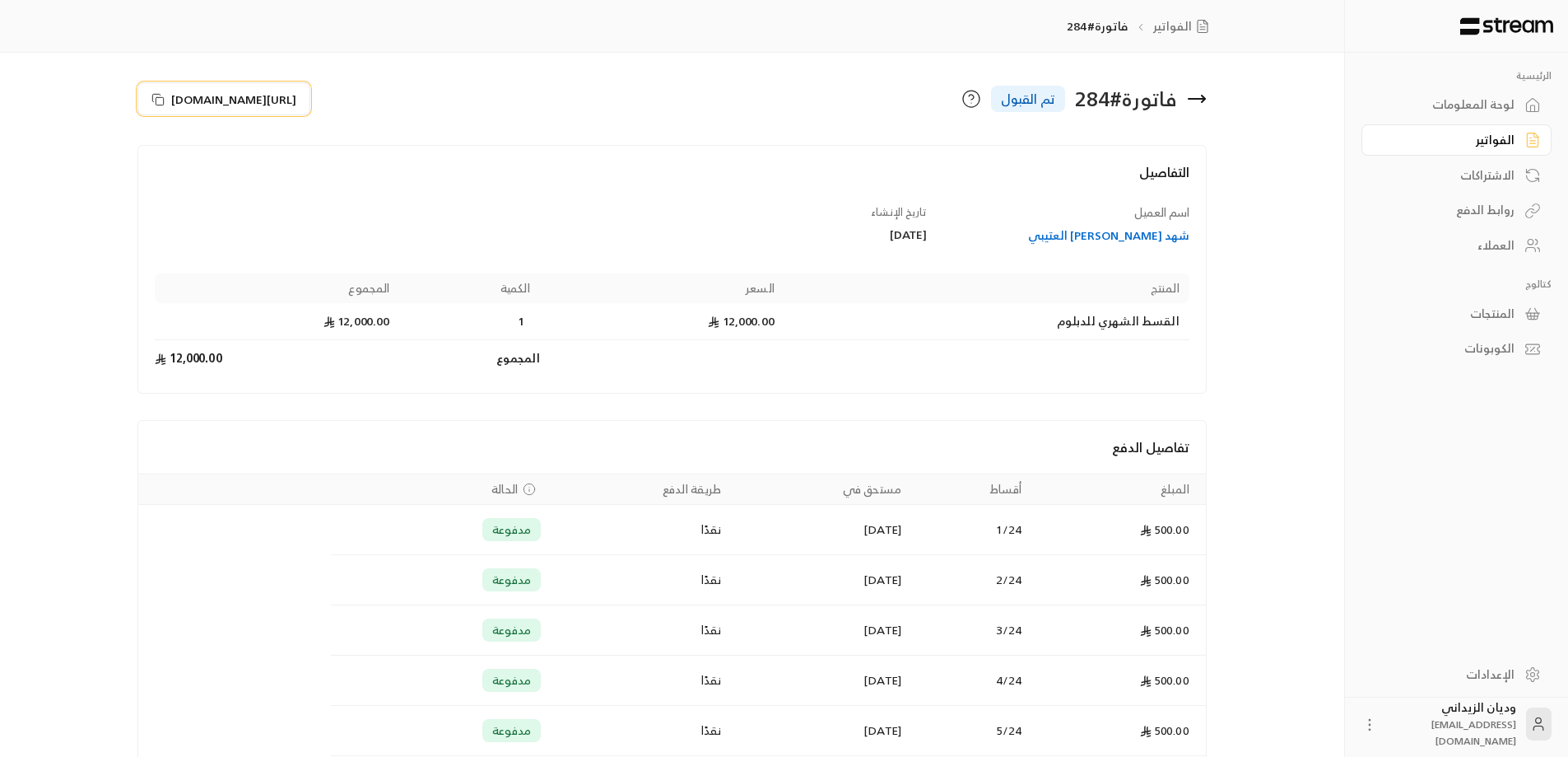
click at [156, 100] on icon at bounding box center [158, 99] width 13 height 13
click at [1474, 248] on div "العملاء" at bounding box center [1448, 245] width 133 height 16
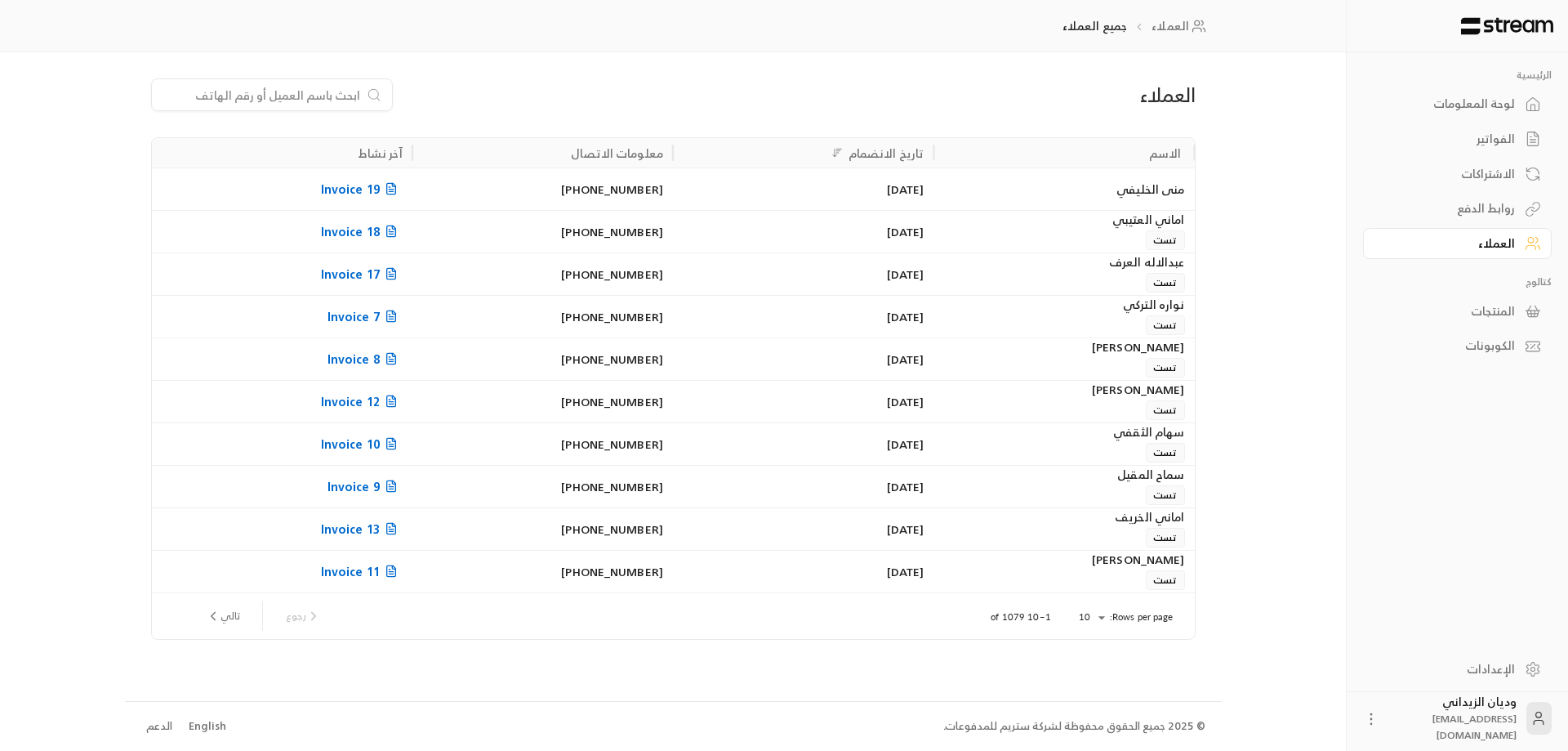
paste input "966558750868"
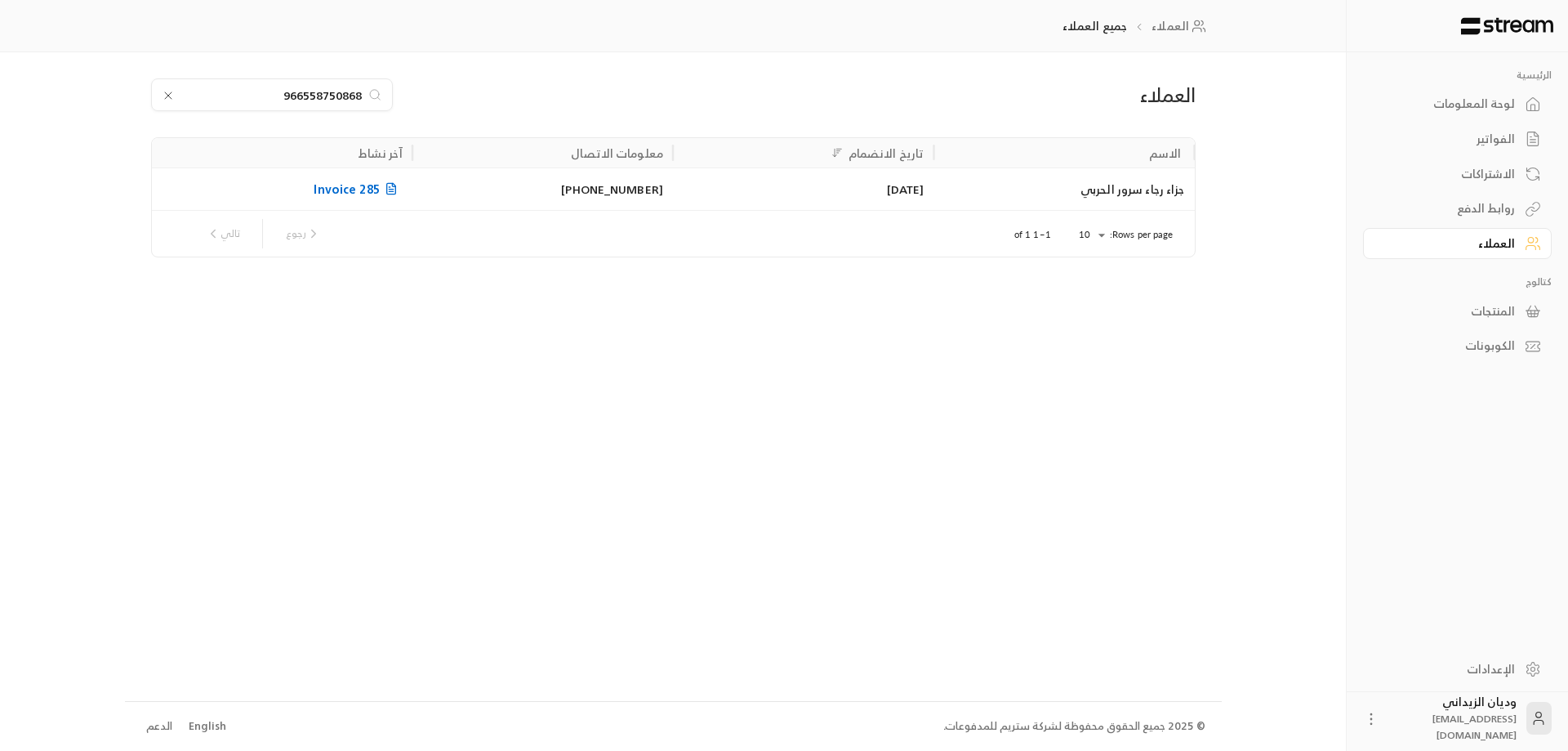
type input "966558750868"
click at [1007, 182] on div "جزاء رجاء سرور الحربي" at bounding box center [1063, 189] width 241 height 42
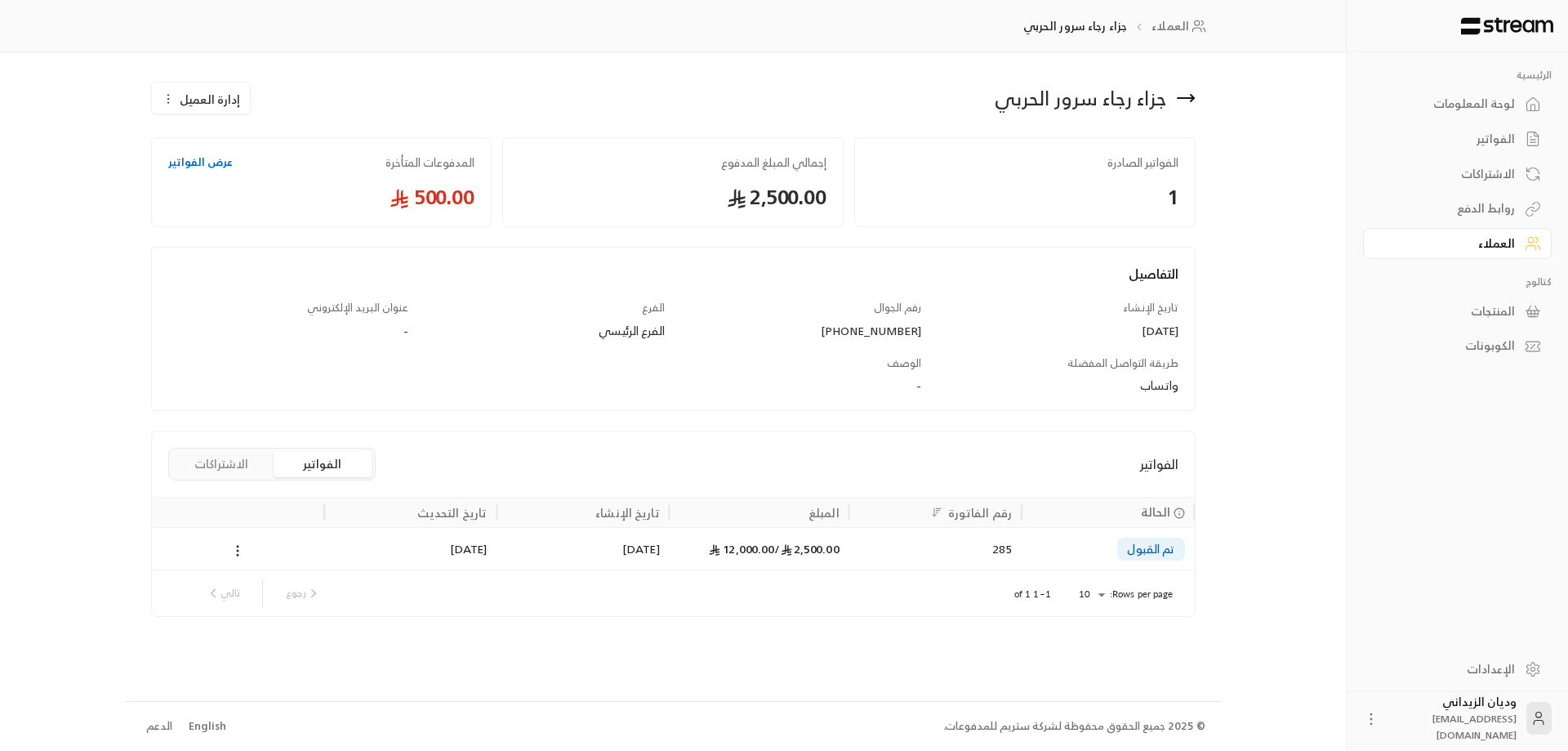
click at [906, 551] on div "285" at bounding box center [935, 549] width 153 height 42
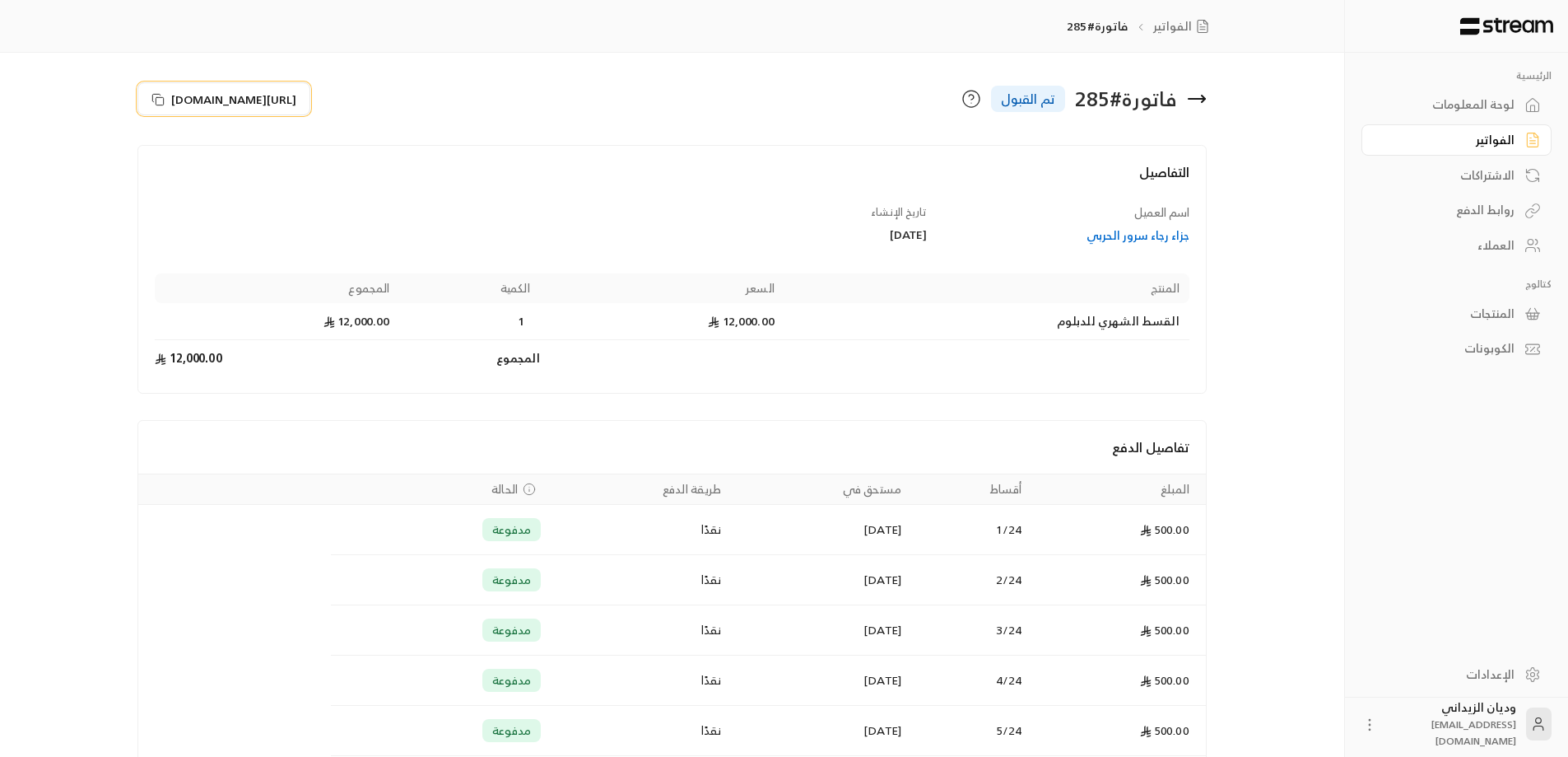
click at [163, 97] on rect at bounding box center [160, 100] width 7 height 7
click at [1488, 252] on div "العملاء" at bounding box center [1448, 245] width 133 height 16
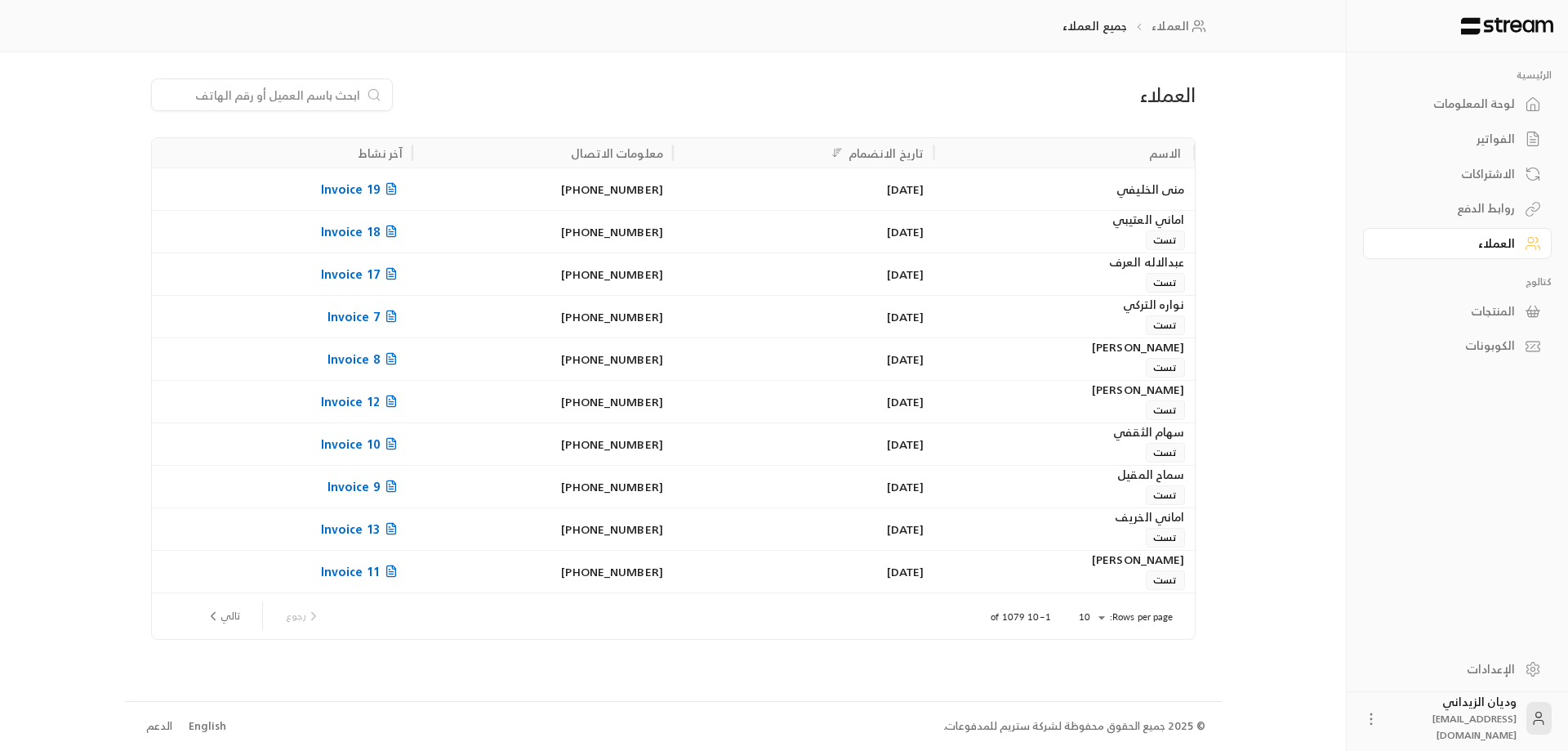
click at [280, 100] on input at bounding box center [261, 95] width 199 height 18
paste input "966531411192"
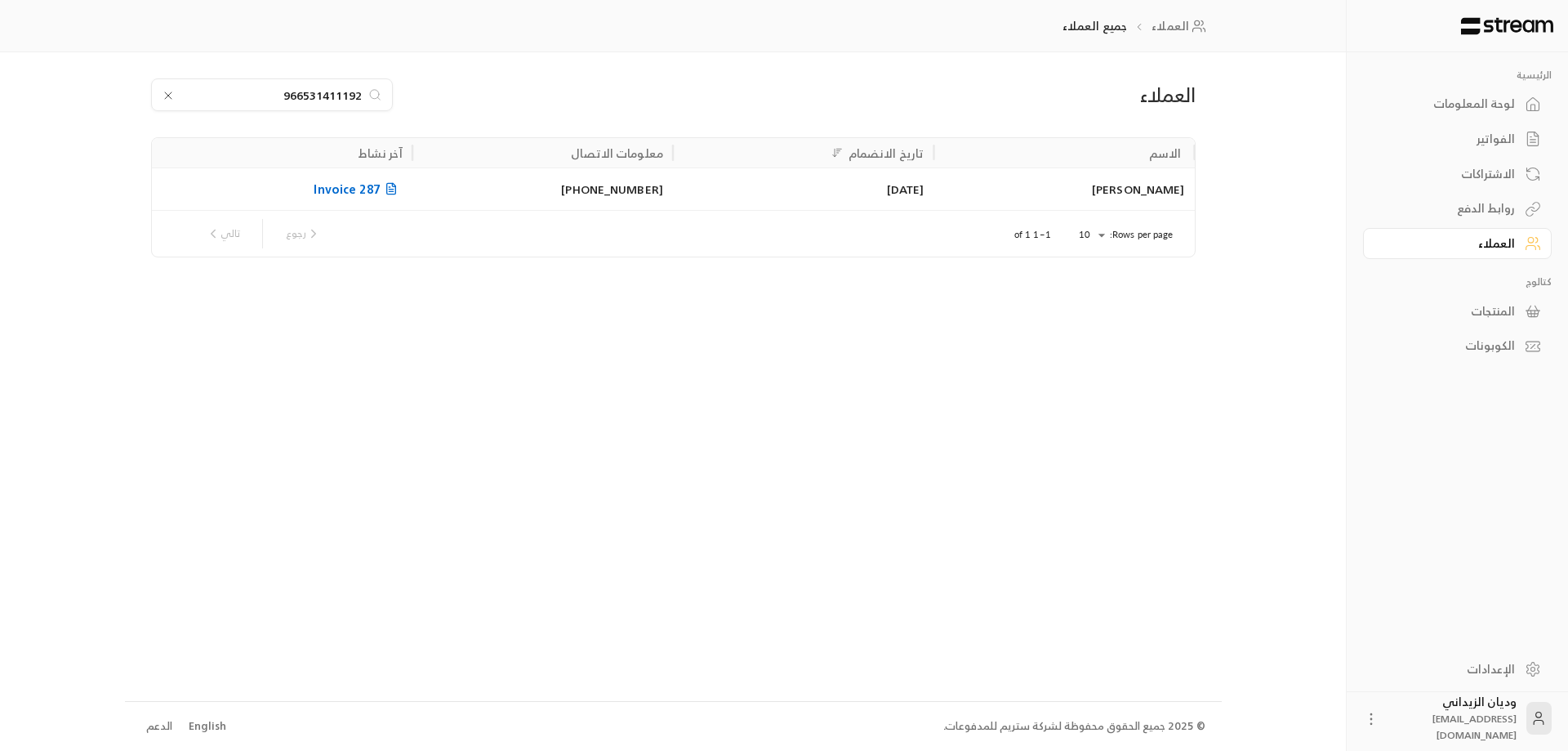
type input "966531411192"
click at [1127, 197] on div "[PERSON_NAME]" at bounding box center [1063, 189] width 241 height 42
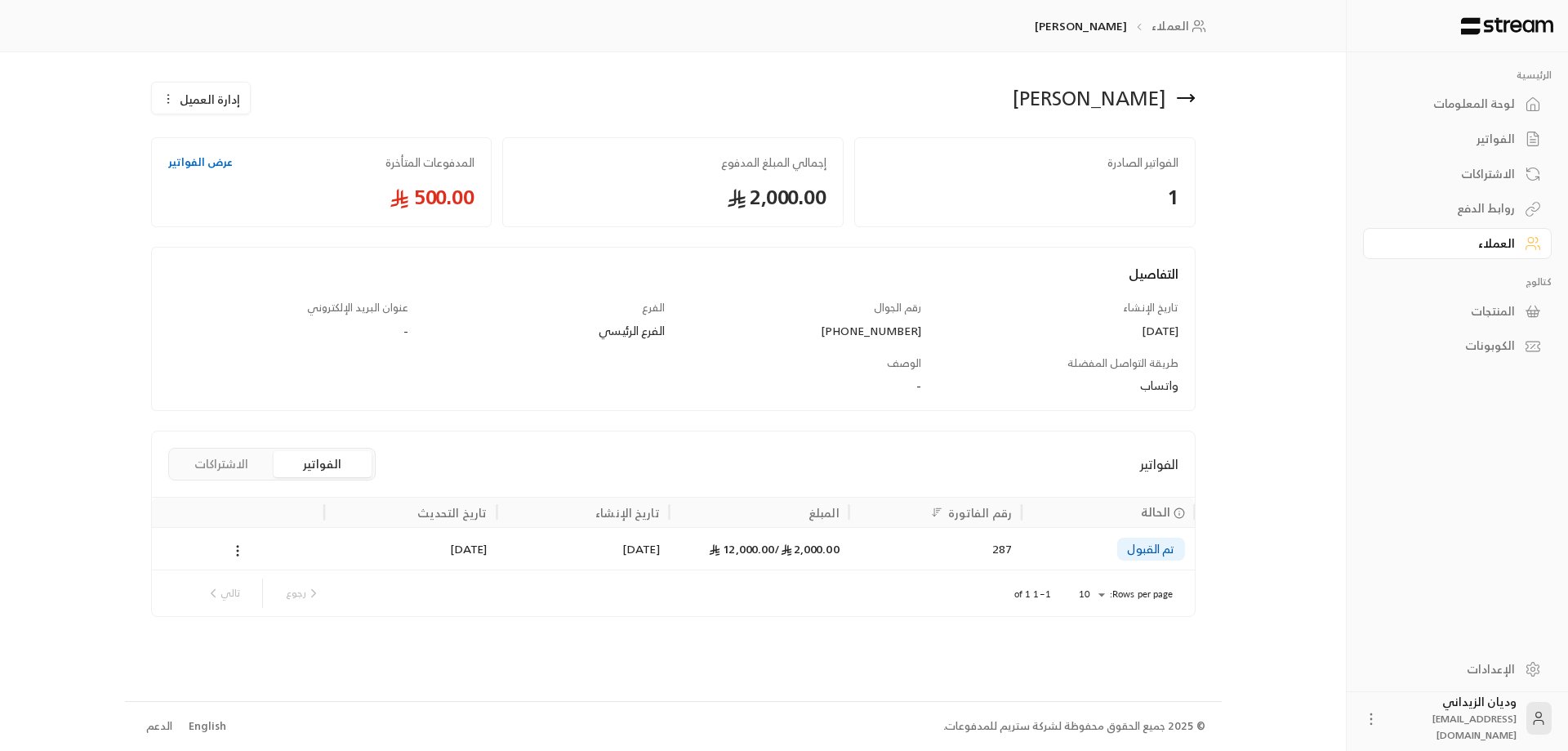
click at [999, 557] on div "287" at bounding box center [935, 549] width 153 height 42
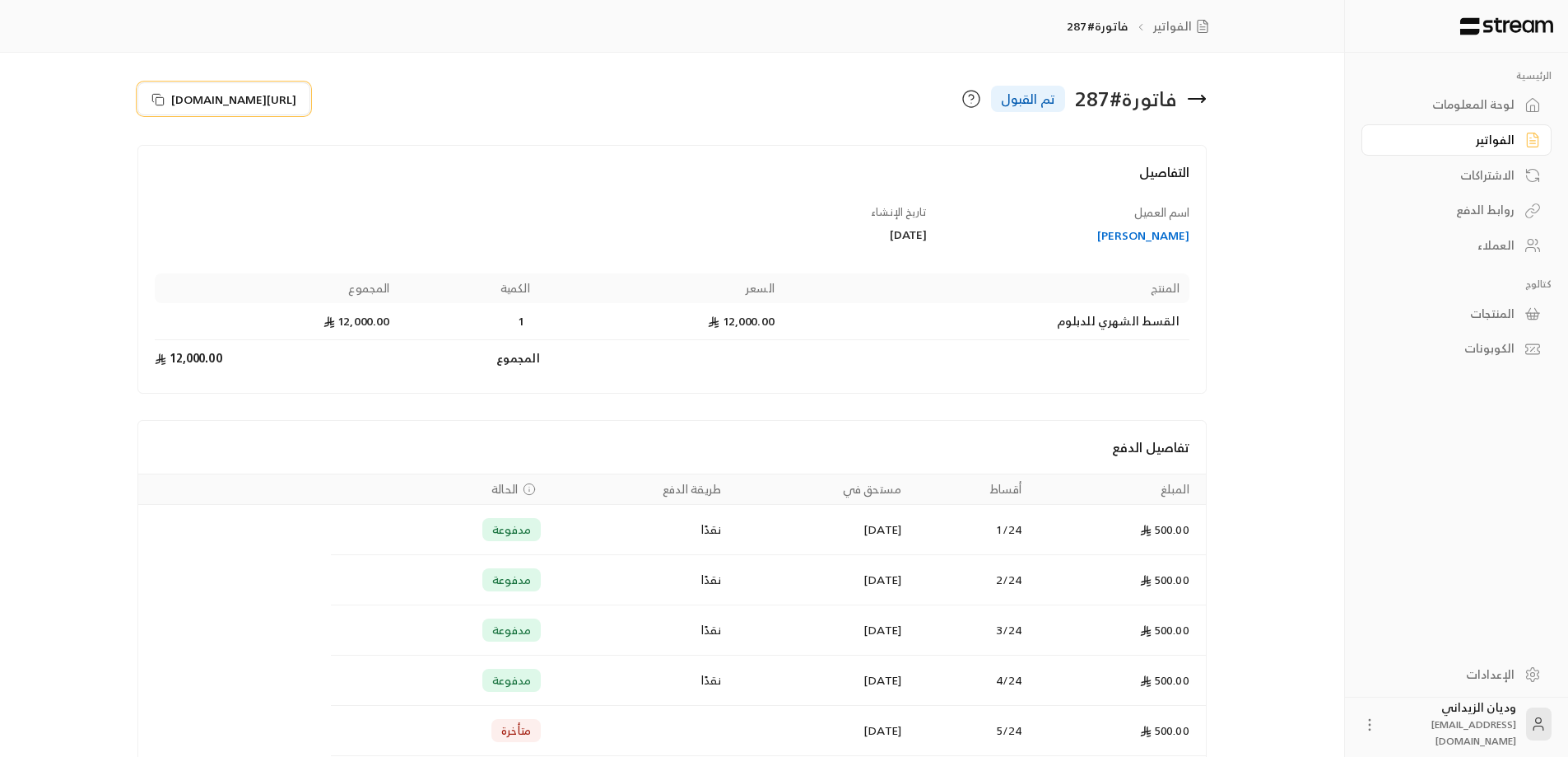
click at [156, 96] on icon at bounding box center [158, 99] width 13 height 13
click at [1520, 243] on link "العملاء" at bounding box center [1456, 246] width 190 height 32
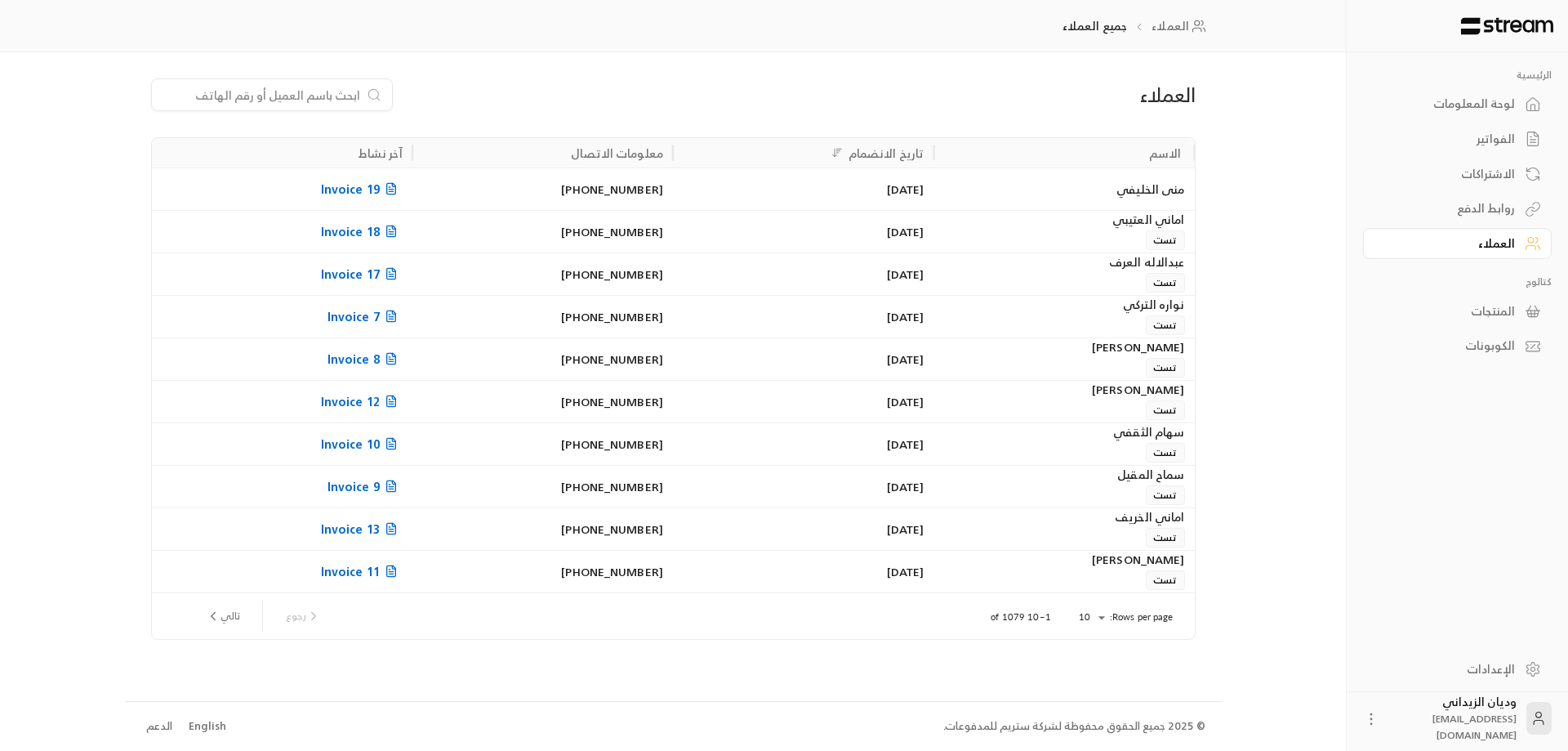
paste input "966544942229"
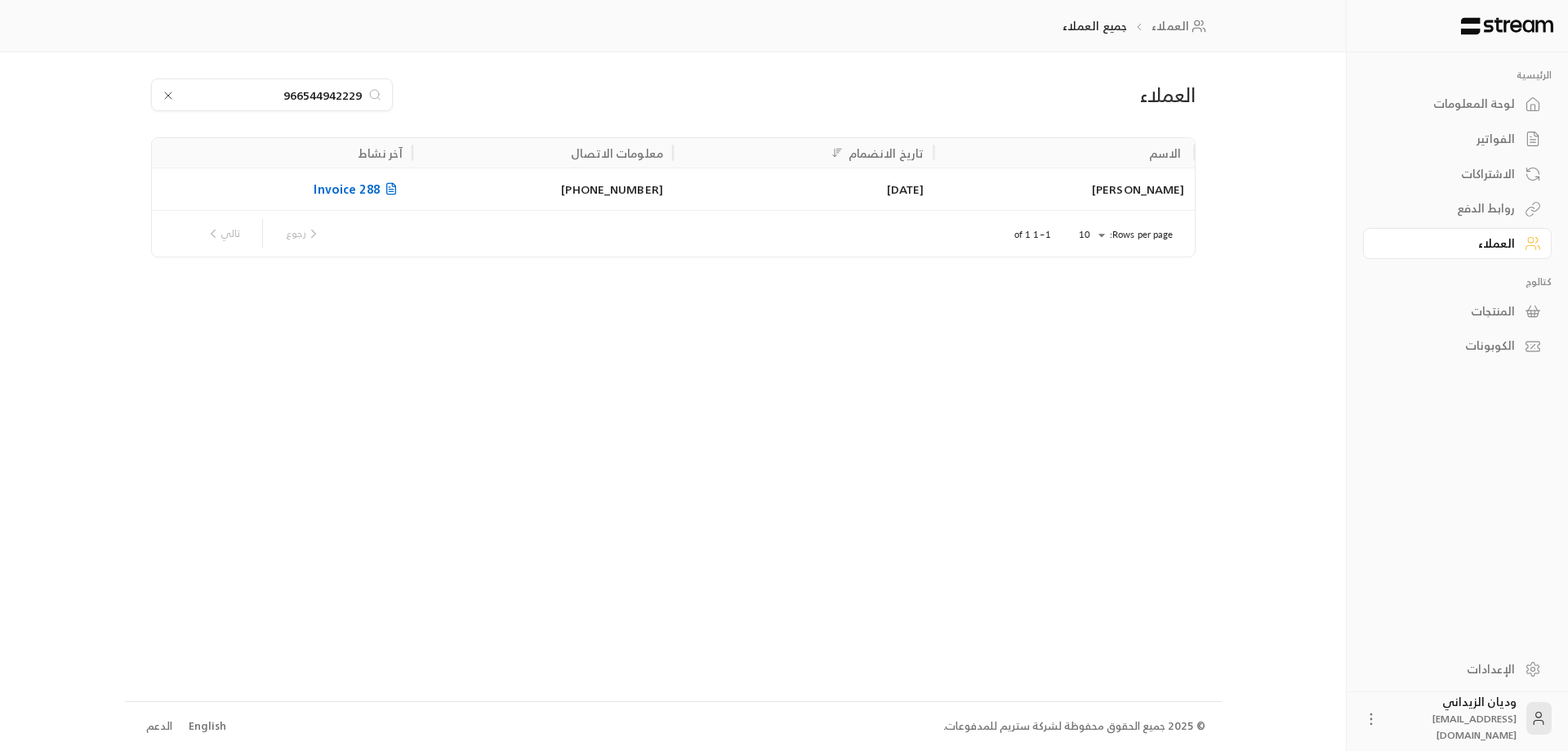
type input "966544942229"
click at [1151, 187] on div "[PERSON_NAME]" at bounding box center [1063, 189] width 241 height 42
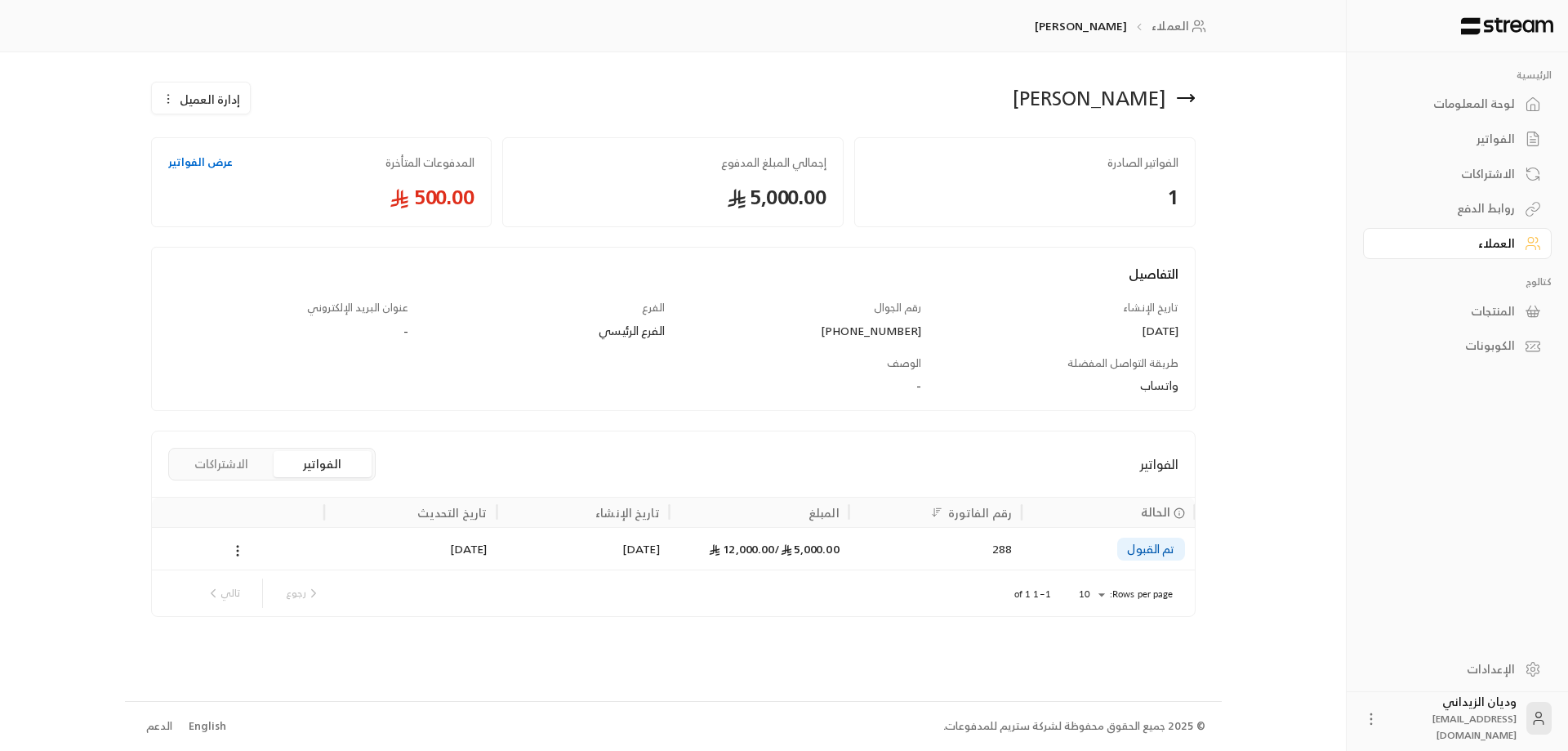
click at [1025, 551] on div "تم القبول" at bounding box center [1107, 548] width 172 height 43
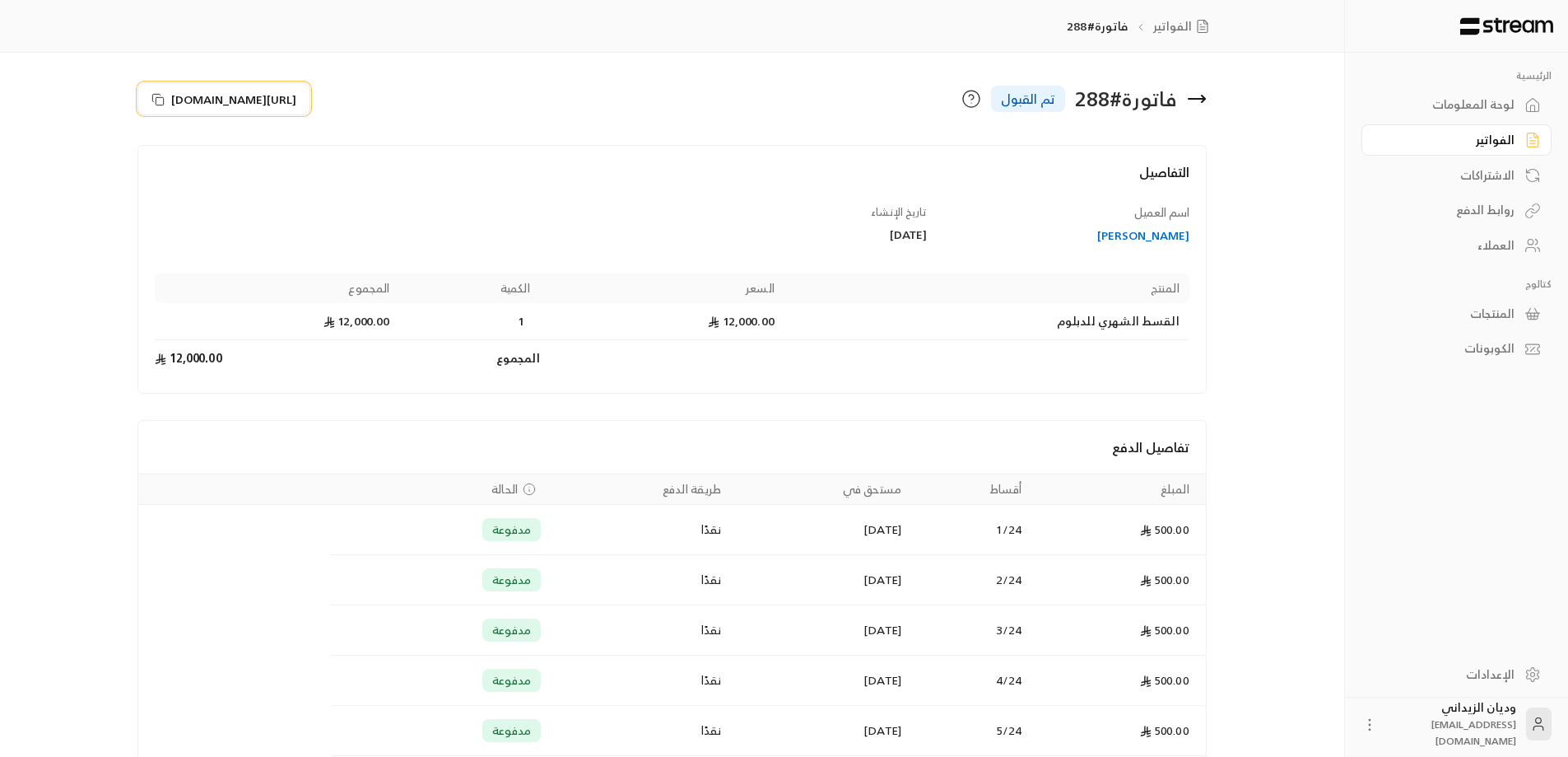
click at [157, 93] on icon at bounding box center [158, 99] width 13 height 13
click at [1520, 246] on link "العملاء" at bounding box center [1456, 246] width 190 height 32
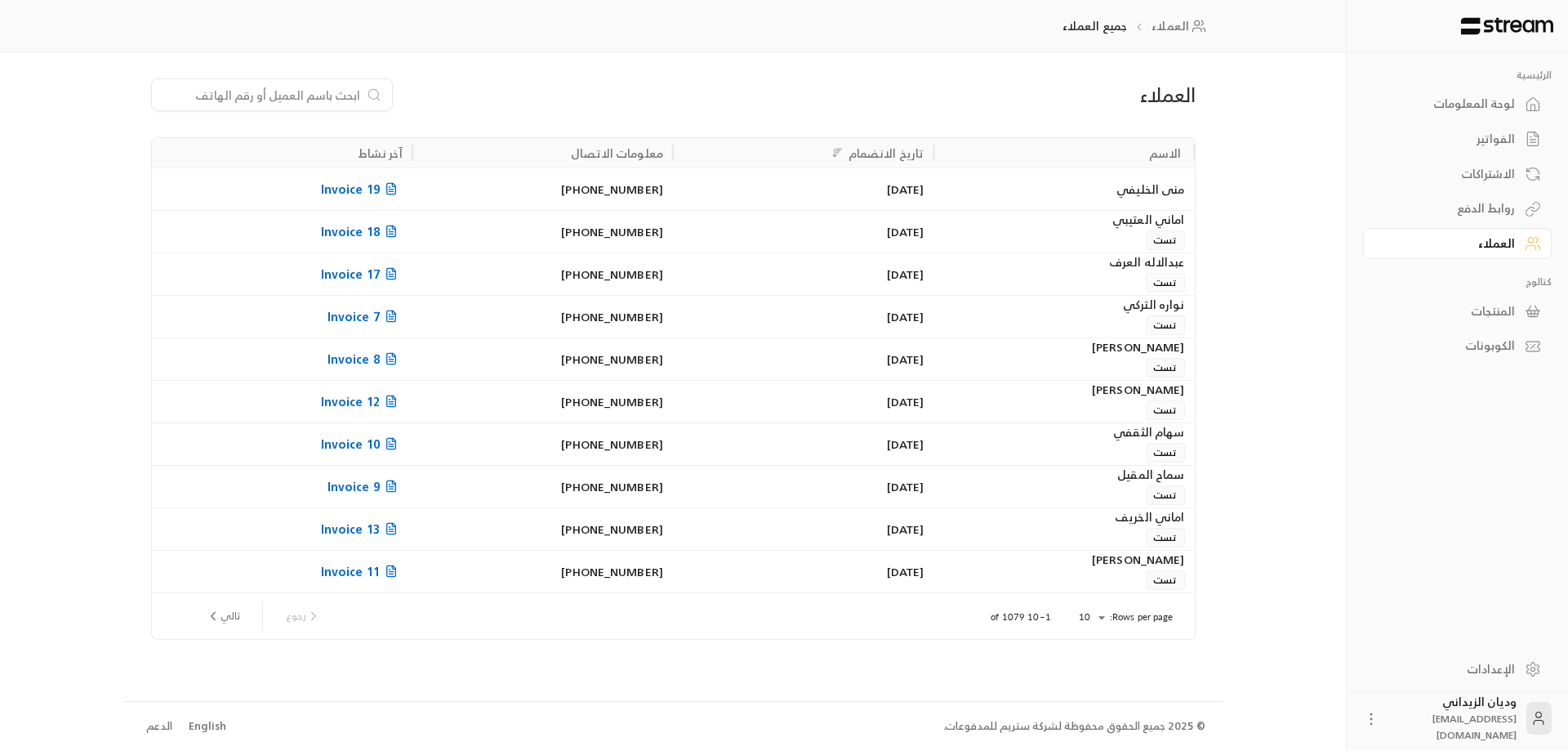
paste input "966562116808"
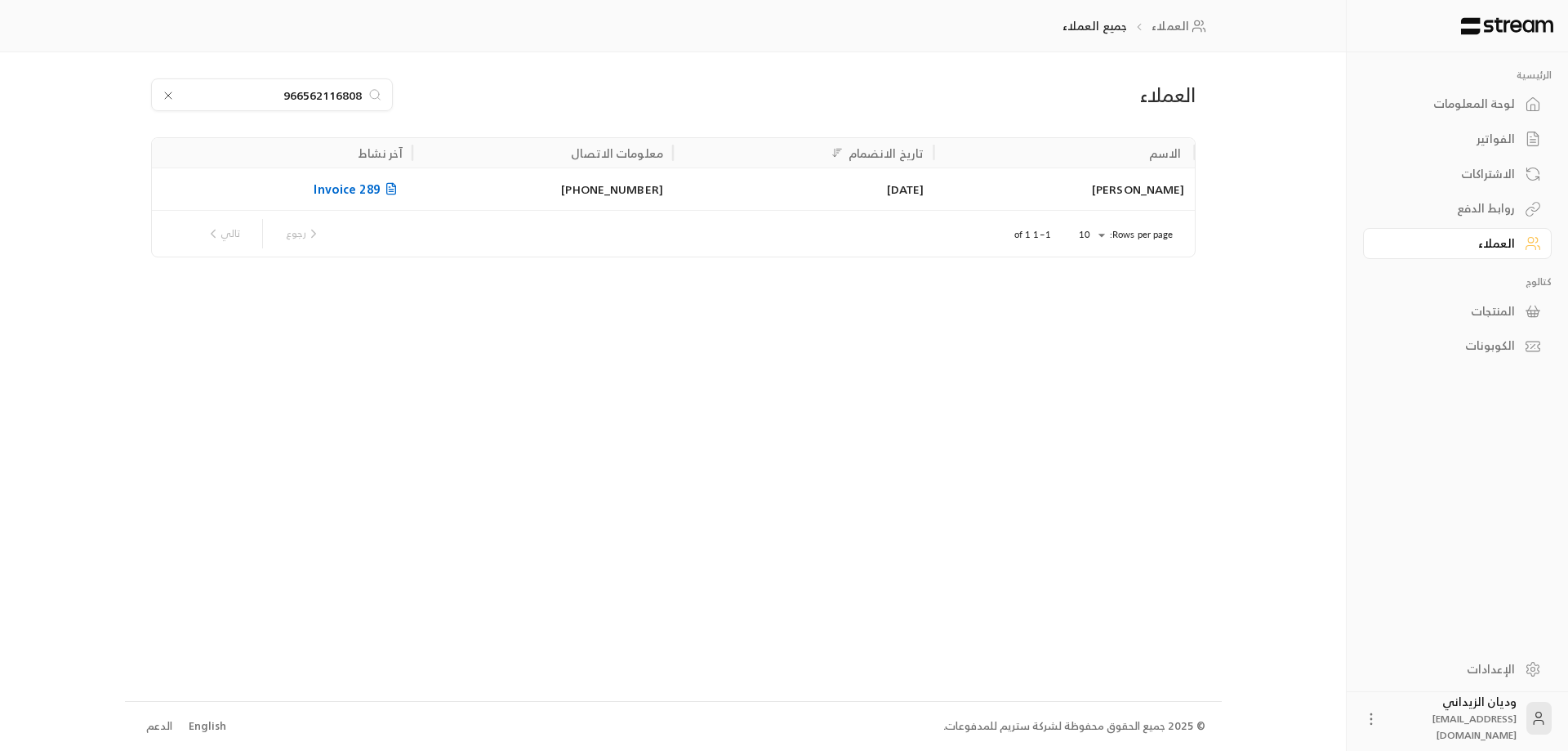
type input "966562116808"
click at [1091, 183] on div "[PERSON_NAME]" at bounding box center [1063, 189] width 241 height 42
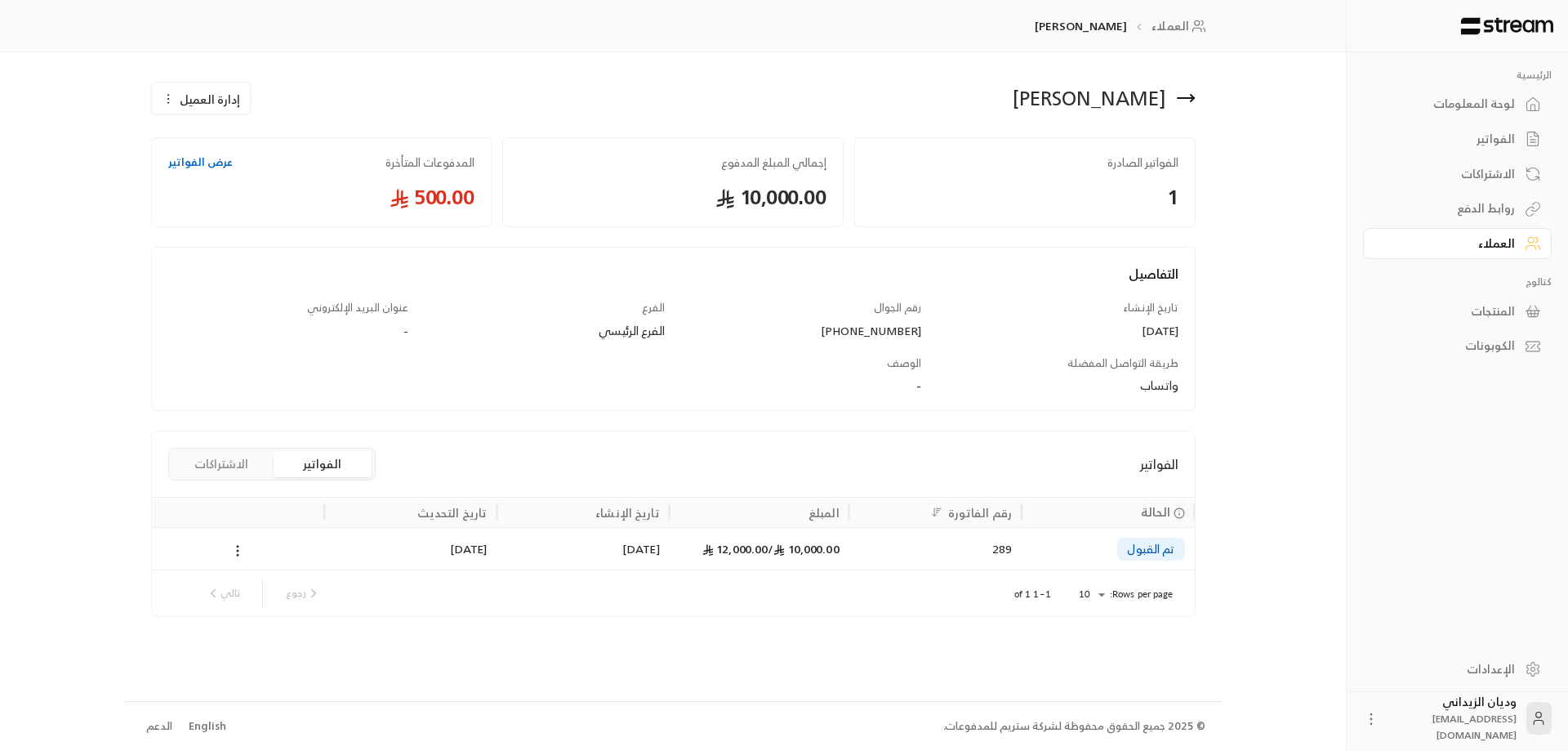
click at [837, 547] on span "10,000.00 /" at bounding box center [803, 548] width 71 height 21
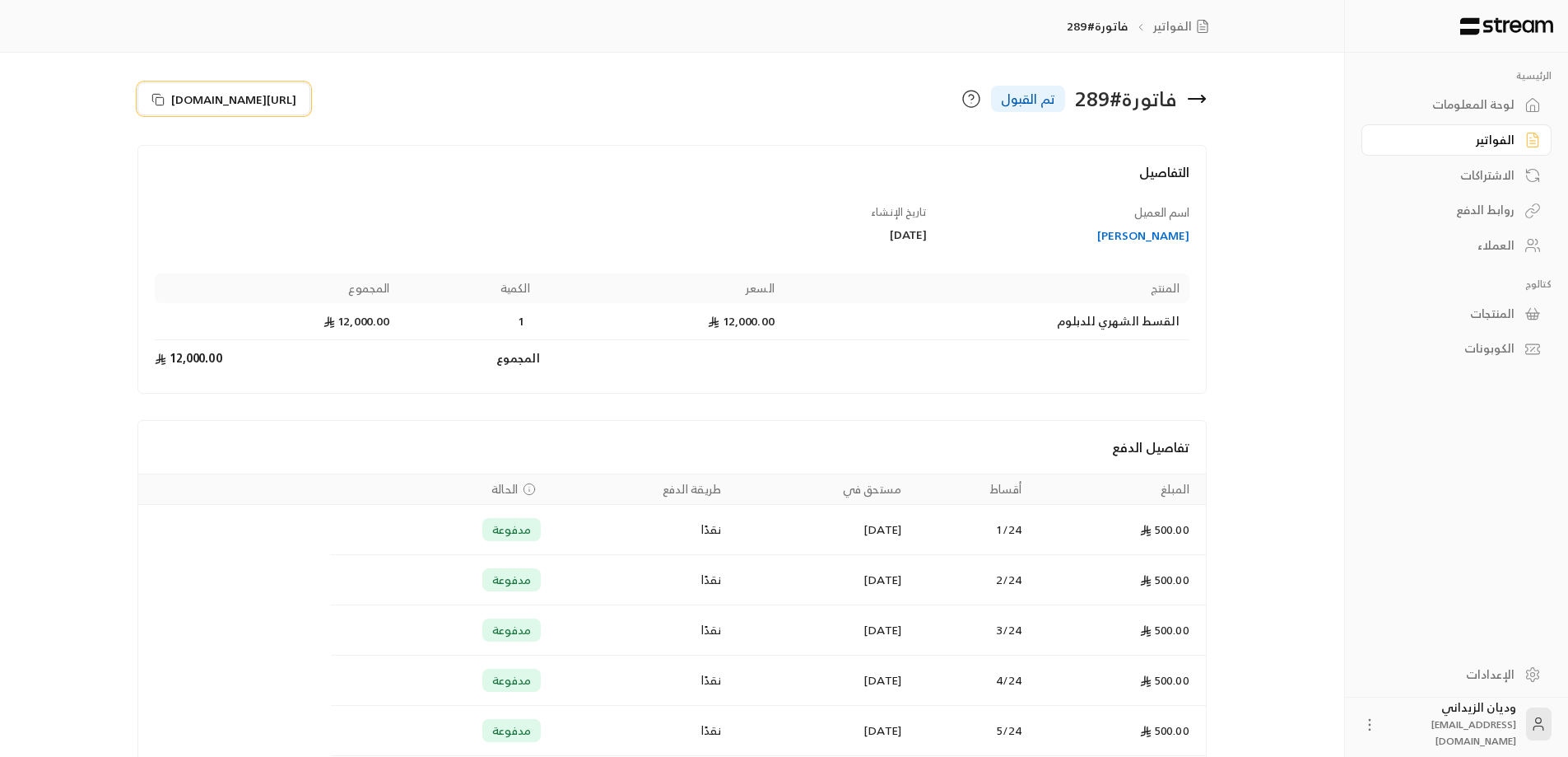
click at [154, 93] on icon at bounding box center [158, 99] width 13 height 13
click at [1507, 257] on link "العملاء" at bounding box center [1456, 246] width 190 height 32
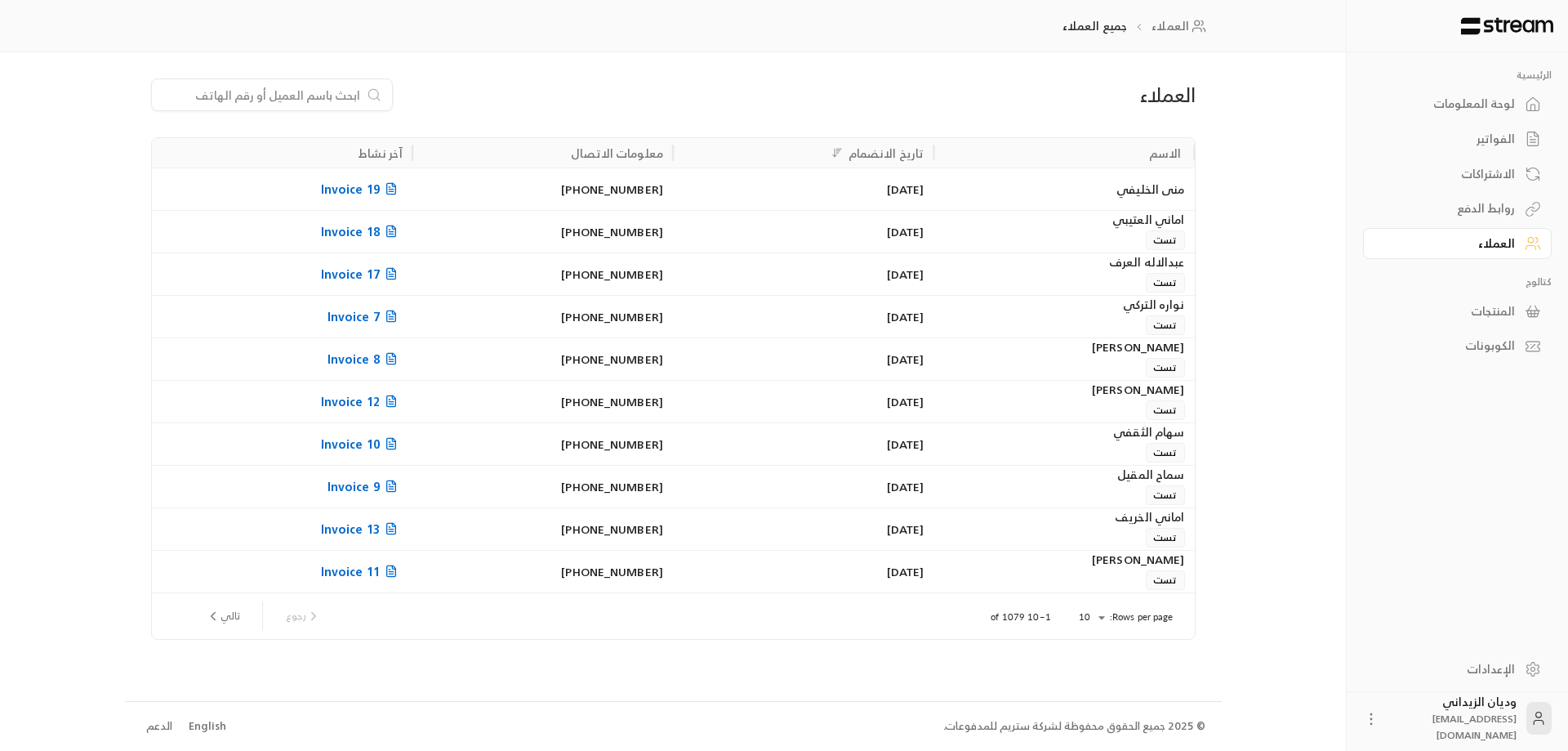
paste input "966561452081"
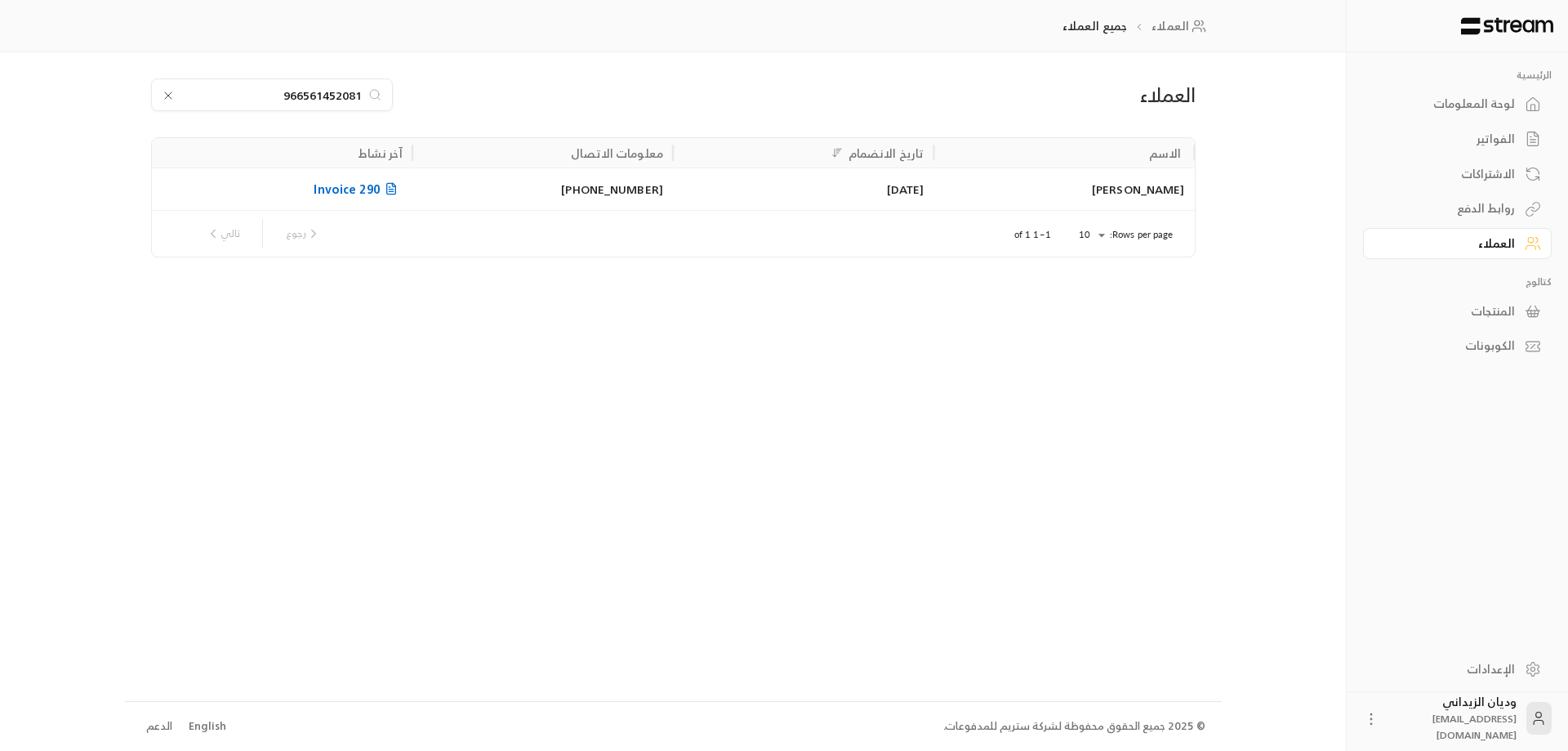
type input "966561452081"
click at [1097, 197] on div "[PERSON_NAME]" at bounding box center [1063, 189] width 241 height 42
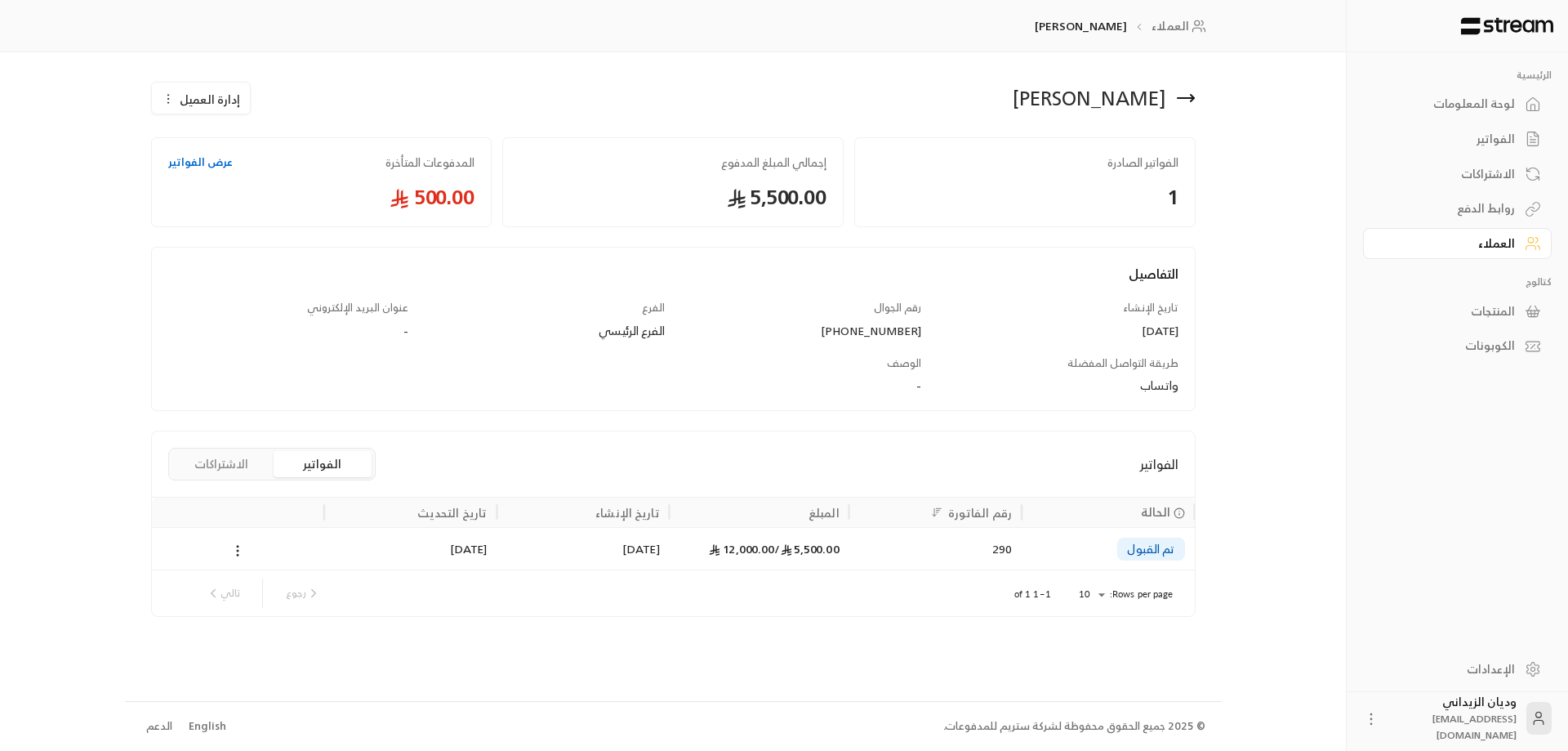
click at [797, 538] on span "5,500.00 /" at bounding box center [805, 548] width 64 height 21
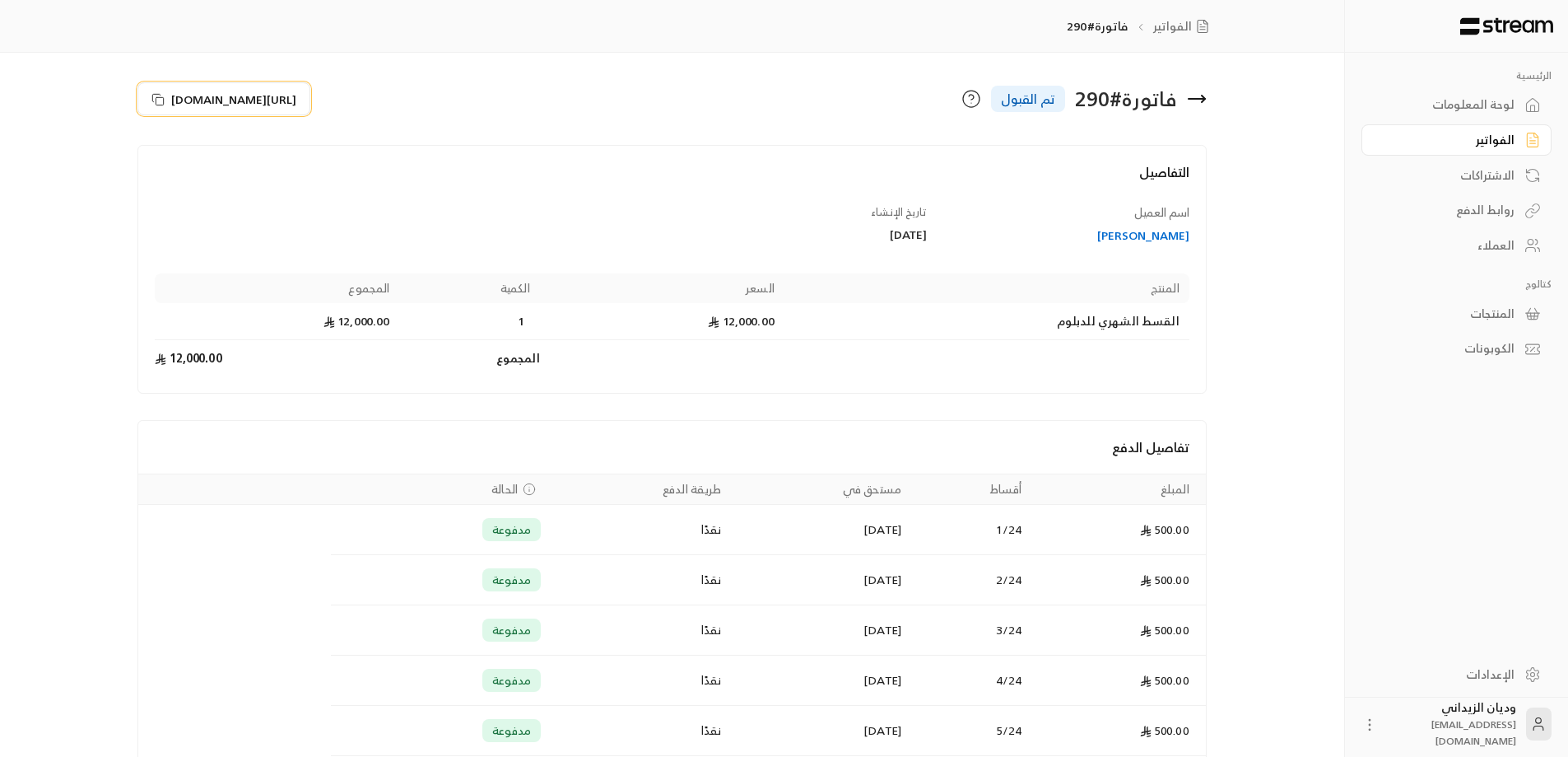
click at [155, 91] on button "[URL][DOMAIN_NAME]" at bounding box center [224, 98] width 173 height 33
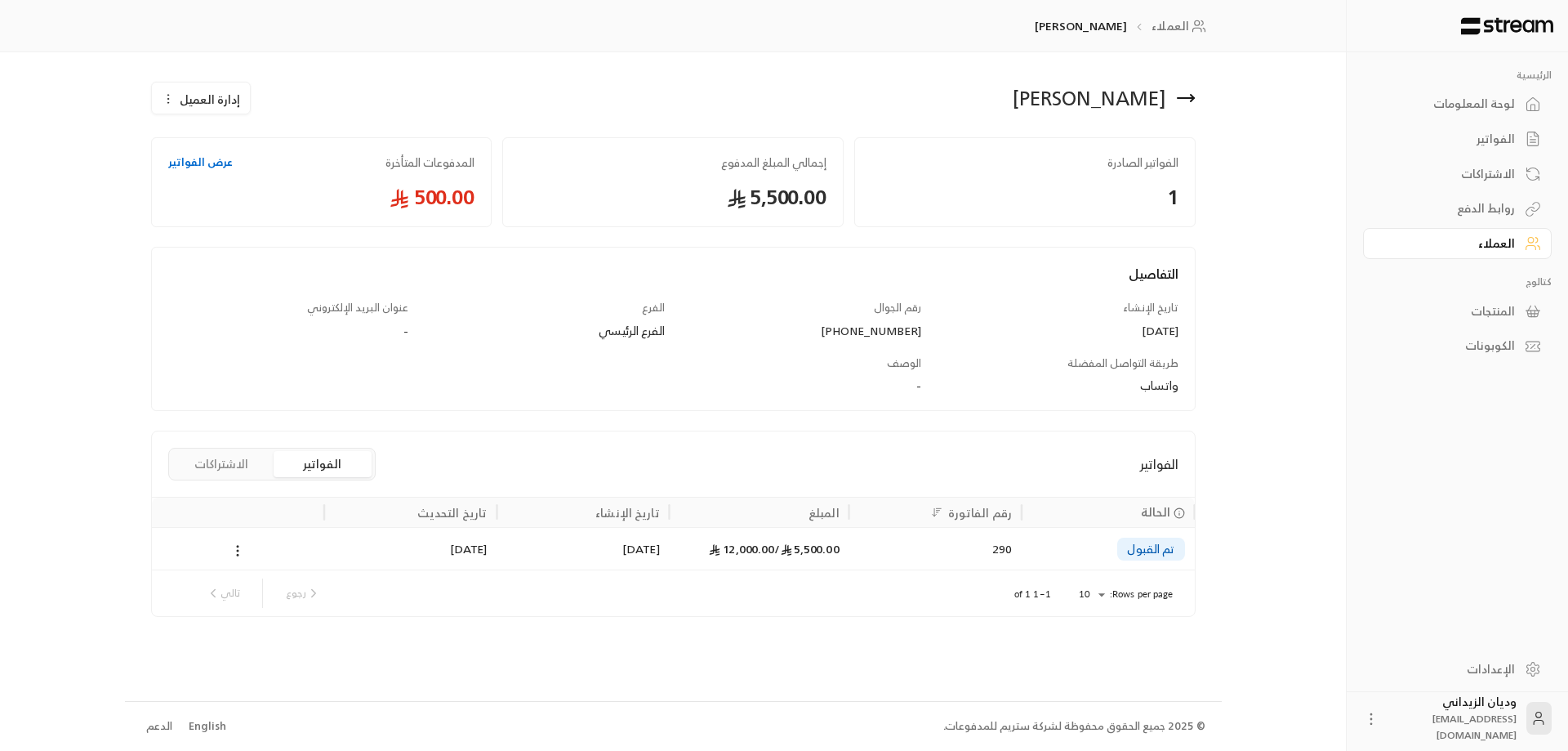
click at [1496, 250] on div "العملاء" at bounding box center [1448, 243] width 132 height 16
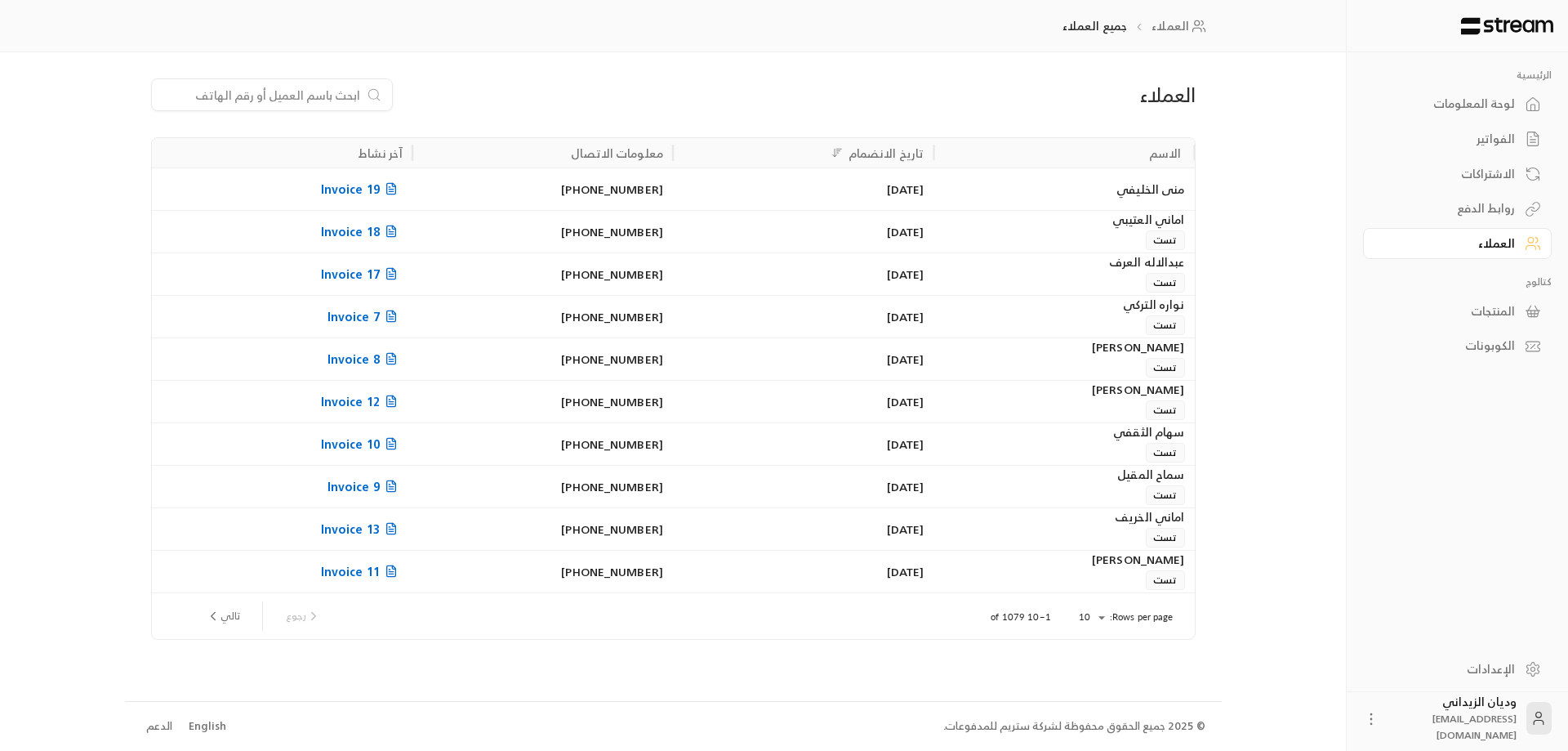
paste input "966503501000"
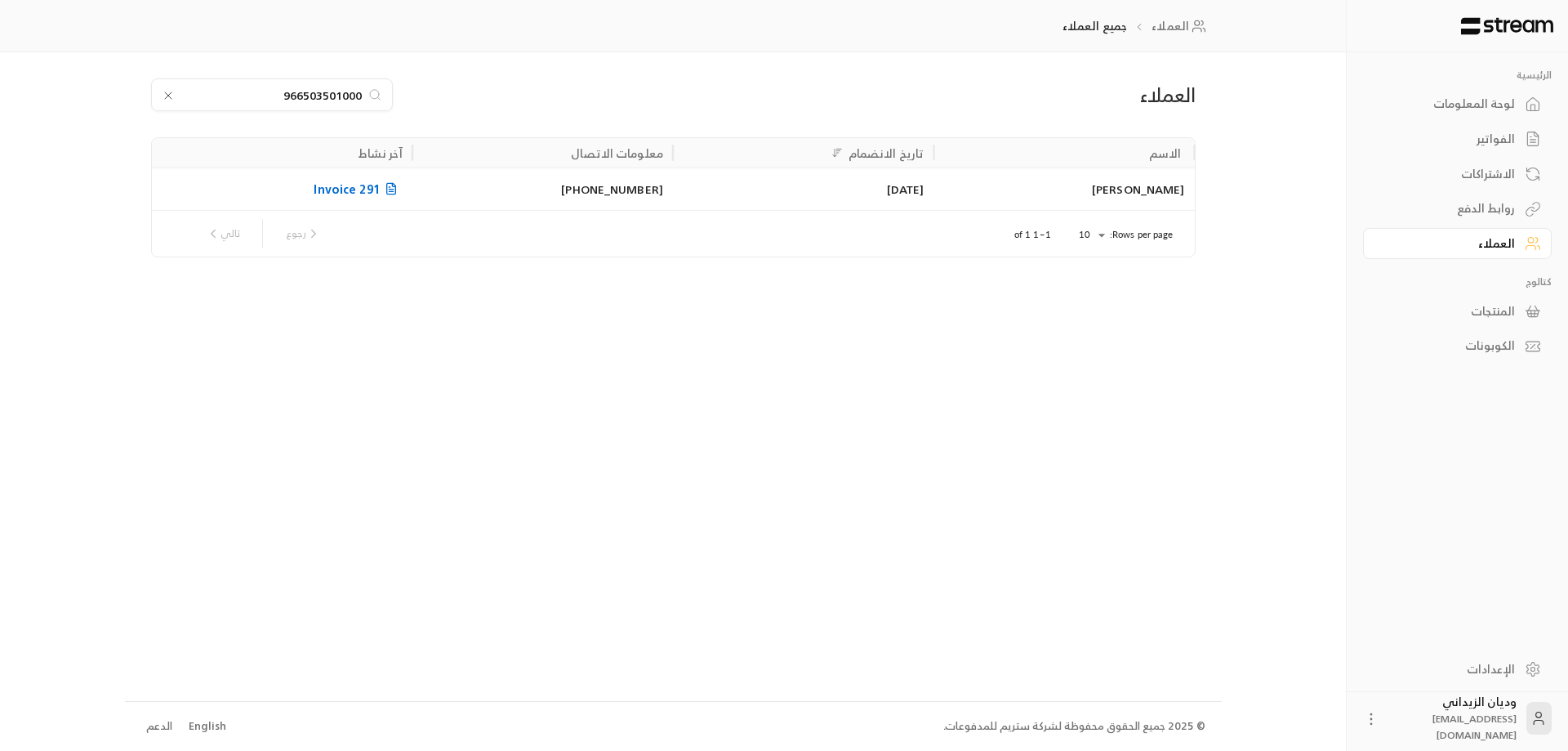
type input "966503501000"
click at [814, 194] on div "[DATE]" at bounding box center [802, 189] width 241 height 42
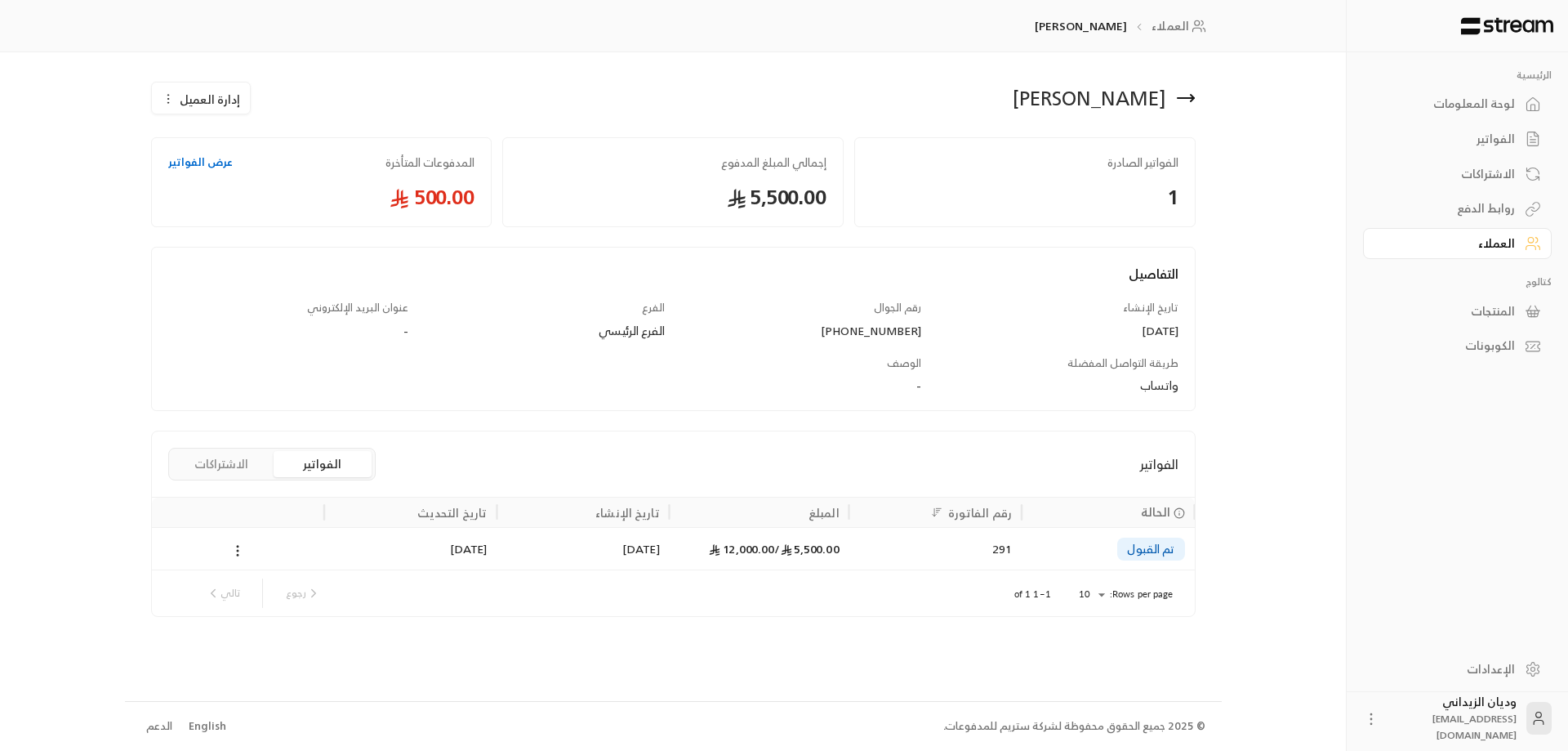
click at [719, 542] on div "5,500.00 / 12,000.00" at bounding box center [760, 549] width 160 height 42
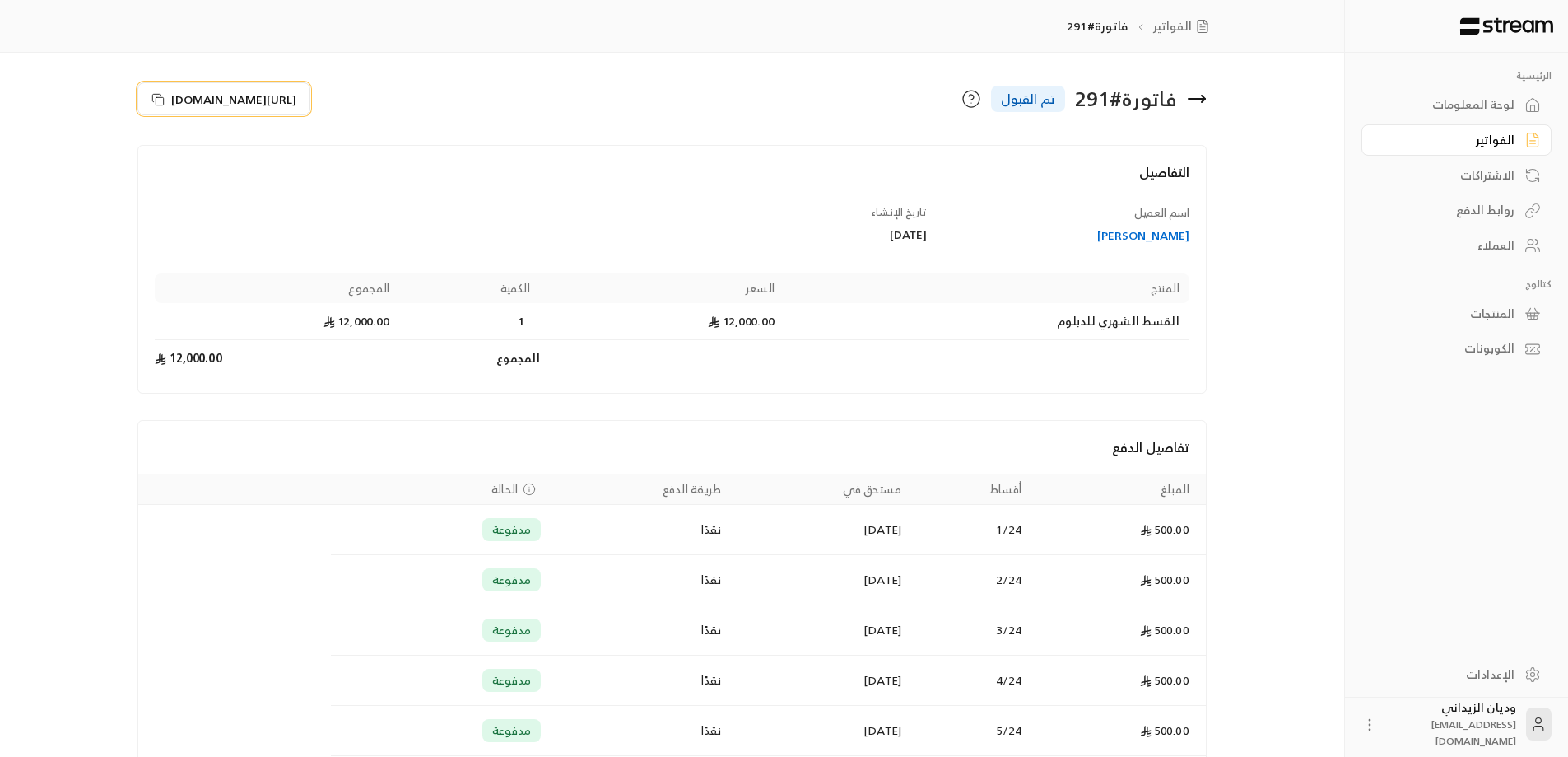
click at [154, 94] on icon at bounding box center [156, 97] width 7 height 7
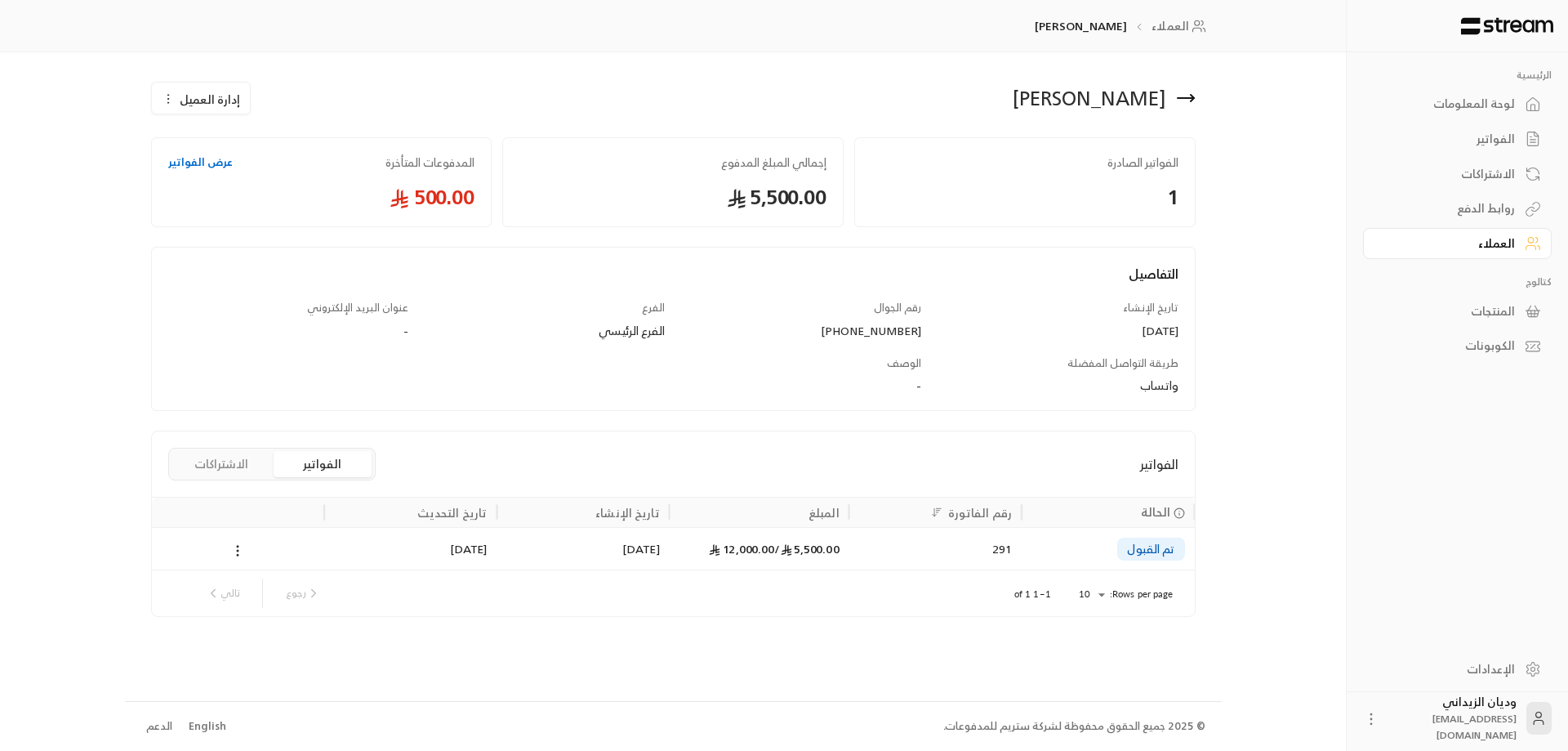
click at [1519, 237] on link "العملاء" at bounding box center [1457, 244] width 188 height 32
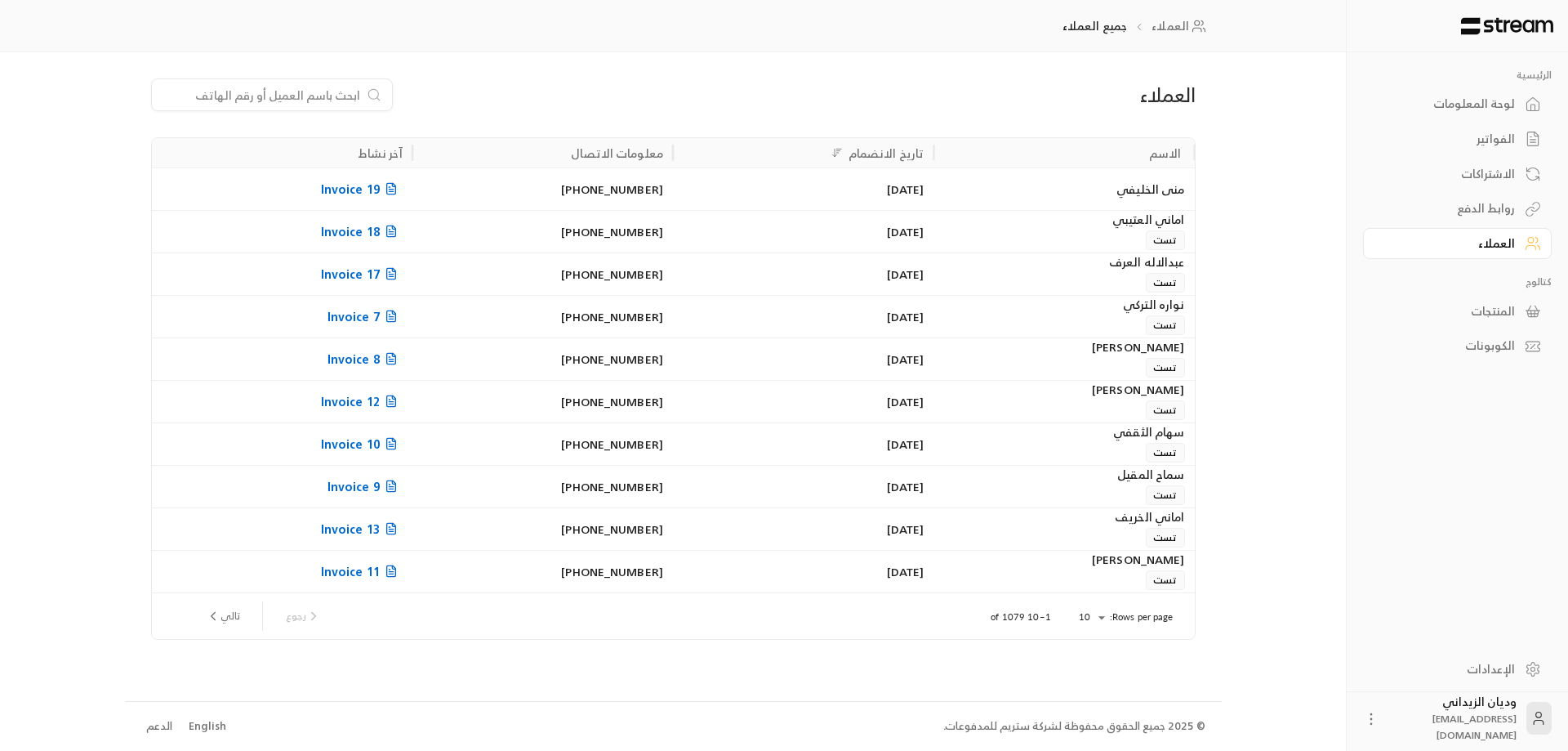
paste input "966531118770"
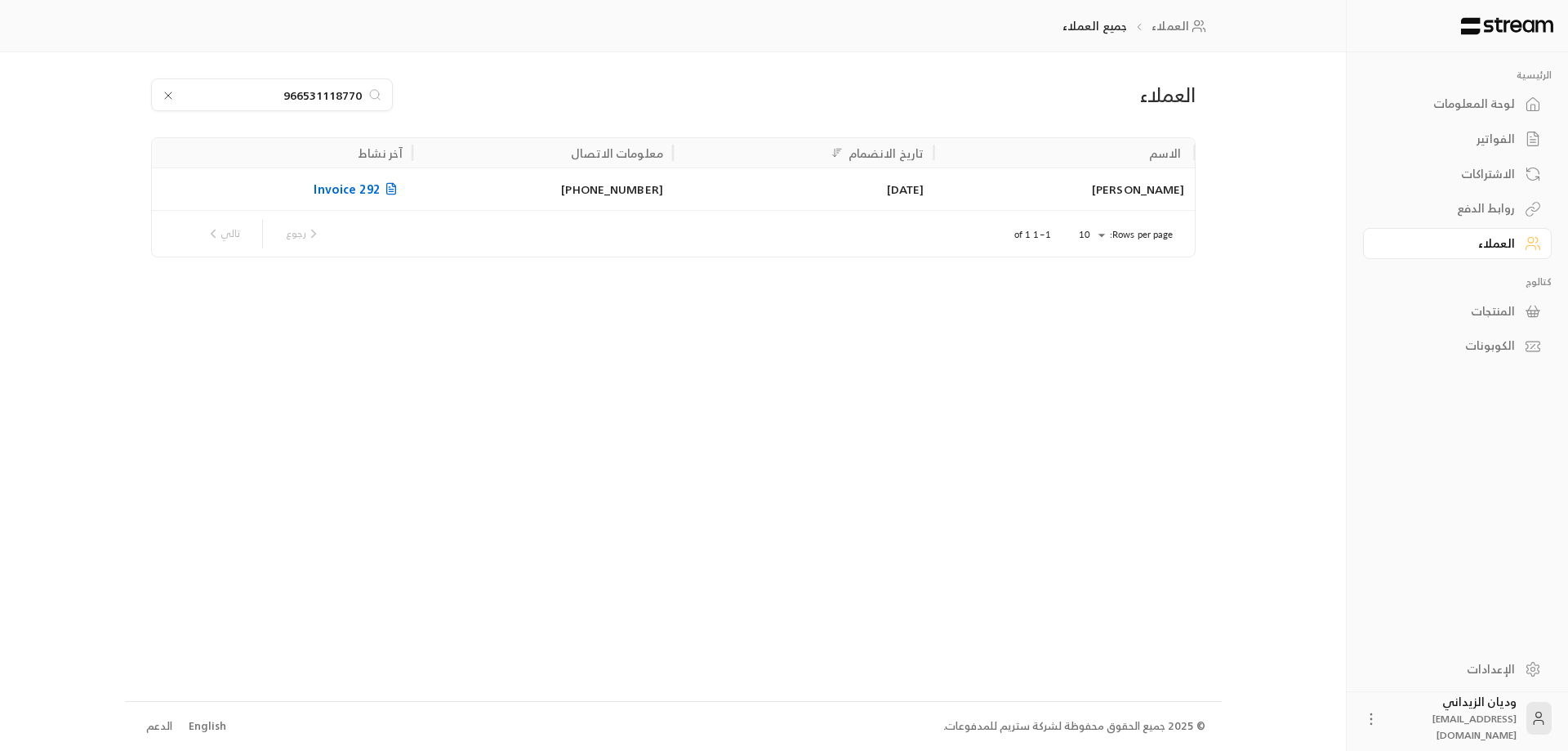
type input "966531118770"
click at [1058, 207] on div "[PERSON_NAME]" at bounding box center [1063, 189] width 241 height 42
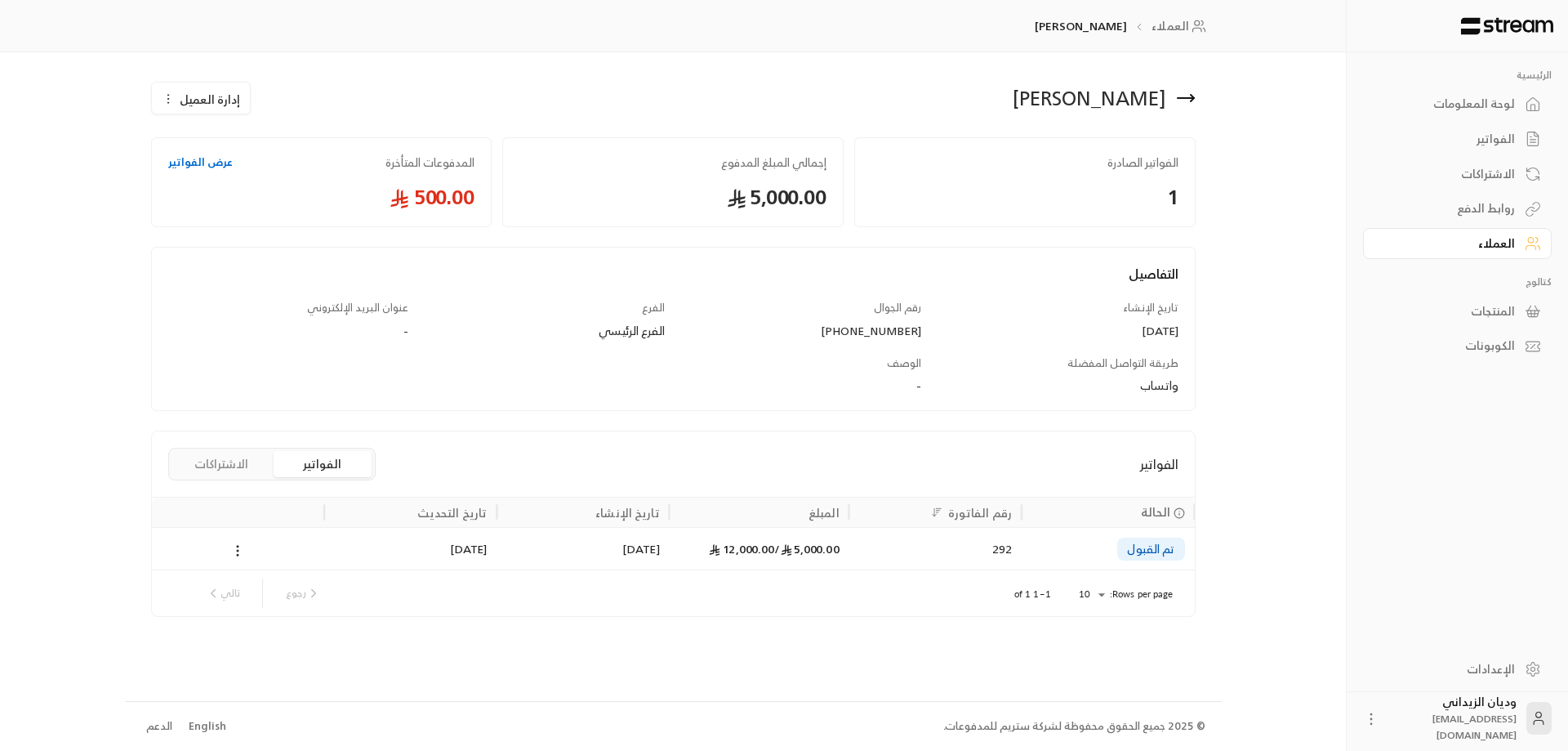
click at [814, 546] on span "5,000.00 /" at bounding box center [805, 548] width 64 height 21
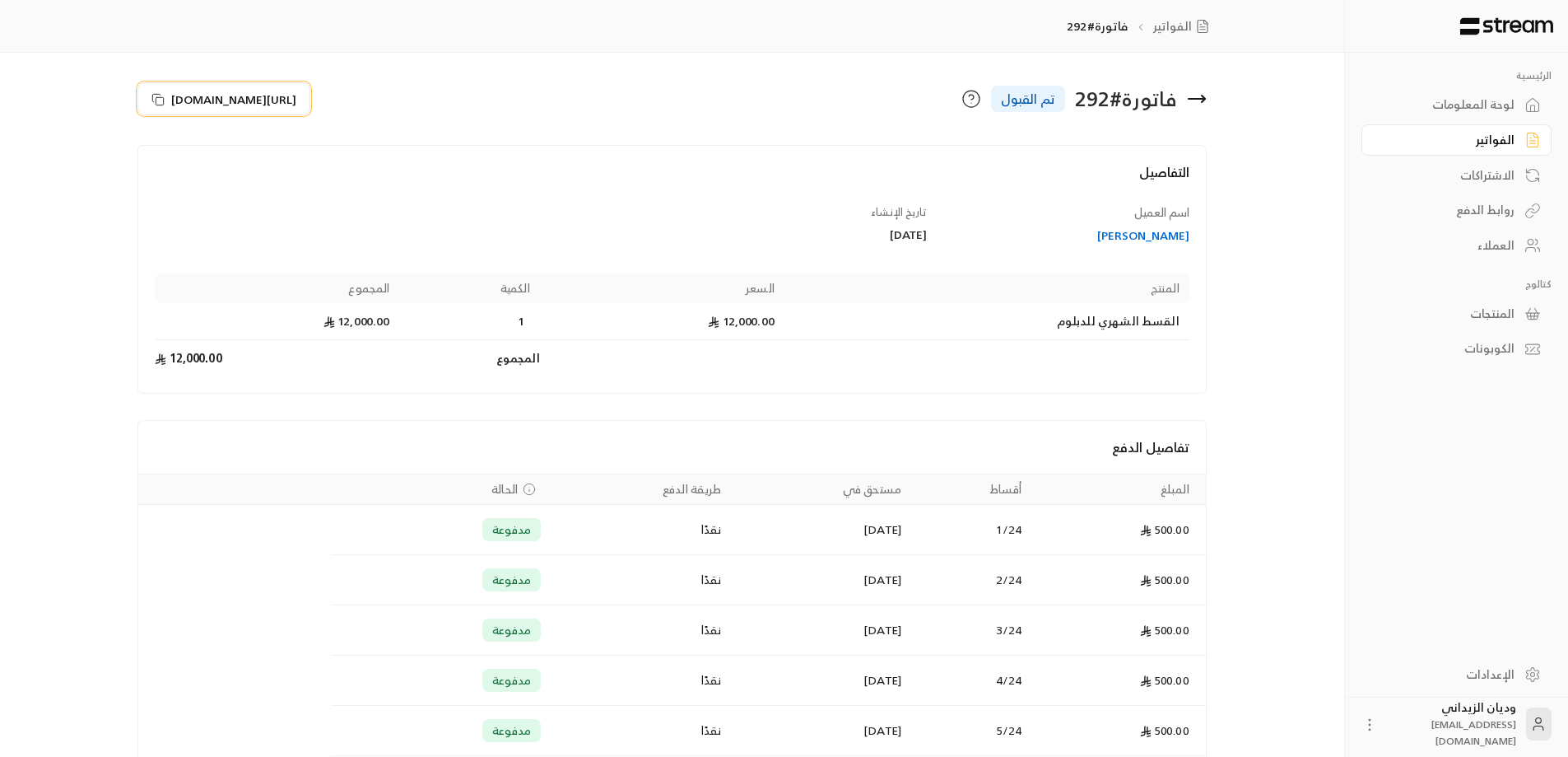
click at [152, 96] on icon at bounding box center [158, 99] width 13 height 13
click at [1494, 246] on div "العملاء" at bounding box center [1448, 245] width 133 height 16
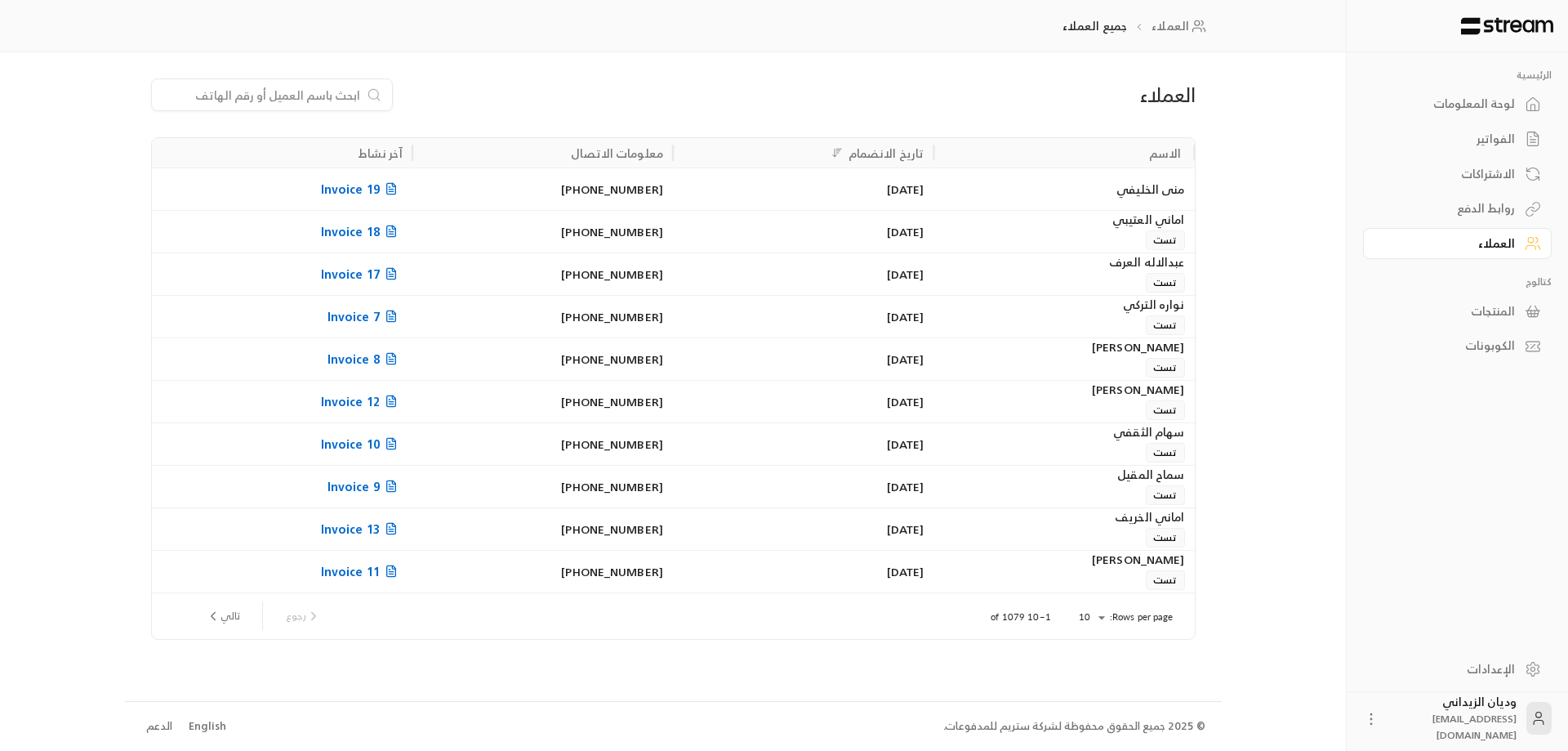
paste input "966500353008"
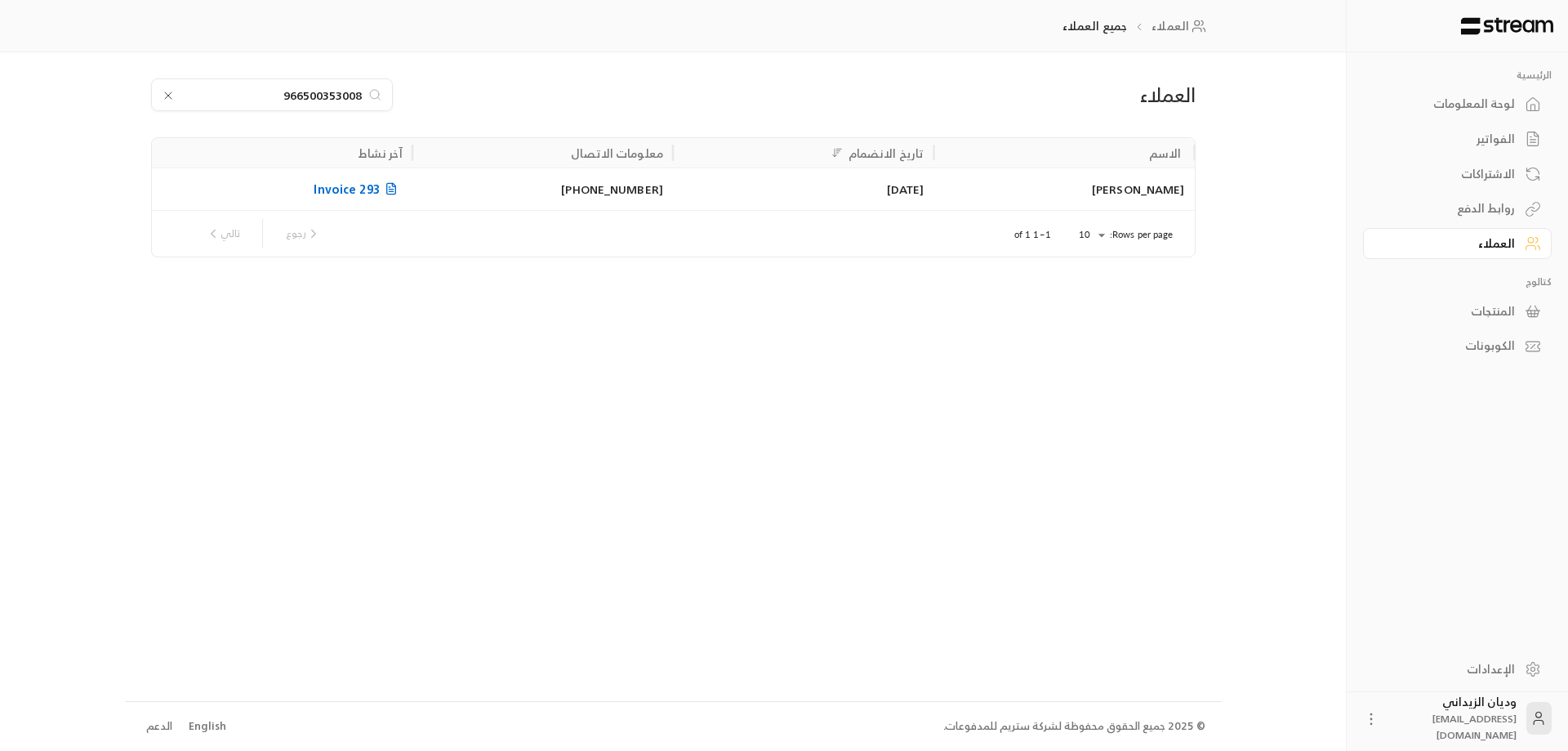
type input "966500353008"
click at [498, 197] on div "[PHONE_NUMBER]" at bounding box center [542, 189] width 241 height 42
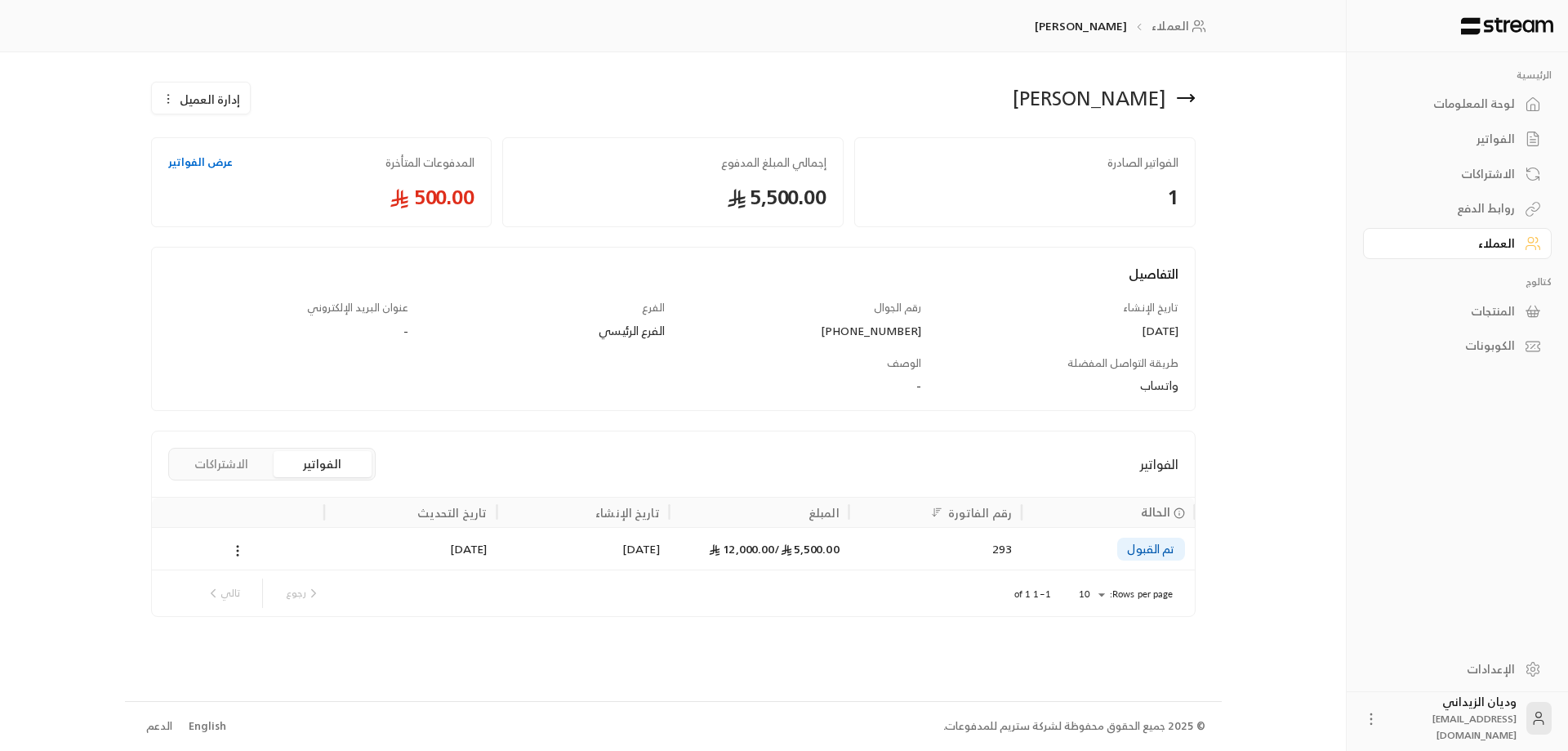
click at [1086, 538] on div "تم القبول" at bounding box center [1107, 549] width 153 height 42
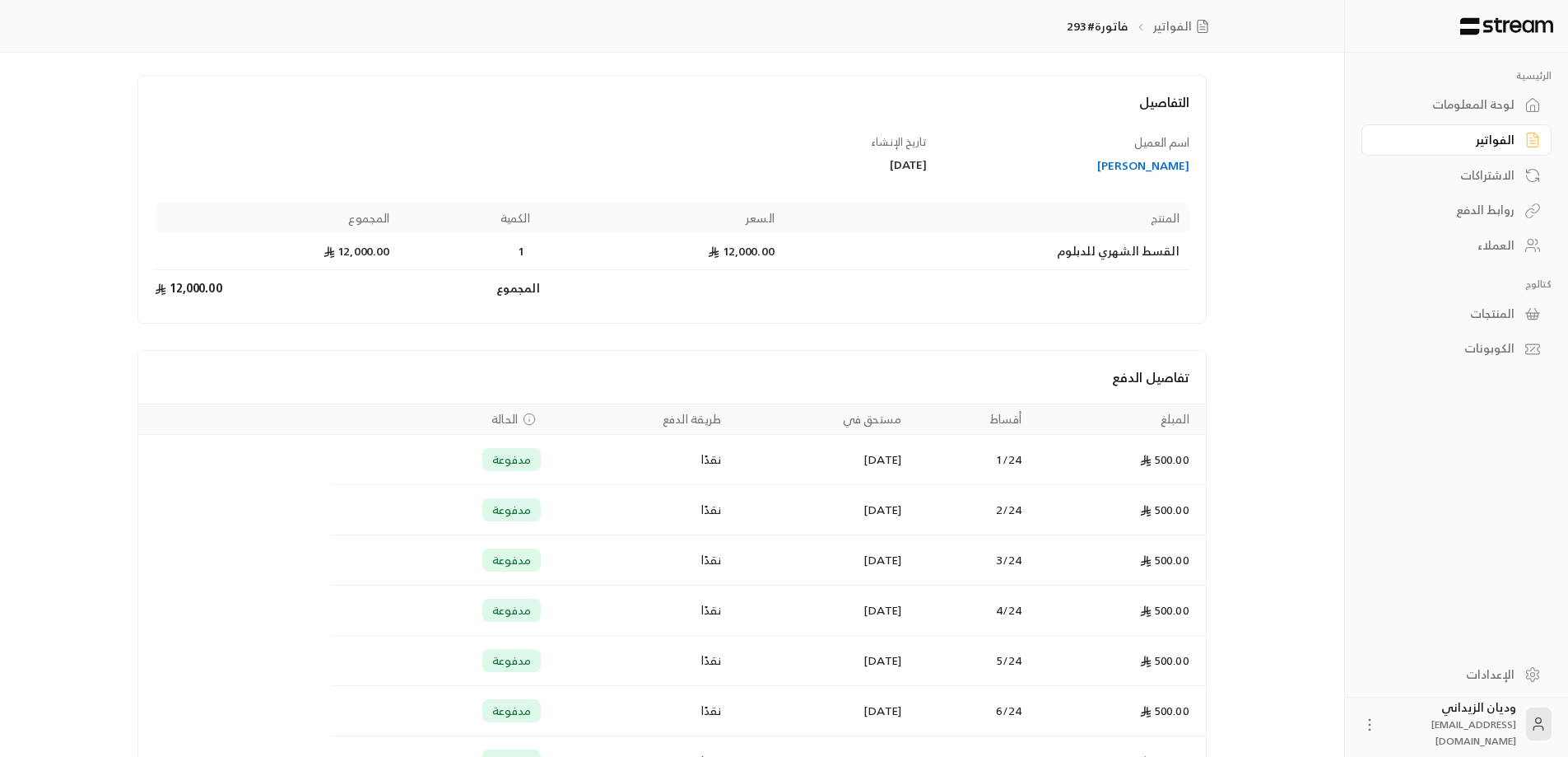
scroll to position [41, 0]
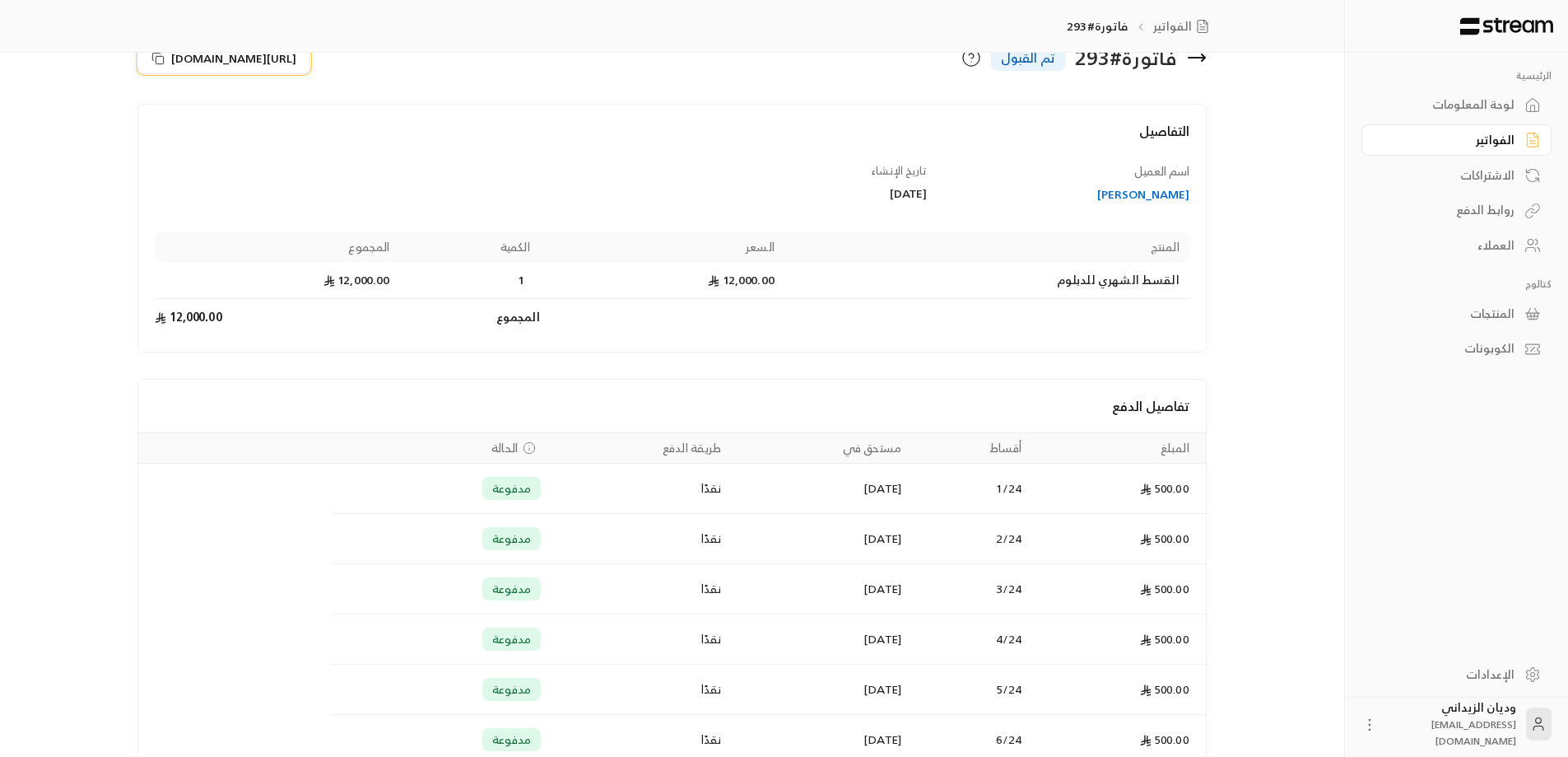
click at [165, 55] on icon at bounding box center [158, 58] width 13 height 13
click at [1507, 249] on div "العملاء" at bounding box center [1448, 245] width 133 height 16
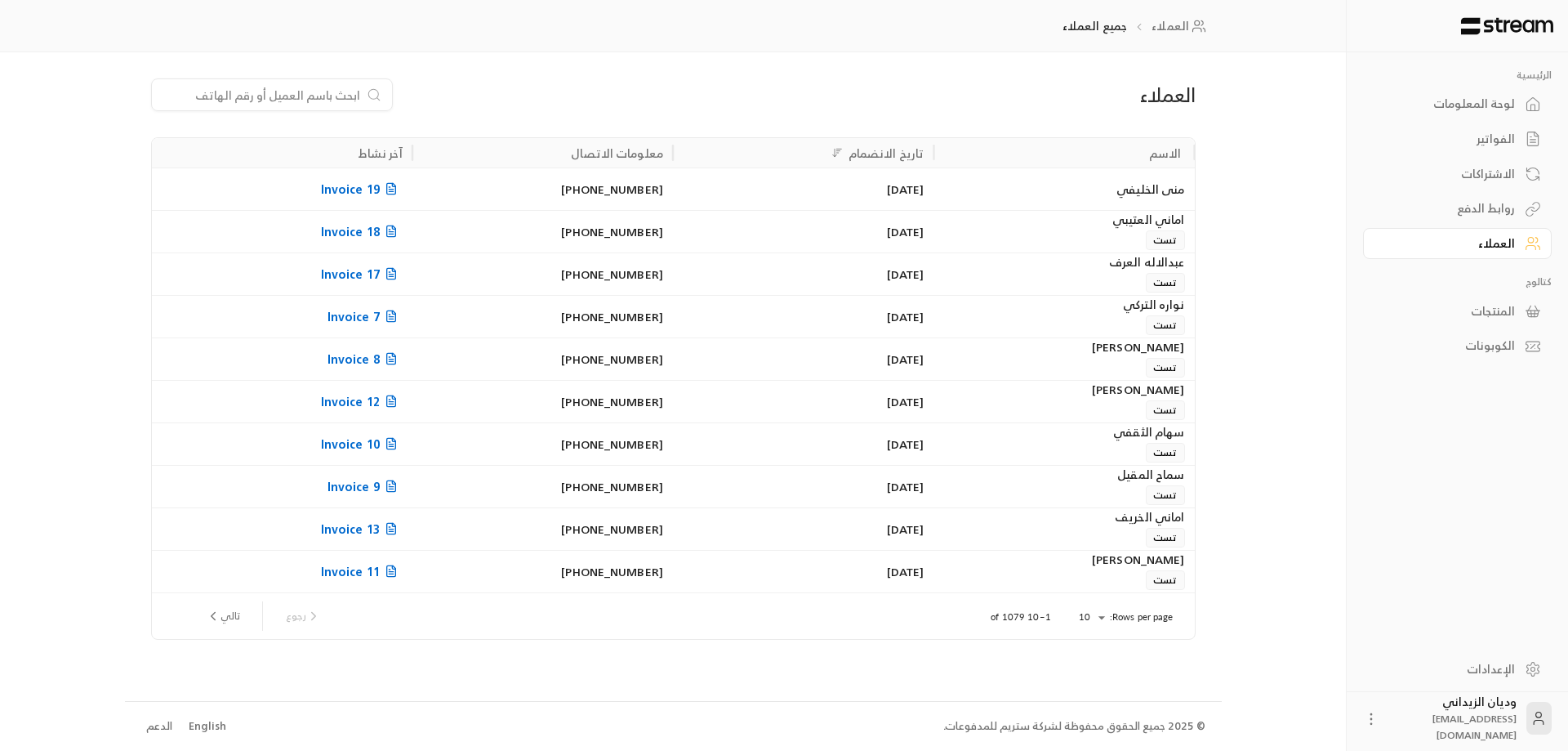
paste input "966509723762"
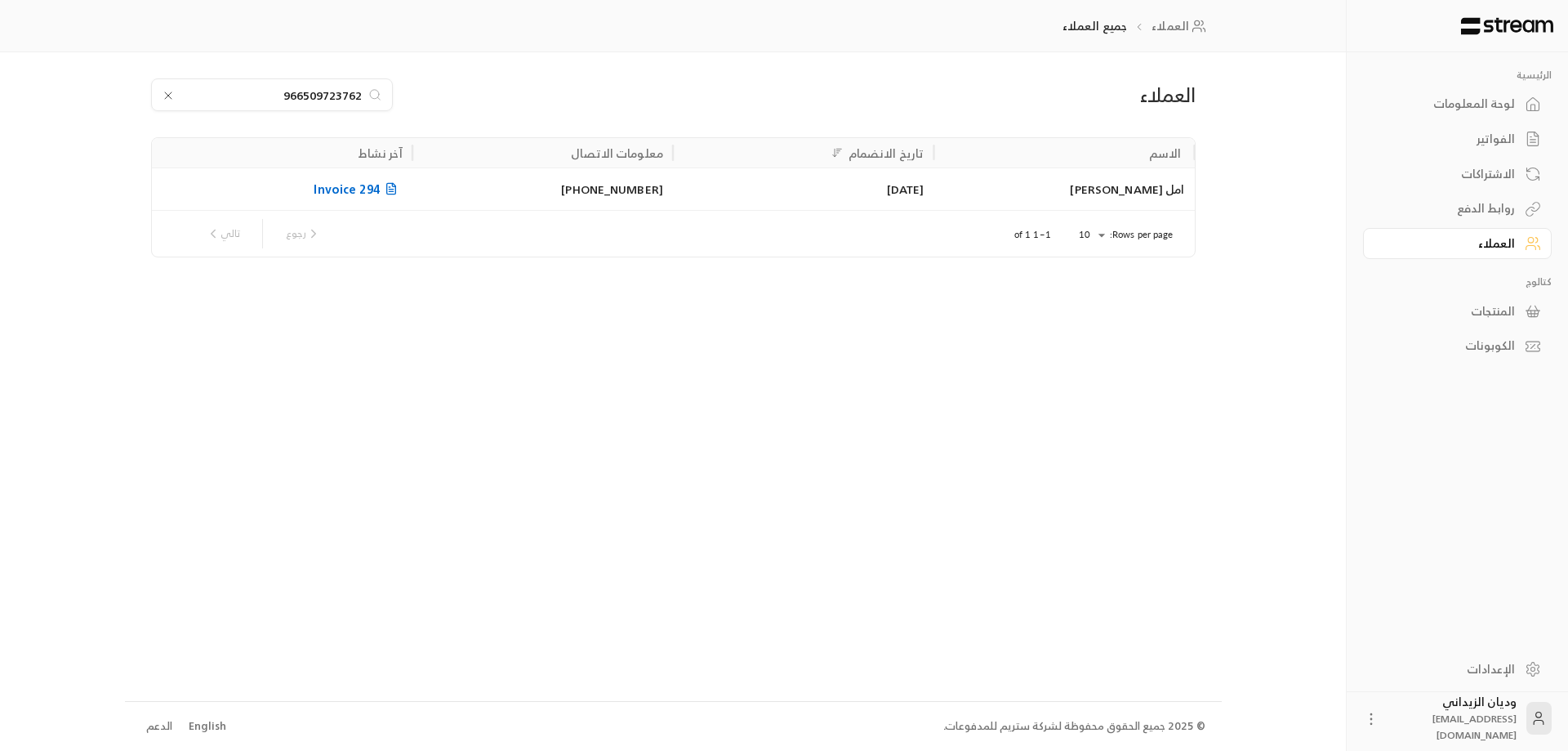
type input "966509723762"
click at [1030, 190] on div "امل [PERSON_NAME]" at bounding box center [1063, 189] width 241 height 42
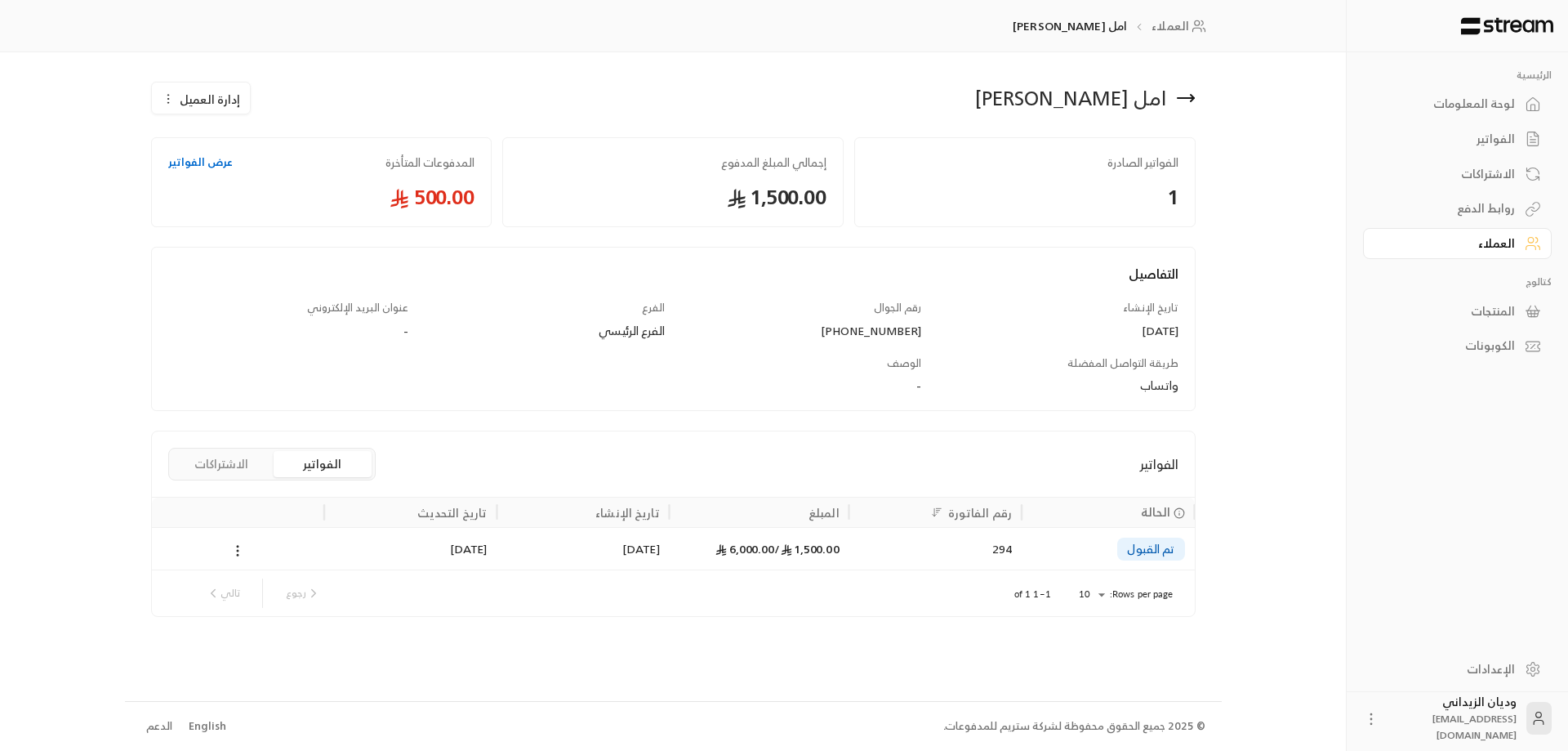
click at [902, 537] on div "294" at bounding box center [935, 549] width 153 height 42
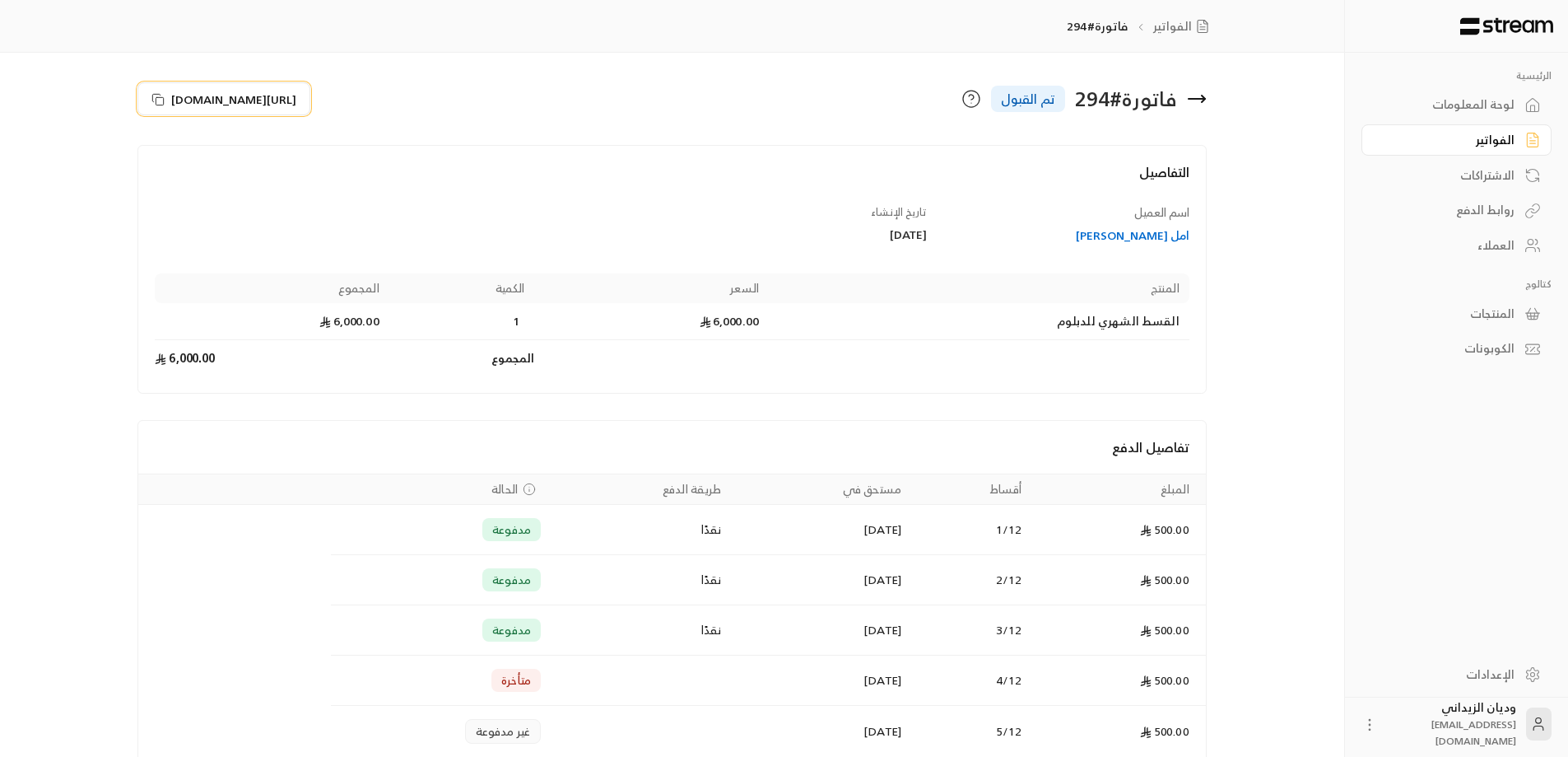
click at [154, 96] on icon at bounding box center [158, 99] width 13 height 13
